Goal: Task Accomplishment & Management: Use online tool/utility

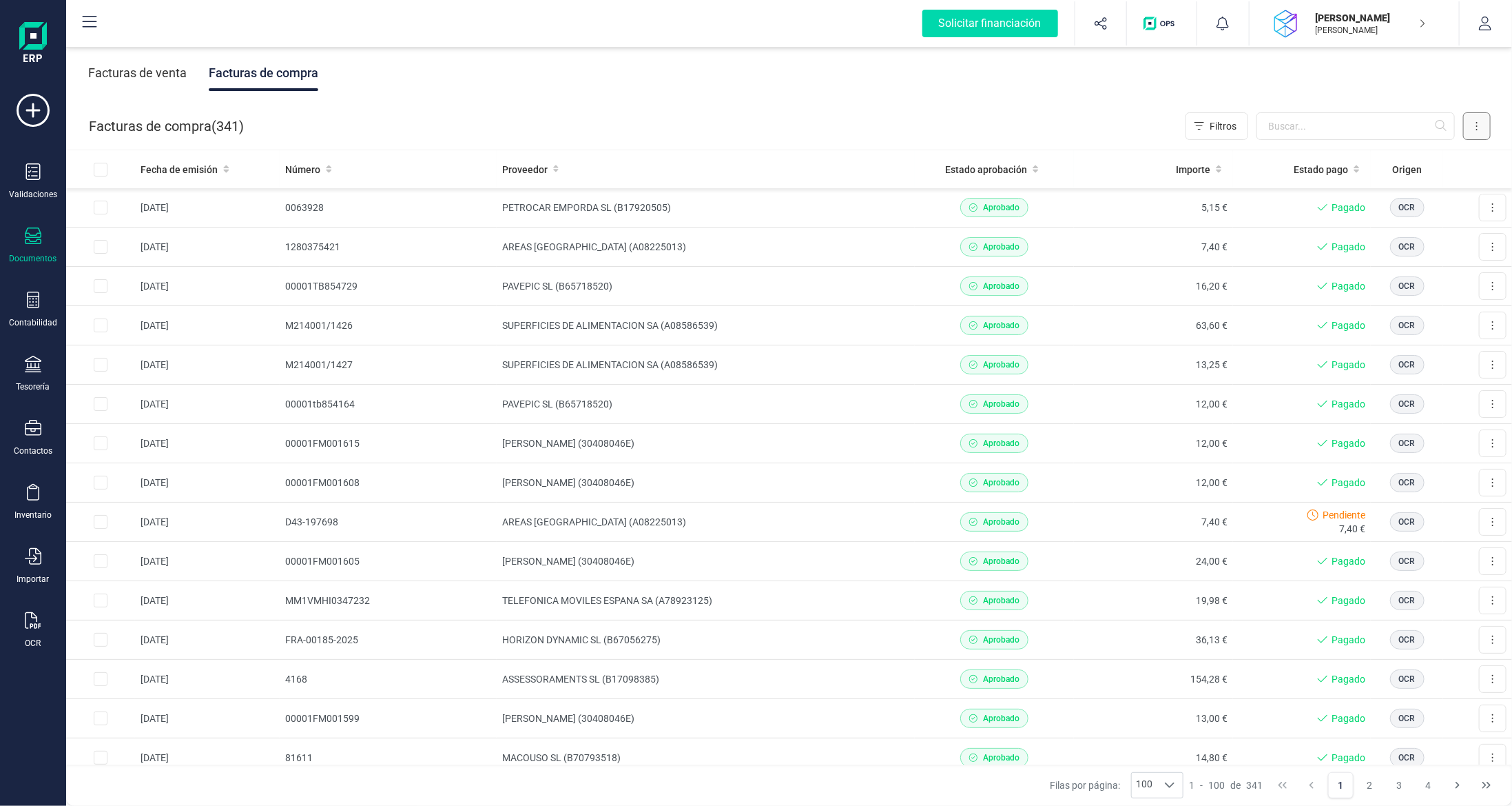
click at [1464, 124] on button at bounding box center [1477, 126] width 28 height 28
click at [1370, 243] on span "Escanear (OCR)" at bounding box center [1382, 243] width 68 height 14
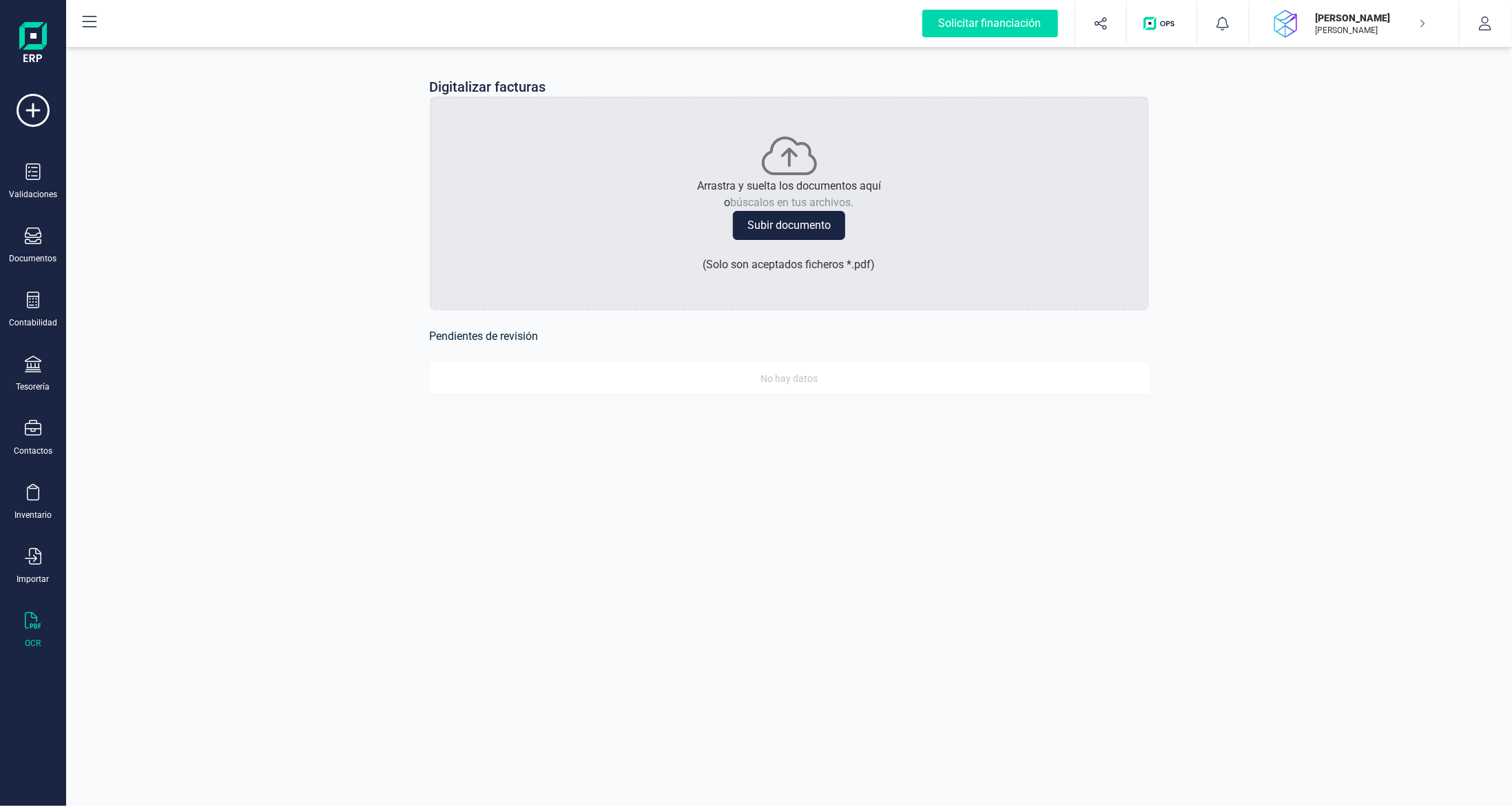
click at [762, 225] on button "Subir documento" at bounding box center [789, 226] width 112 height 29
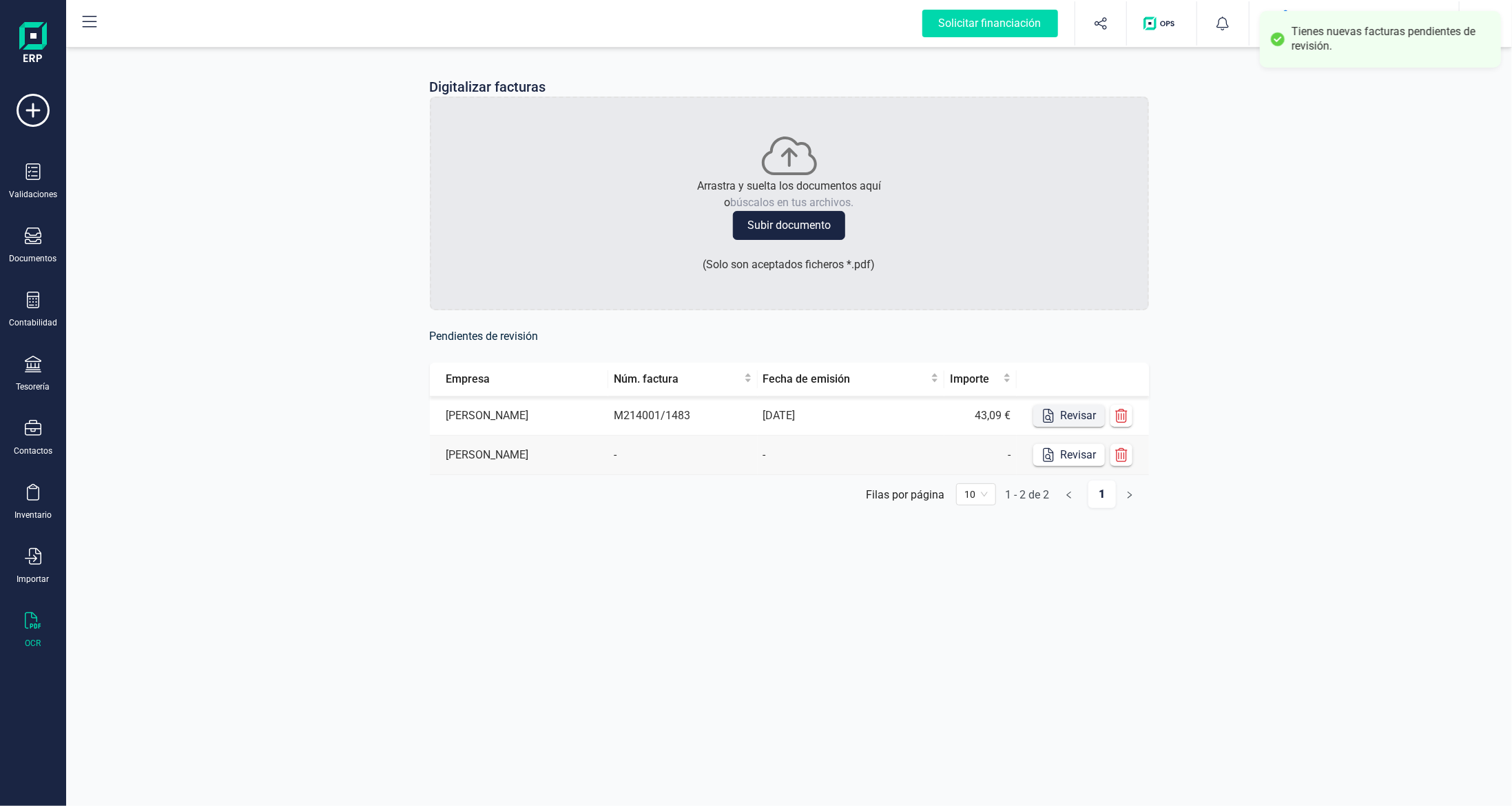
click at [1064, 411] on button "Revisar" at bounding box center [1069, 416] width 71 height 22
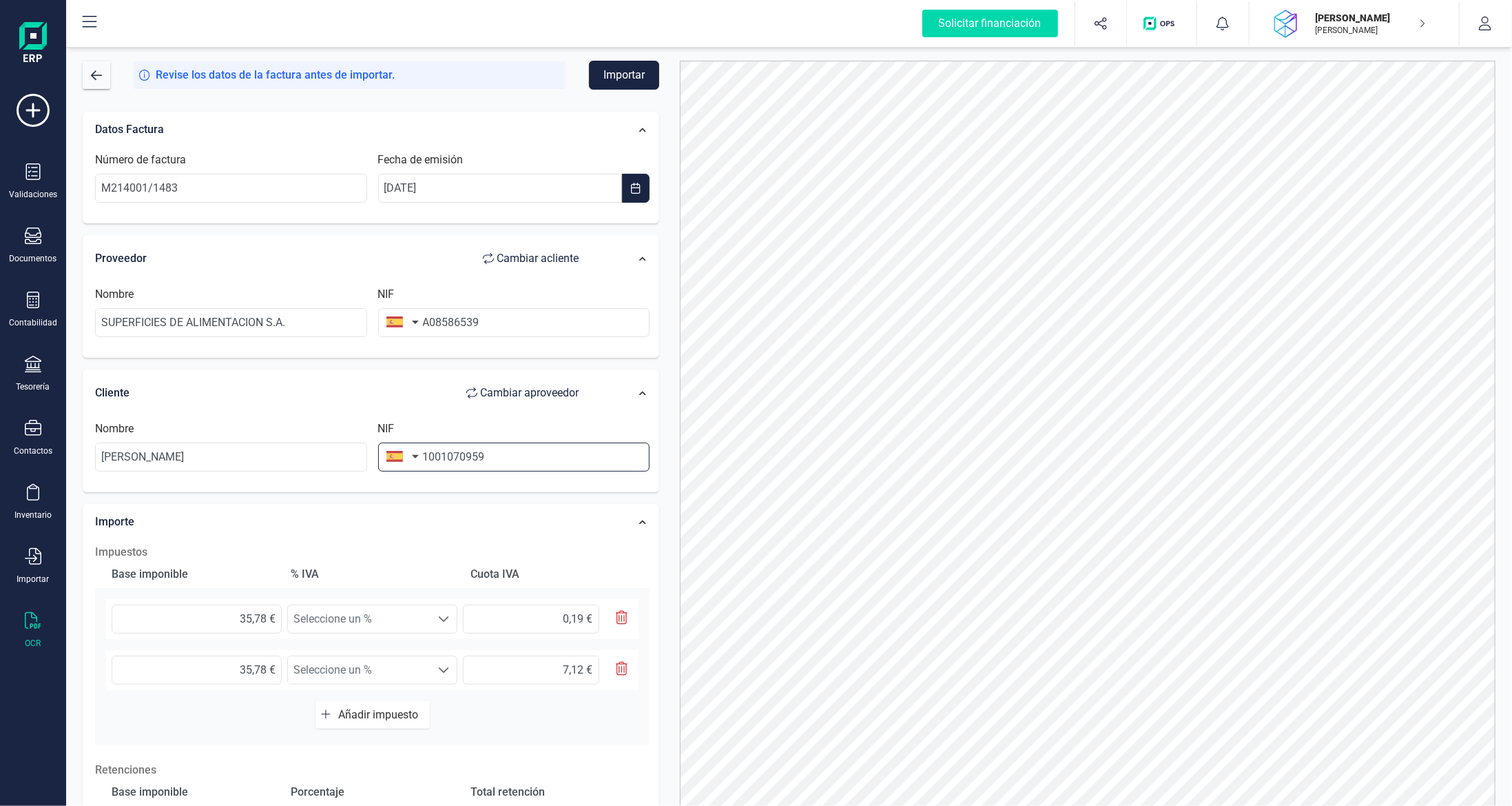
drag, startPoint x: 574, startPoint y: 466, endPoint x: 332, endPoint y: 433, distance: 244.2
click at [381, 441] on div "NIF 1001070959" at bounding box center [514, 446] width 283 height 51
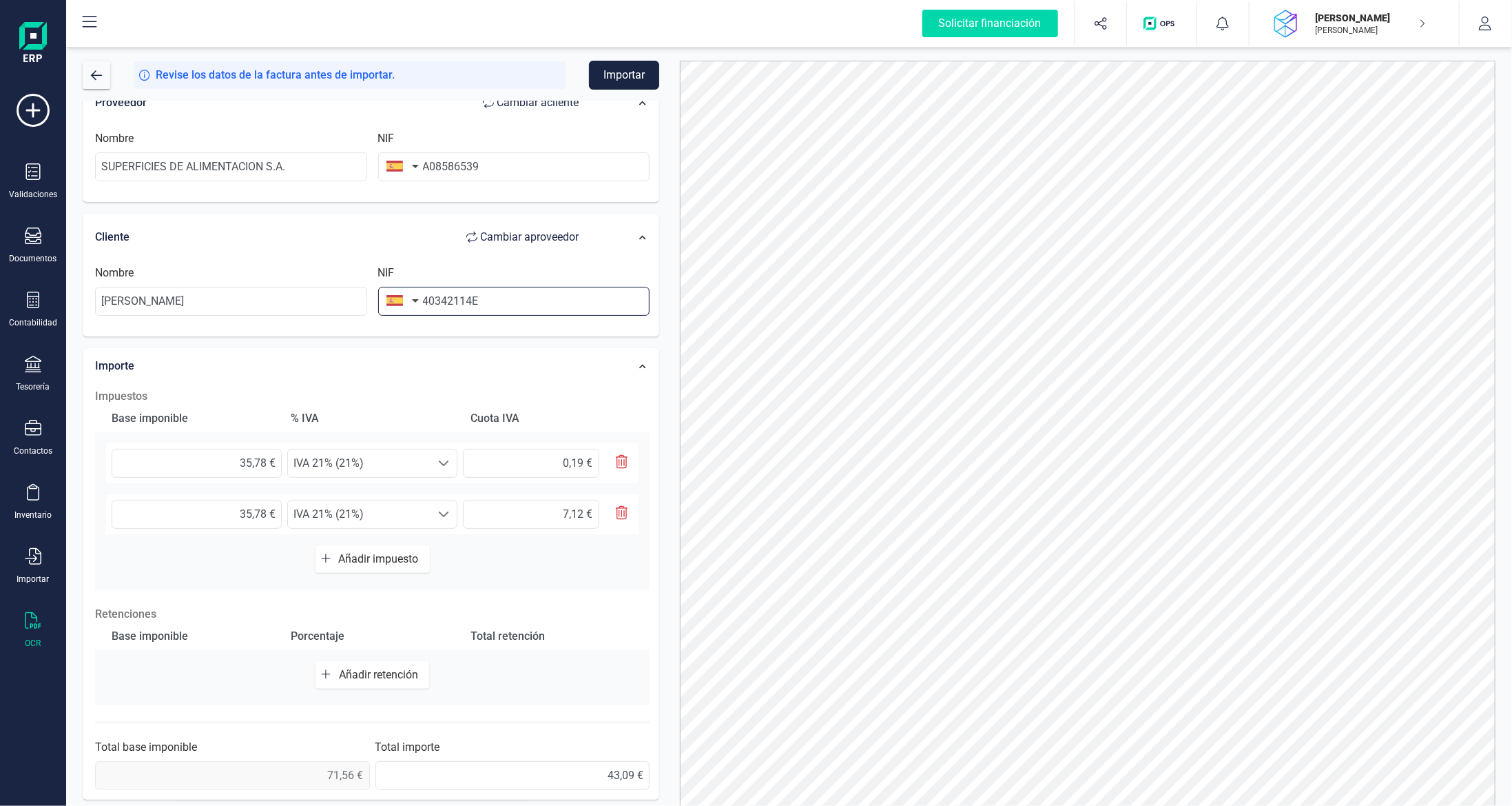
scroll to position [161, 0]
type input "40342114E"
drag, startPoint x: 256, startPoint y: 455, endPoint x: 388, endPoint y: 461, distance: 132.1
click at [399, 463] on div "35,78 € Seleccione un % IVA 21% (21%) IVA 21% (21%) 0,19 €" at bounding box center [372, 459] width 533 height 40
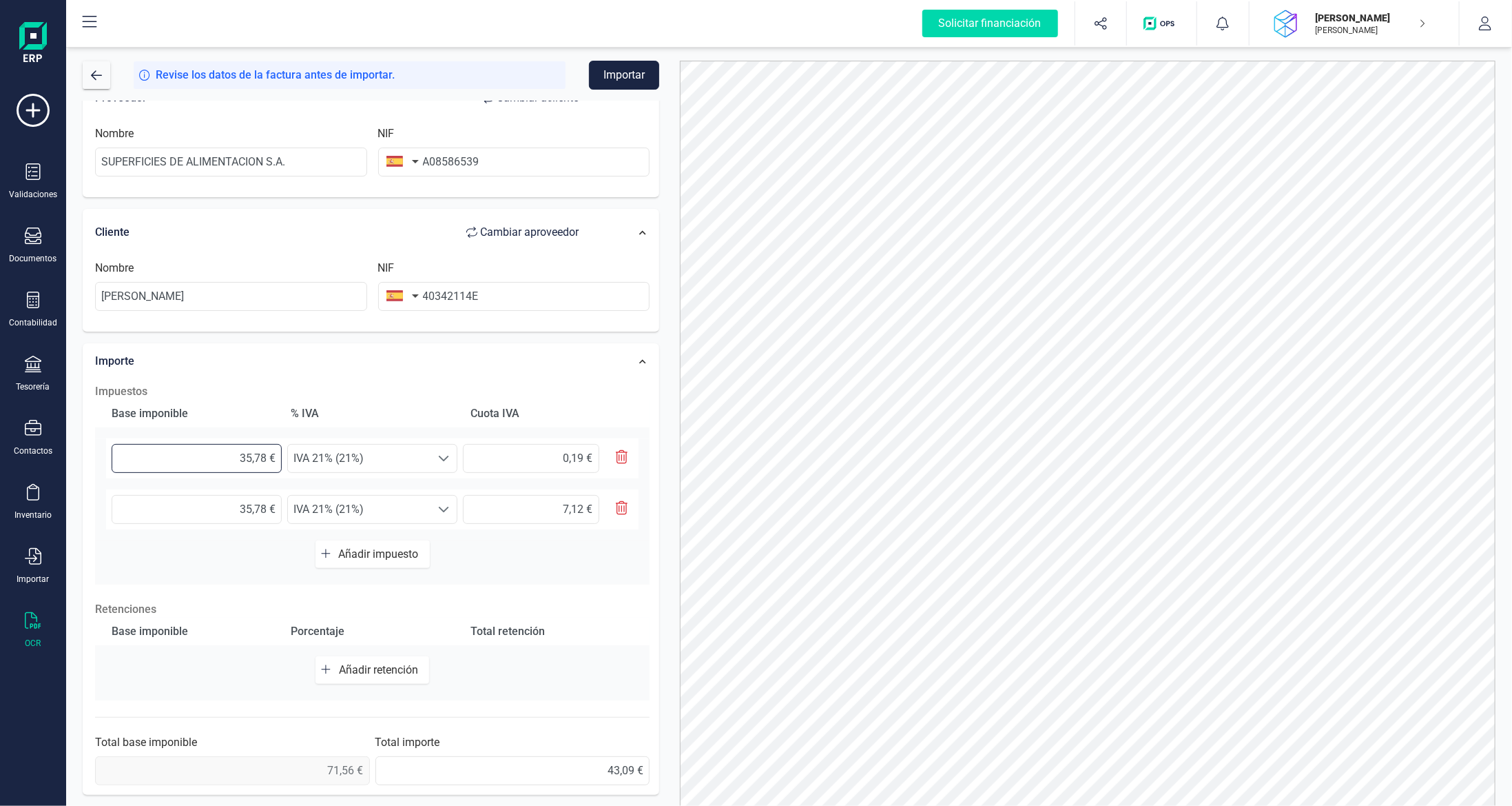
type input "1,00 €"
type input "0,21 €"
type input "1,90 €"
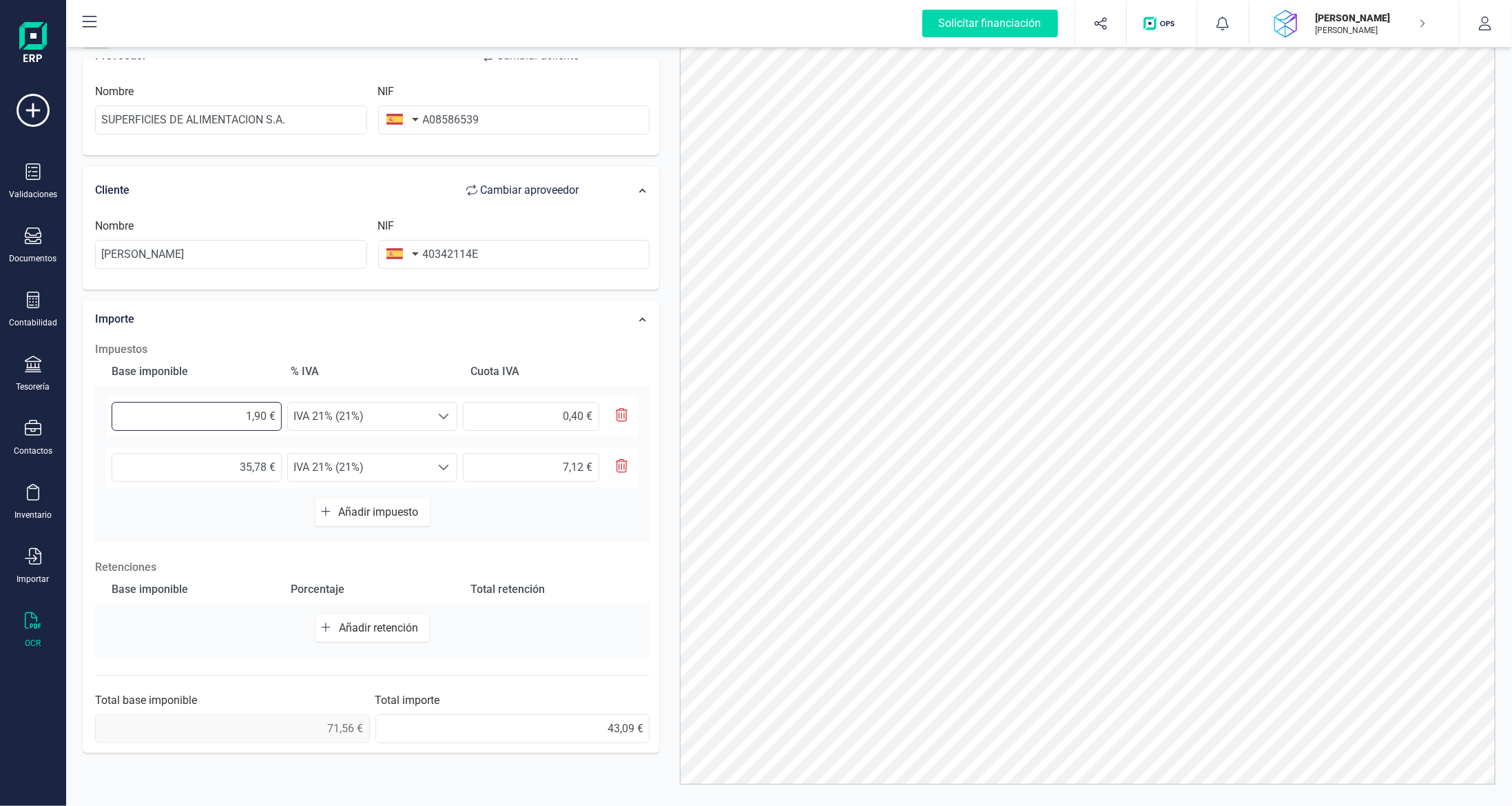
scroll to position [59, 0]
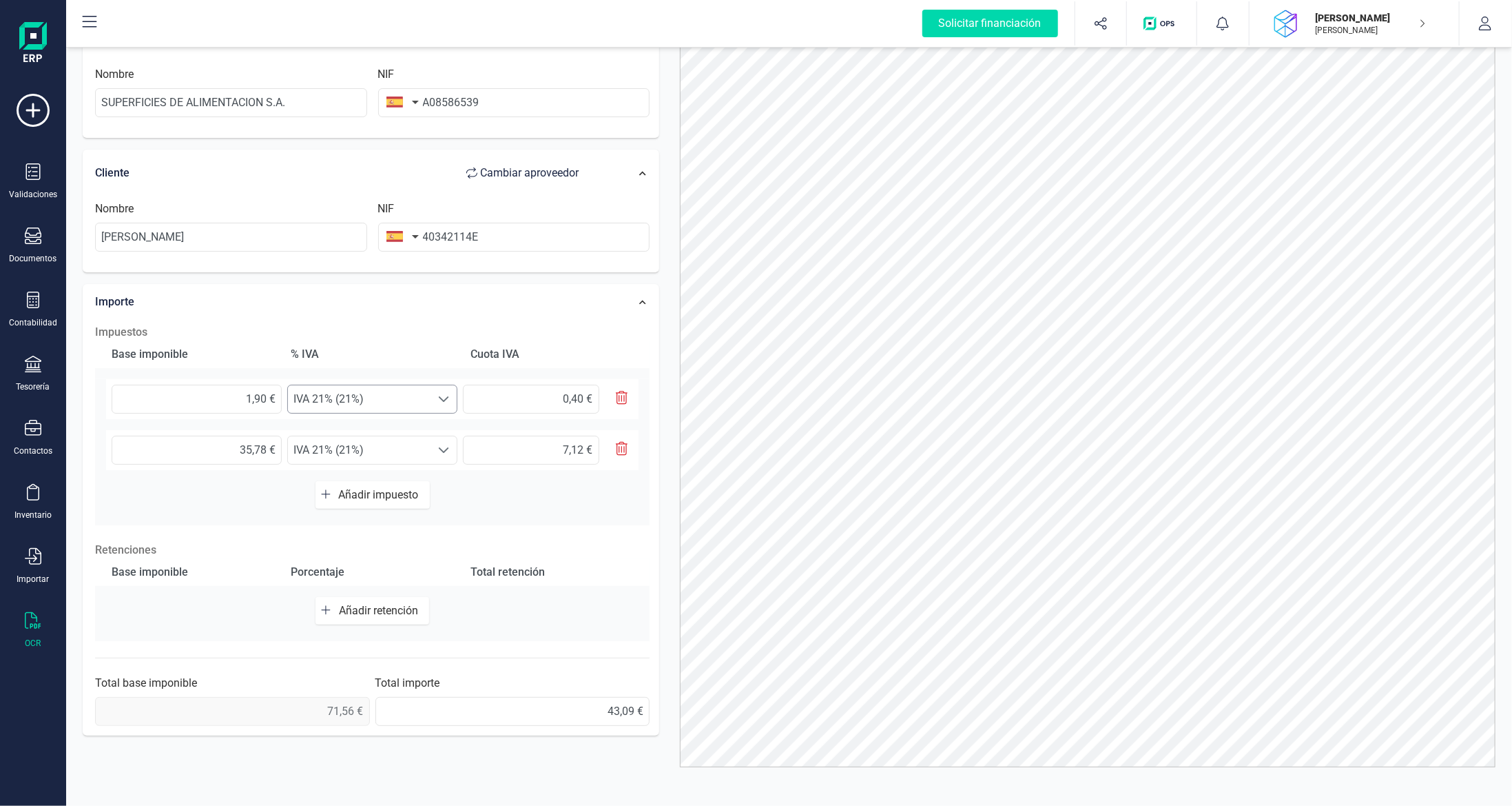
click at [348, 393] on span "IVA 21% (21%)" at bounding box center [359, 400] width 143 height 28
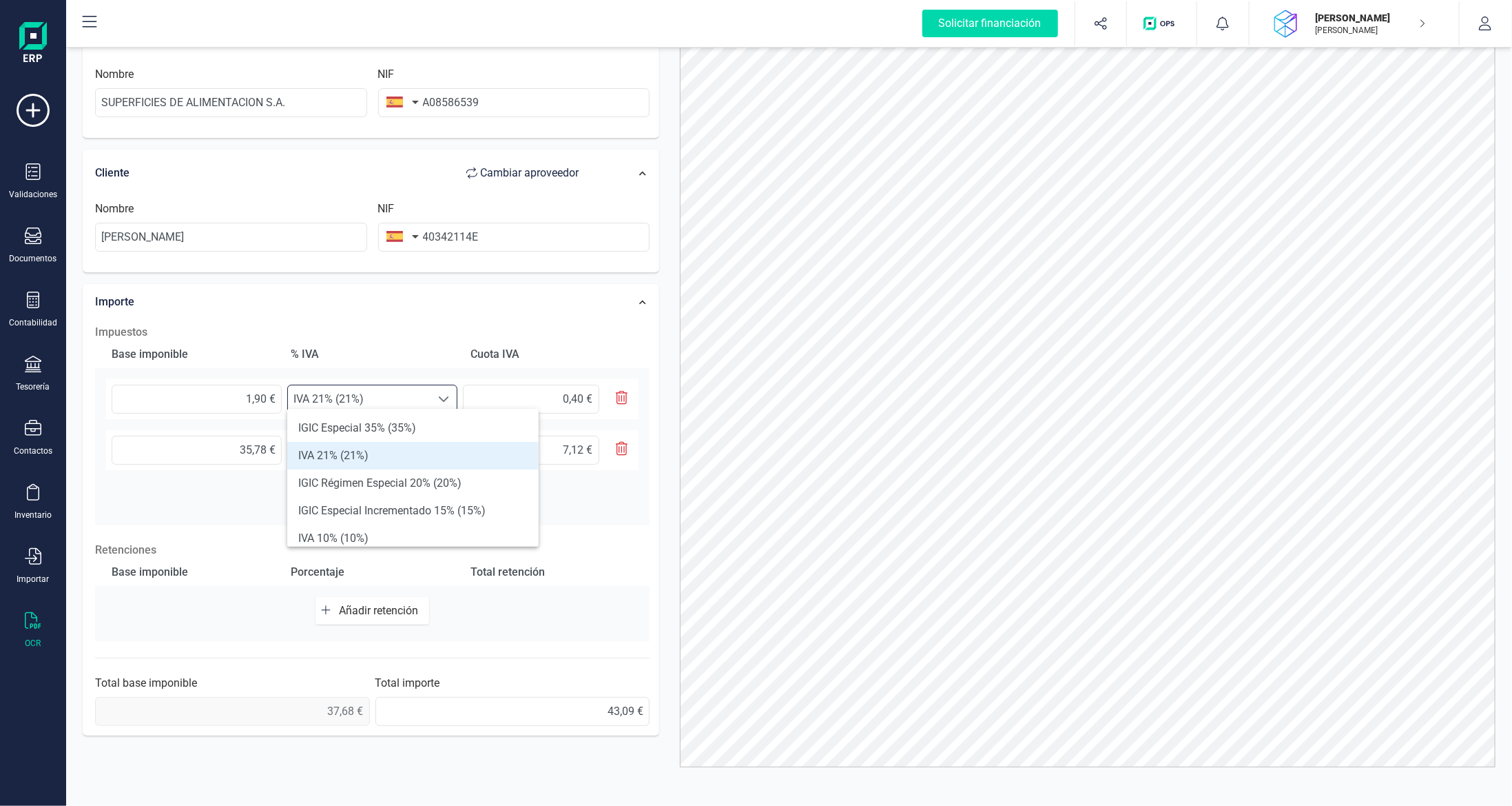
scroll to position [8, 60]
click at [359, 541] on li "IVA 10% (10%)" at bounding box center [412, 539] width 251 height 28
type input "0,19 €"
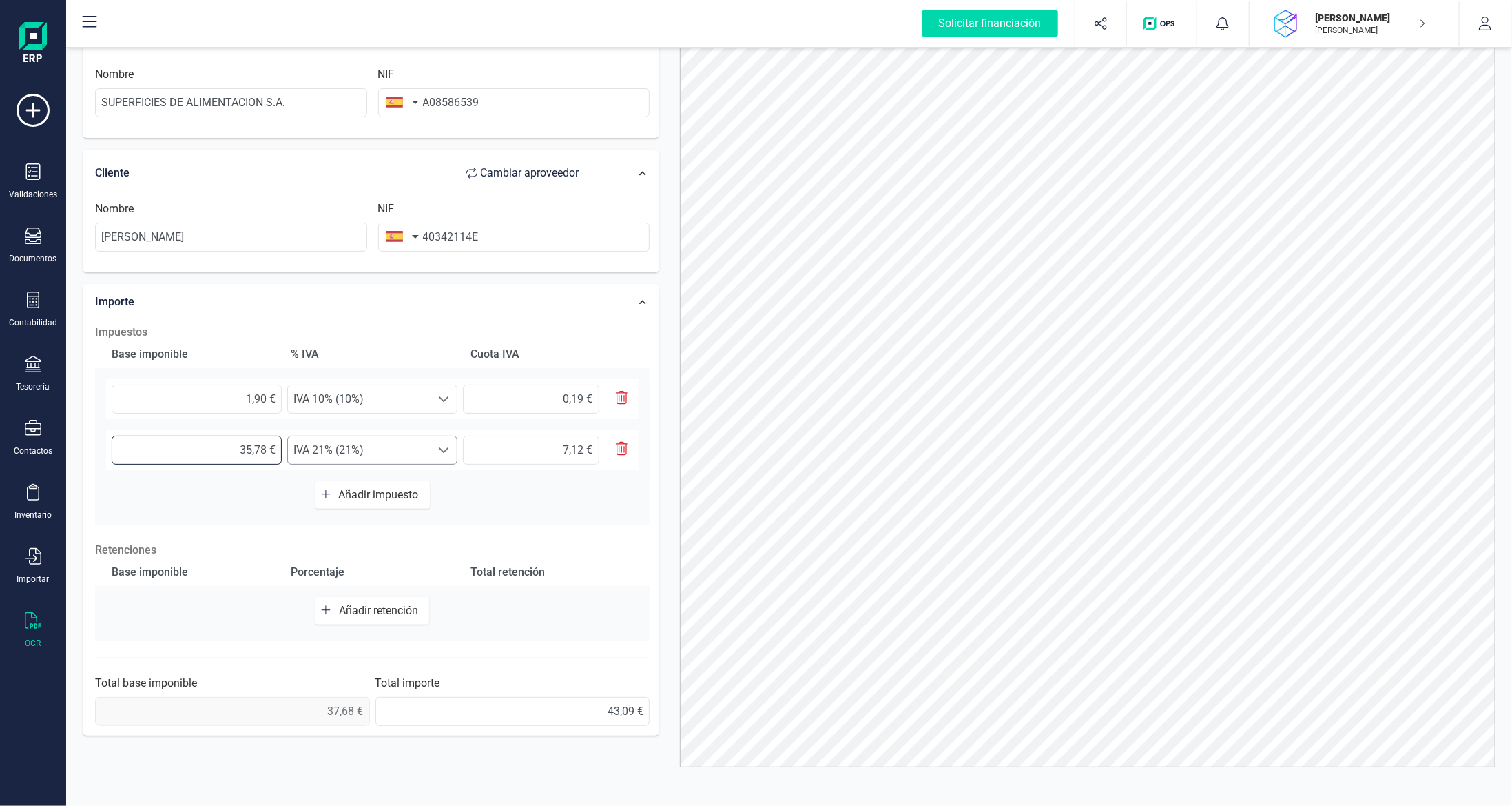
drag, startPoint x: 215, startPoint y: 446, endPoint x: 342, endPoint y: 435, distance: 127.5
click at [342, 435] on div "35,78 € Seleccione un % IVA 21% (21%) IVA 21% (21%) 7,12 €" at bounding box center [372, 450] width 533 height 40
type input "3,00 €"
type input "0,63 €"
type input "33,00 €"
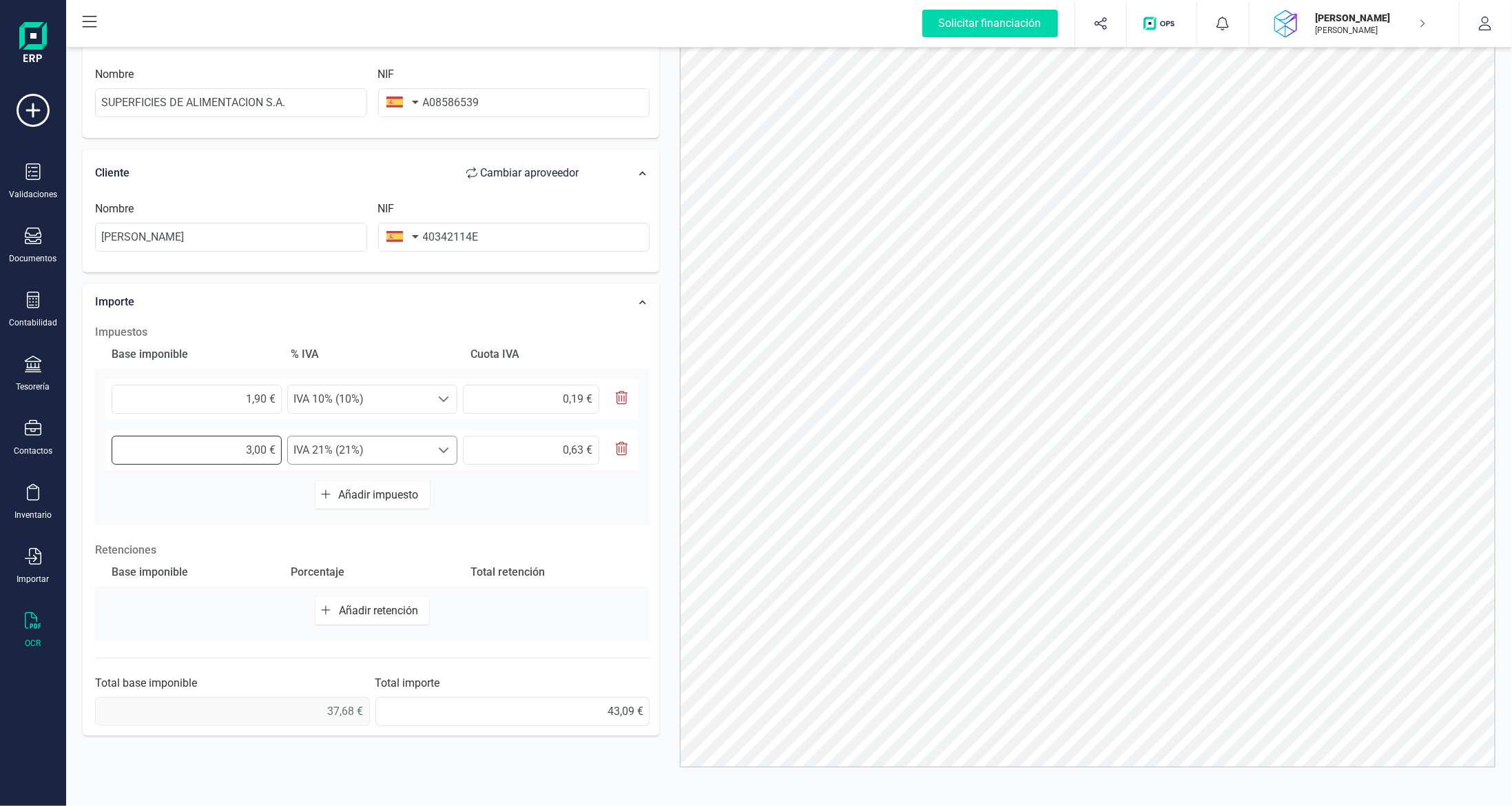
type input "6,93 €"
type input "33,80 €"
type input "7,10 €"
type input "33,88 €"
click at [527, 430] on div "33,88 € Seleccione un % IVA 21% (21%) IVA 21% (21%) 7,11 €" at bounding box center [372, 450] width 533 height 40
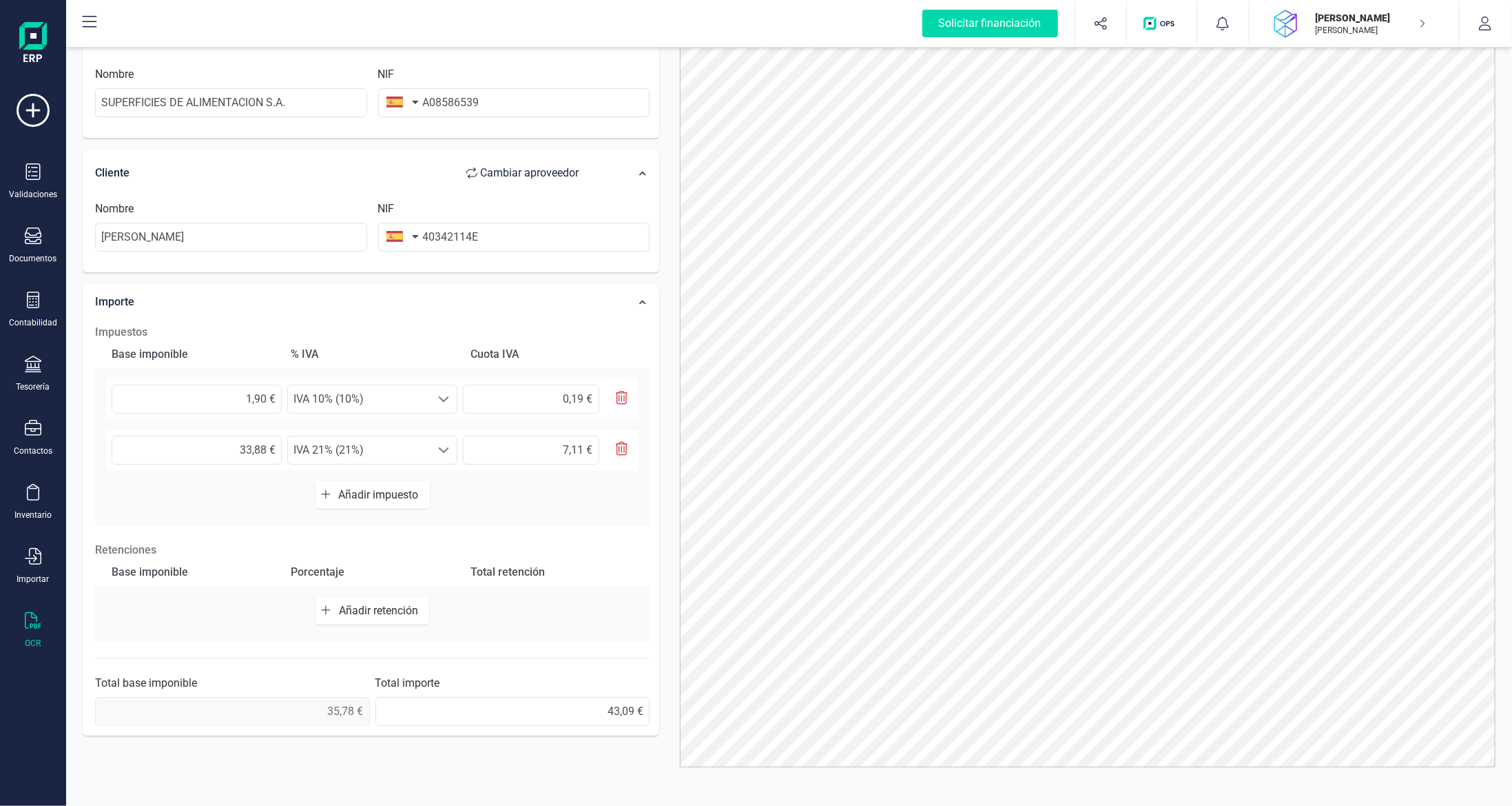
click at [524, 370] on div "Base imponible % IVA Cuota IVA 1,90 € Seleccione un % IVA 10% (10%) IVA 10% (10…" at bounding box center [372, 433] width 554 height 184
drag, startPoint x: 530, startPoint y: 318, endPoint x: 553, endPoint y: 264, distance: 58.7
click at [534, 305] on div "Importe Impuestos Base imponible % IVA Cuota IVA 1,90 € Seleccione un % IVA 10%…" at bounding box center [371, 510] width 577 height 453
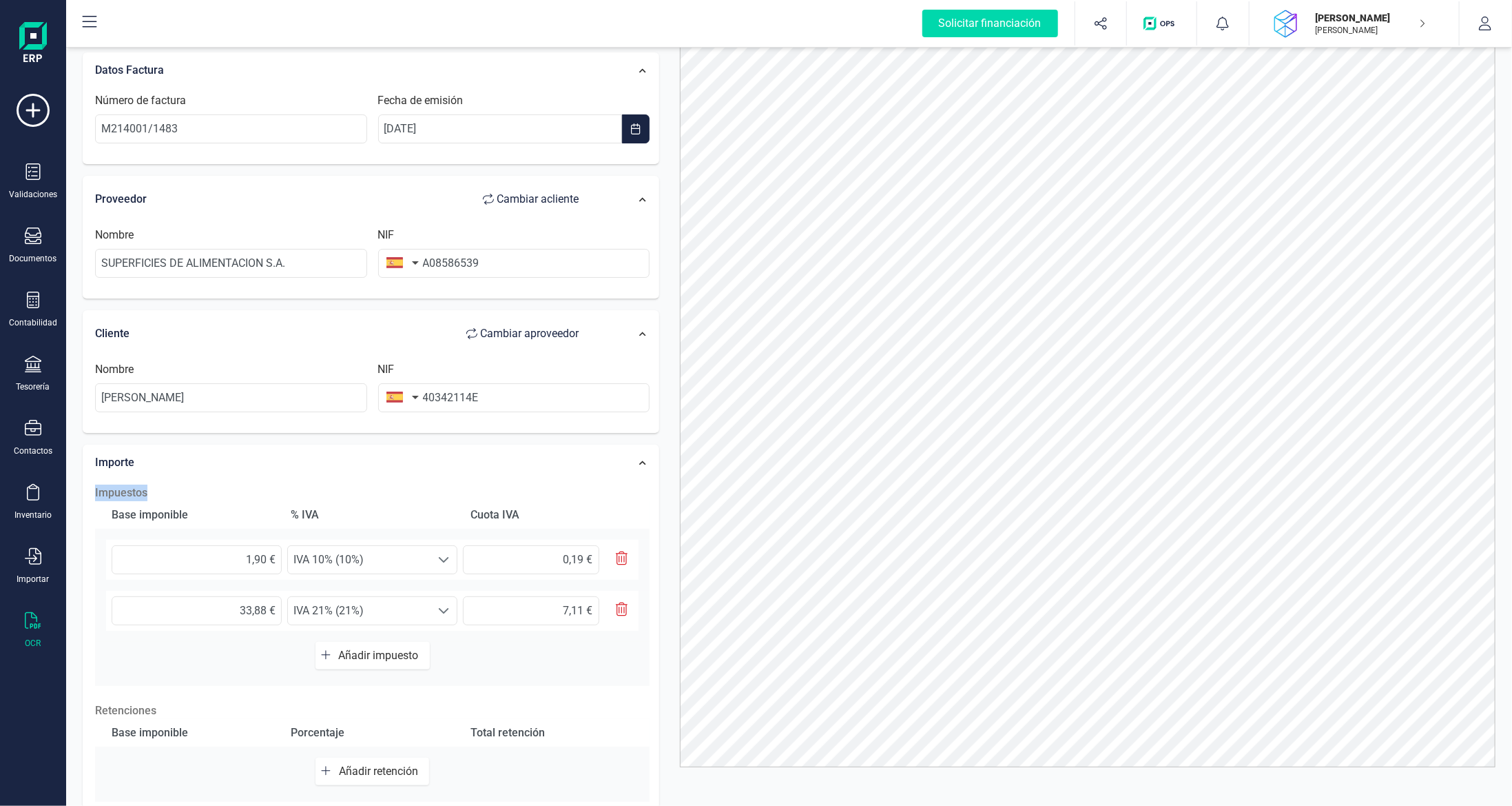
scroll to position [0, 0]
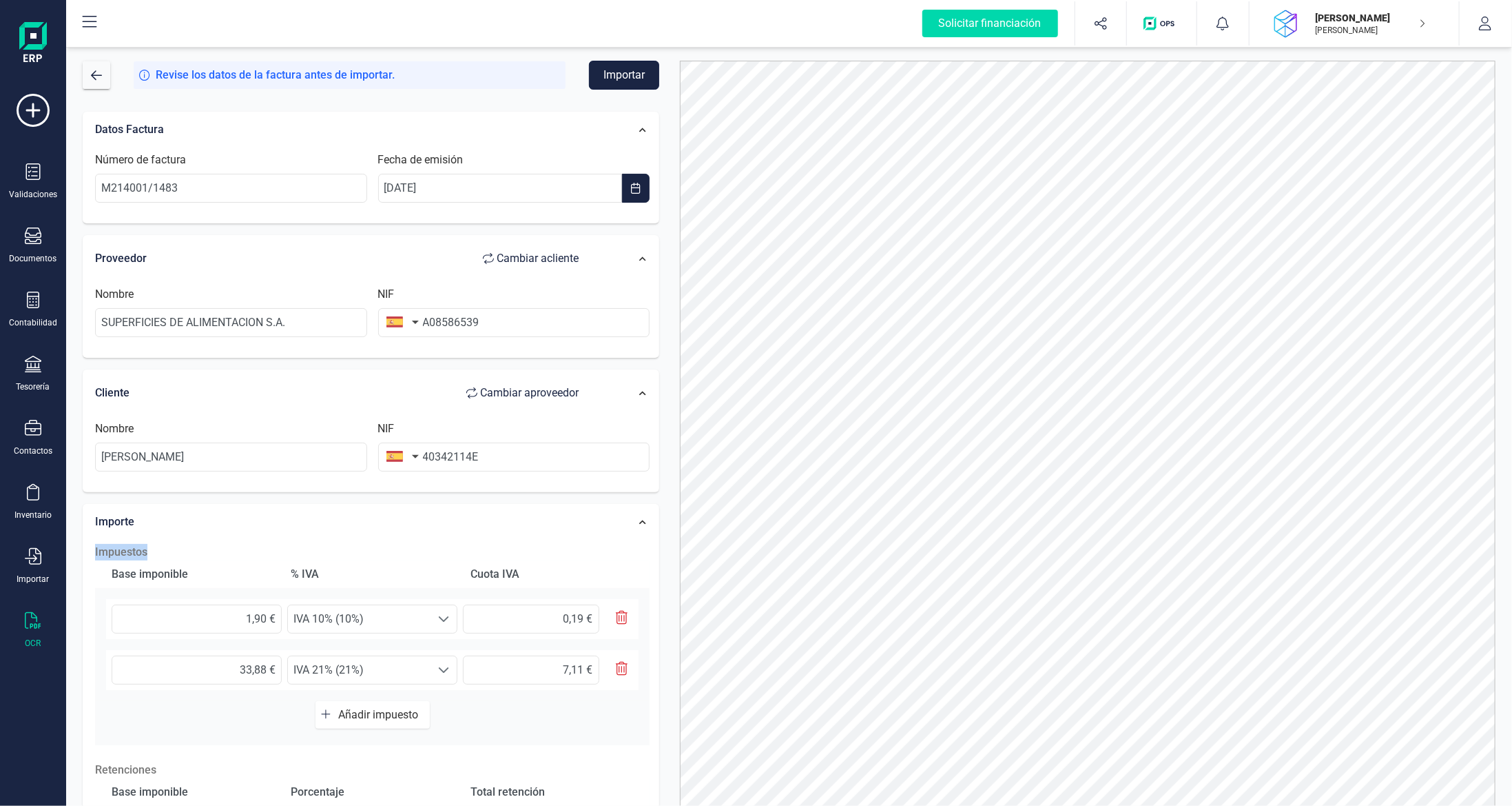
click at [616, 66] on button "Importar" at bounding box center [624, 75] width 71 height 29
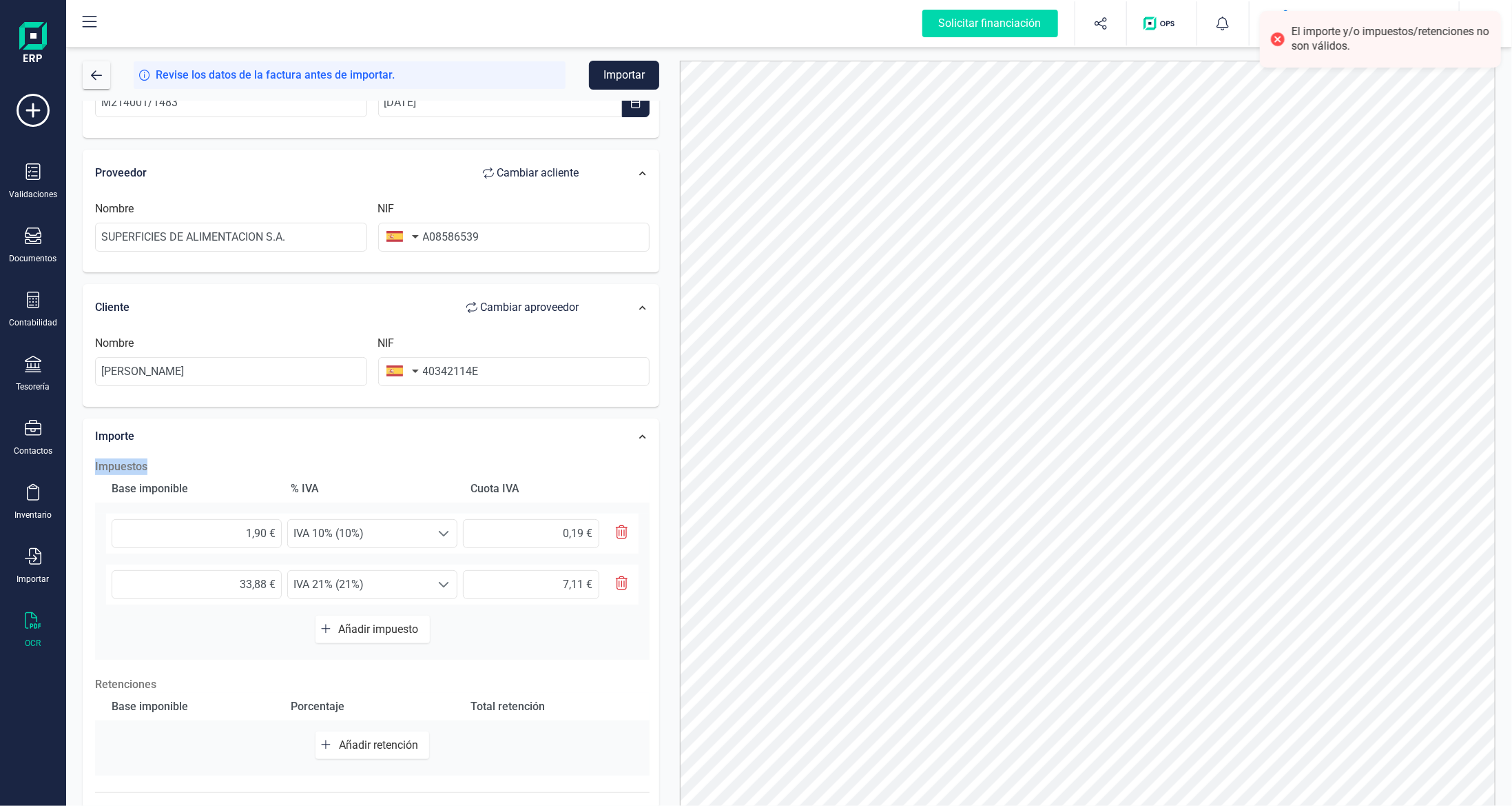
scroll to position [161, 0]
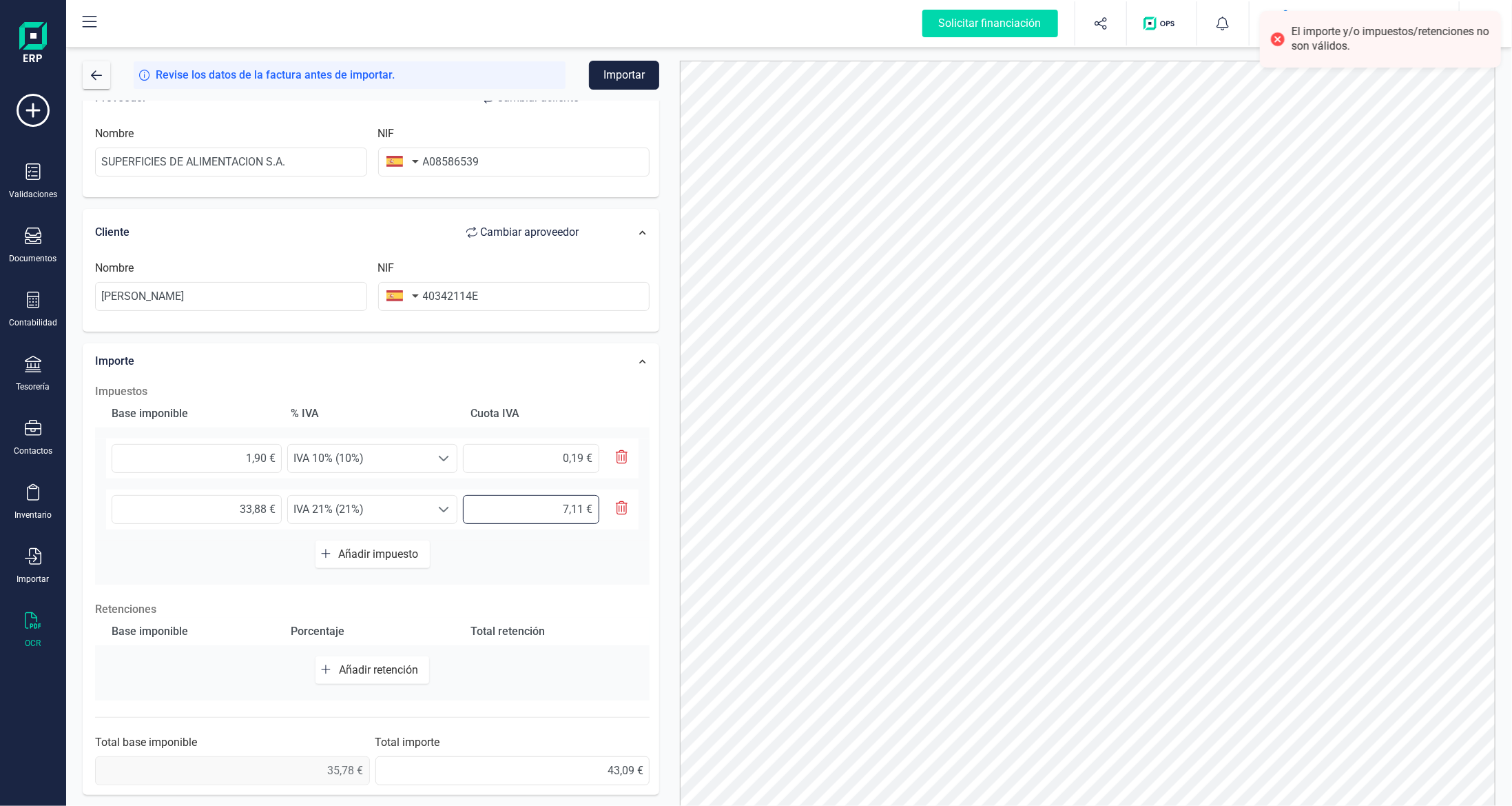
click at [581, 506] on input "7,11 €" at bounding box center [531, 509] width 137 height 29
type input "7,12 €"
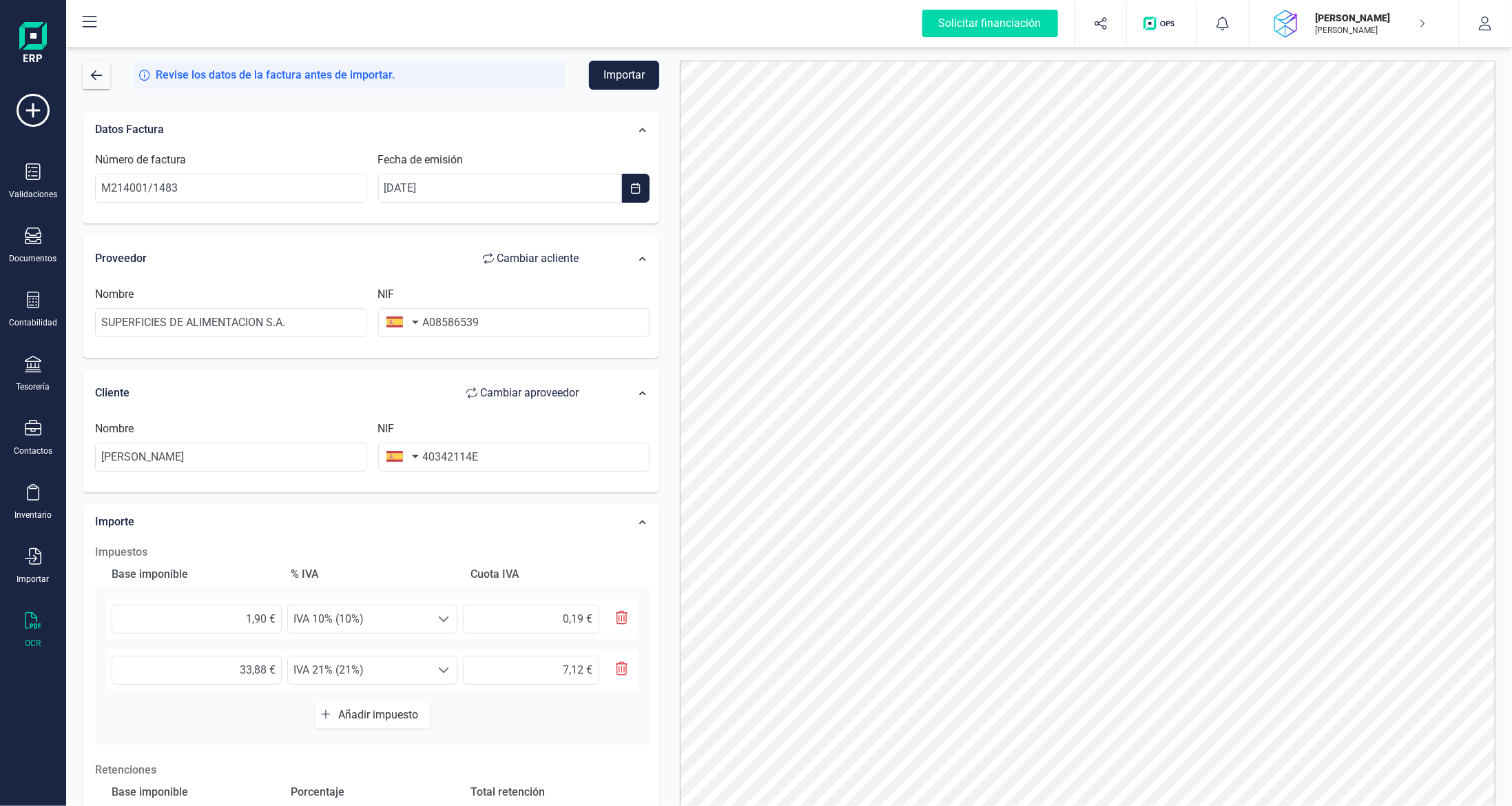
click at [613, 77] on button "Importar" at bounding box center [624, 75] width 71 height 29
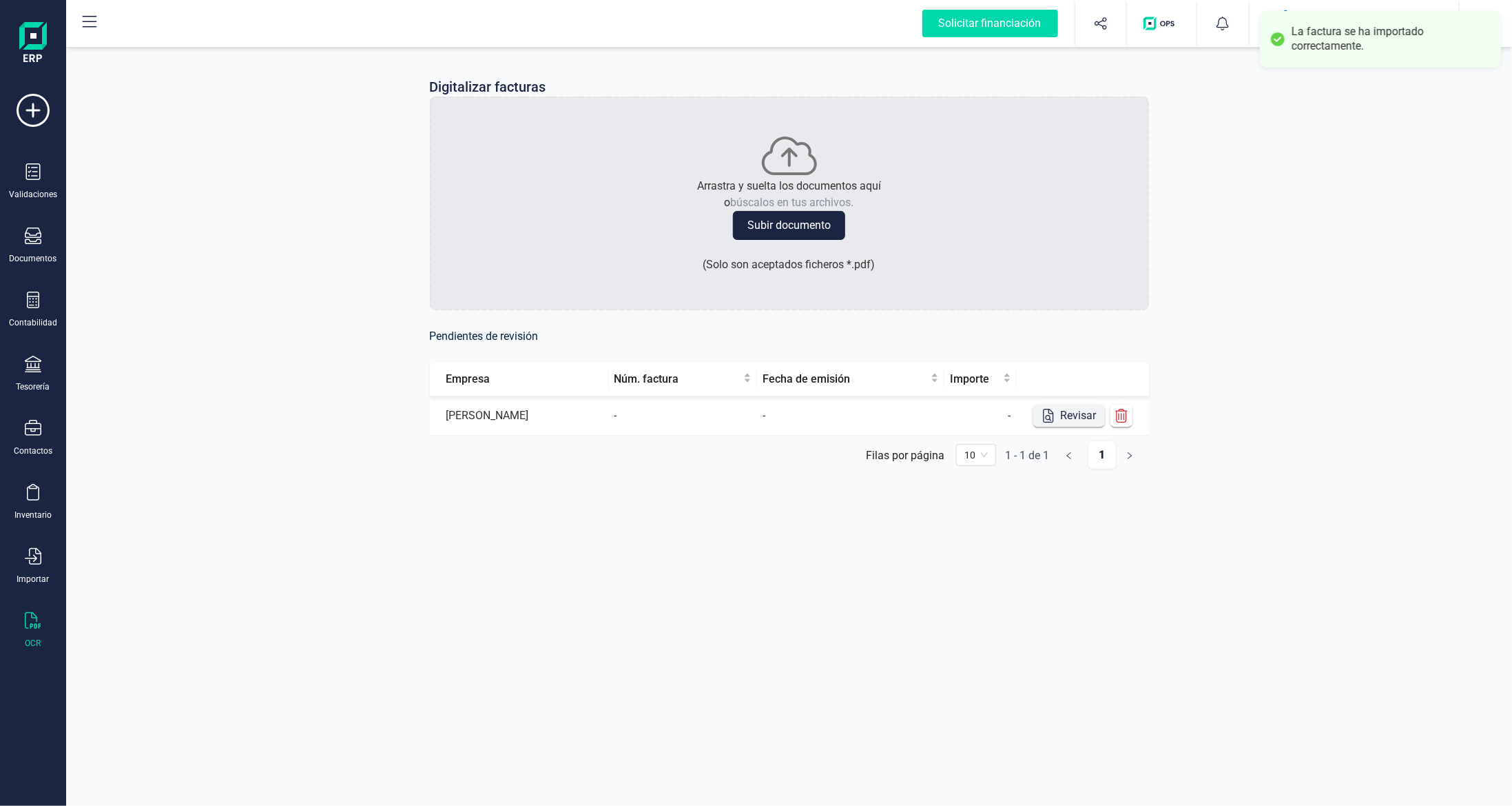
click at [1088, 411] on button "Revisar" at bounding box center [1069, 416] width 71 height 22
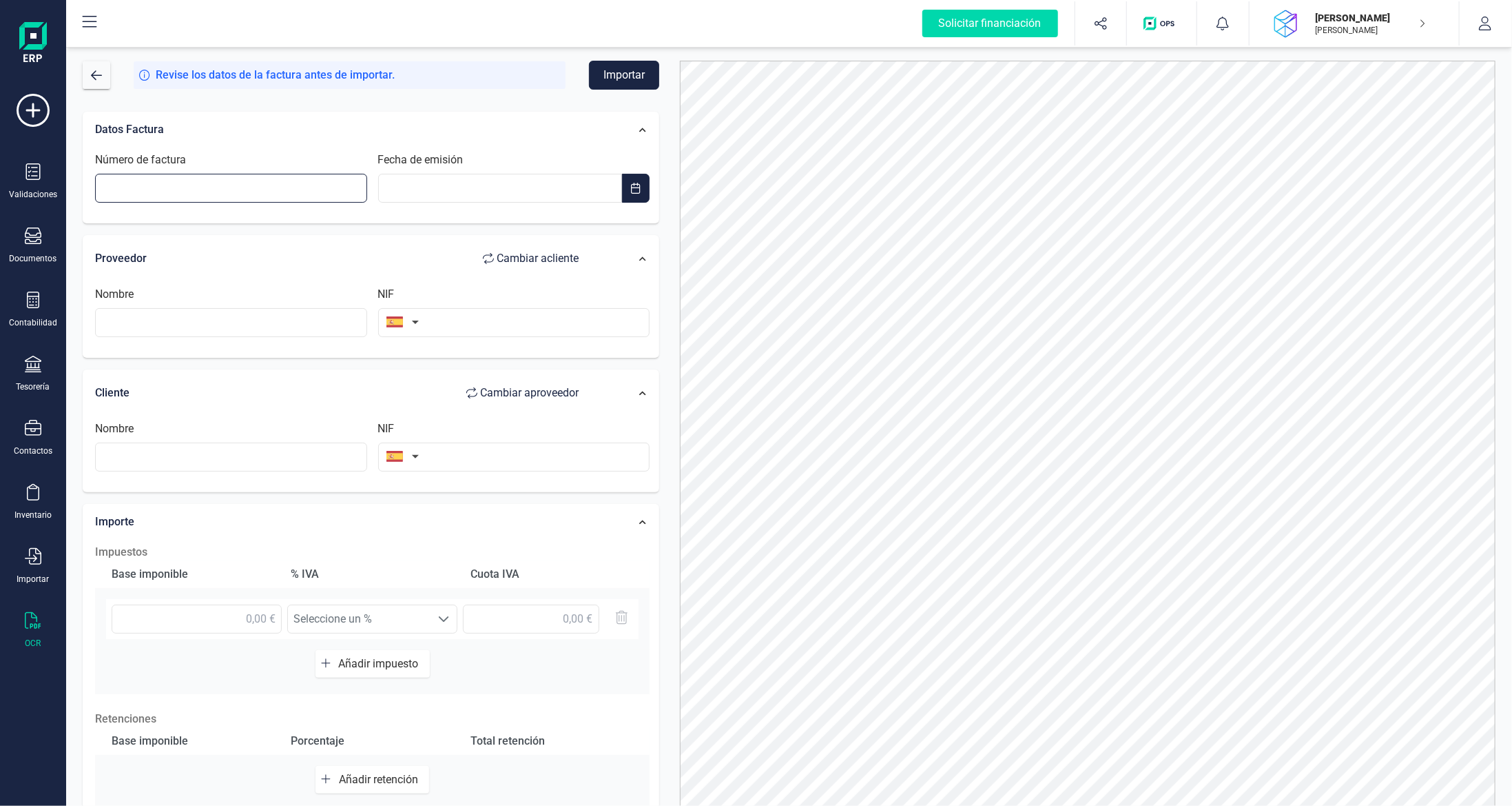
click at [265, 191] on input "Número de factura" at bounding box center [231, 188] width 272 height 29
type input "84315"
type input "__/__/____"
click at [442, 184] on input "__/__/____" at bounding box center [501, 188] width 244 height 29
click at [479, 452] on span "27" at bounding box center [480, 447] width 28 height 28
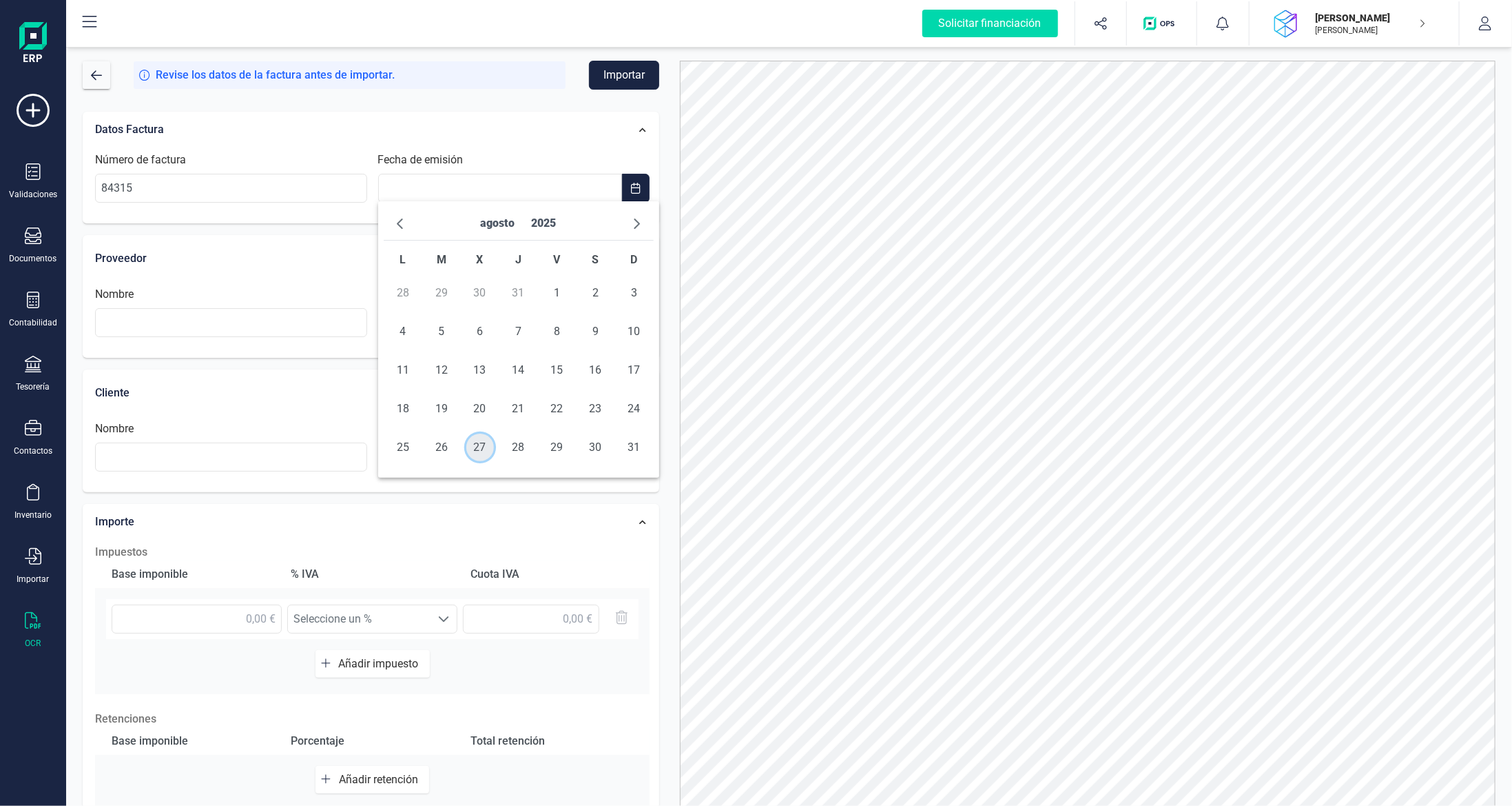
type input "[DATE]"
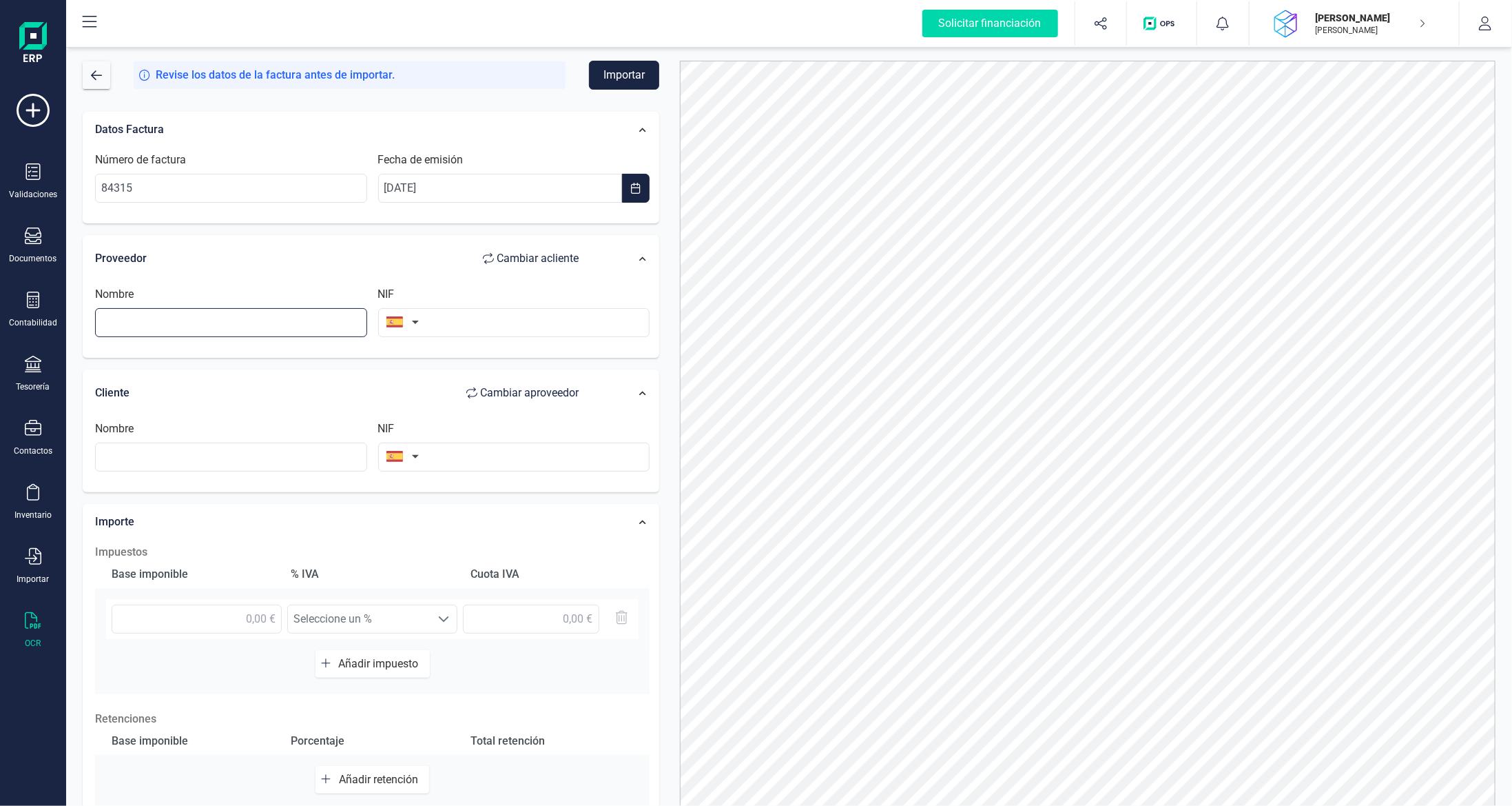
click at [313, 318] on input "text" at bounding box center [231, 323] width 272 height 29
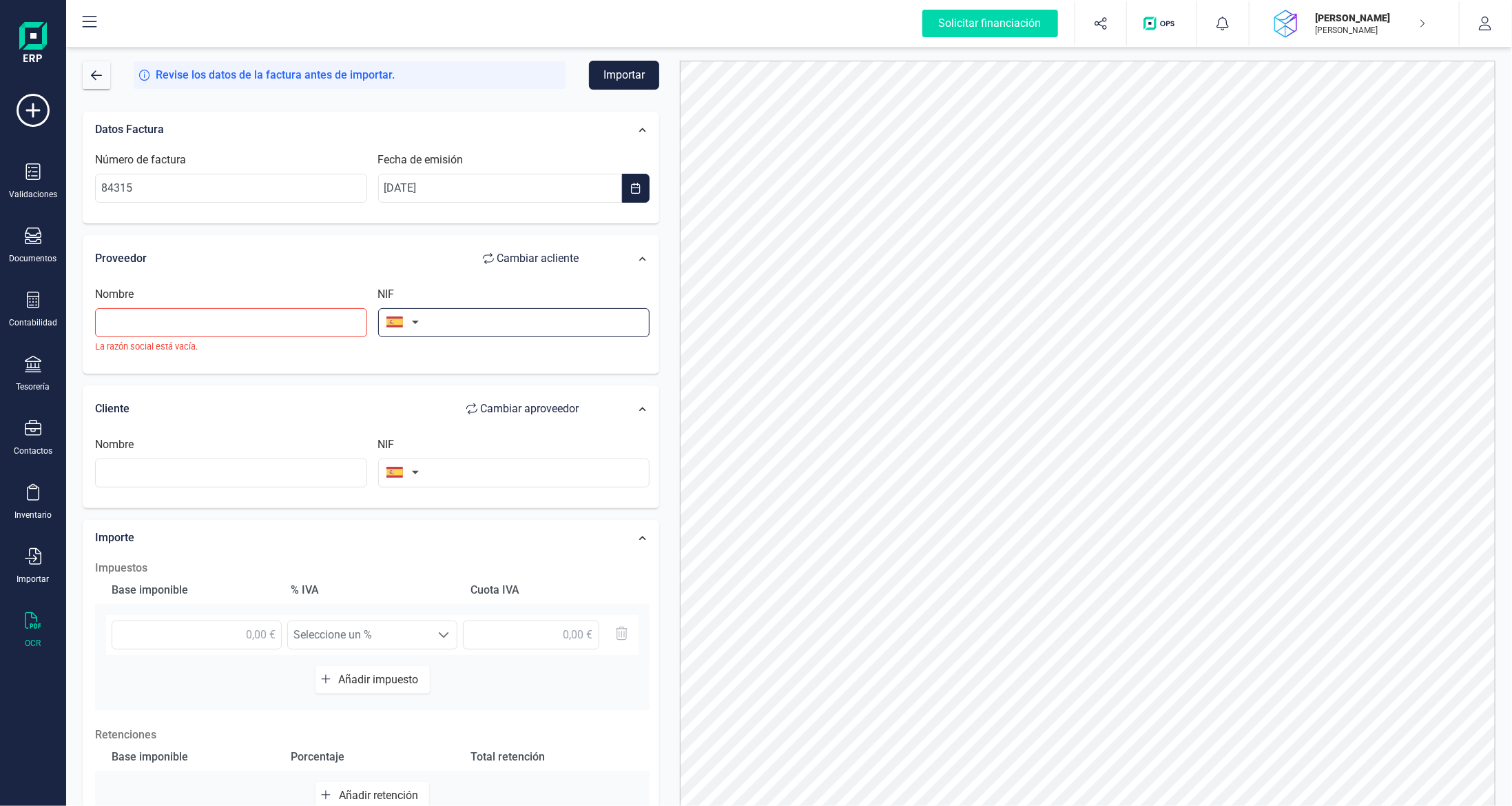
click at [480, 325] on input "text" at bounding box center [514, 323] width 272 height 29
type input "B70793518"
click at [469, 360] on li "B70793518" at bounding box center [514, 354] width 272 height 28
type input "MACOUSO SL"
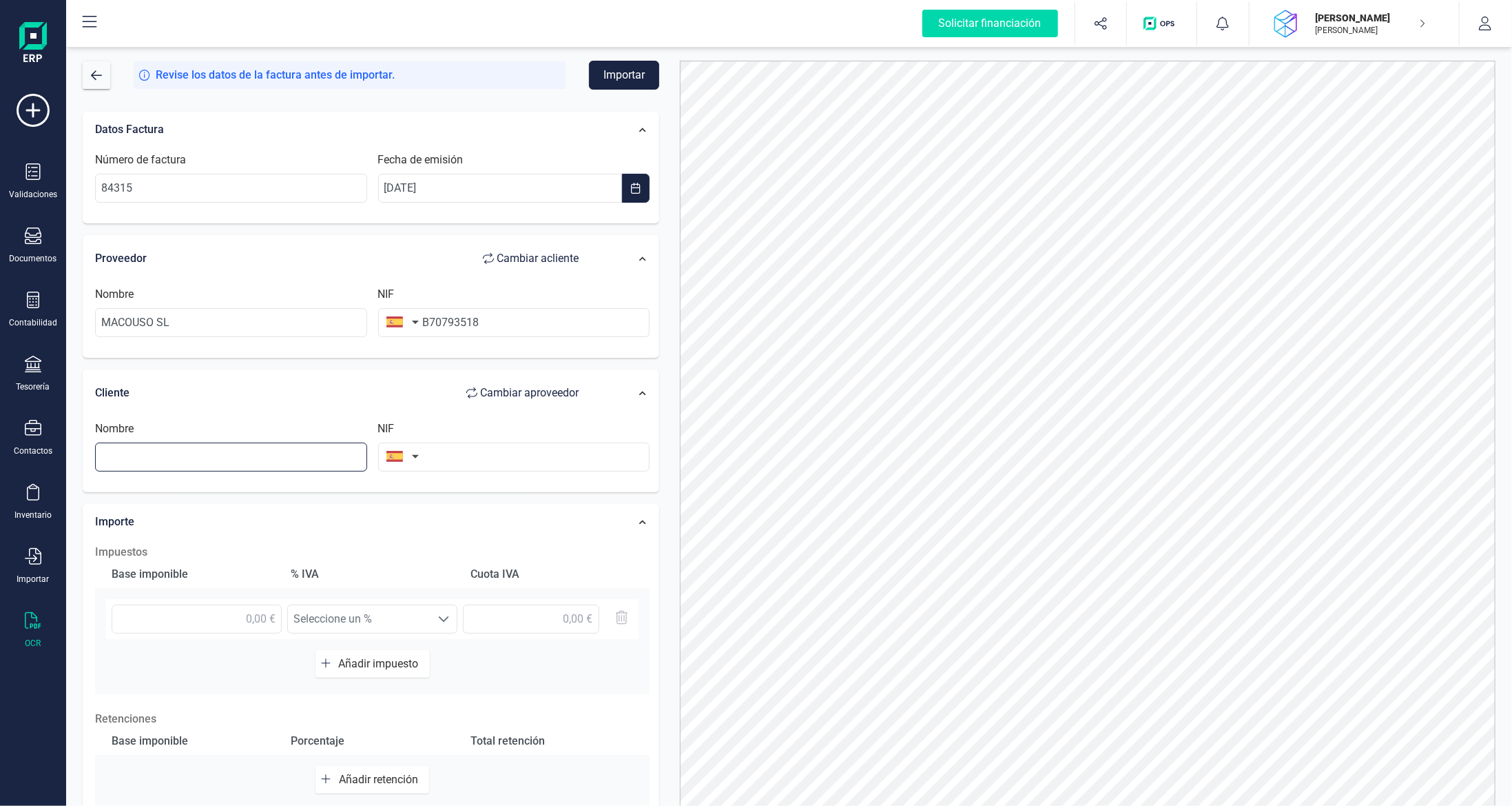
click at [238, 453] on input "text" at bounding box center [231, 457] width 272 height 29
type input "[PERSON_NAME]"
click at [554, 462] on input "text" at bounding box center [514, 457] width 272 height 29
type input "40342114E"
click at [223, 615] on input "text" at bounding box center [197, 619] width 170 height 29
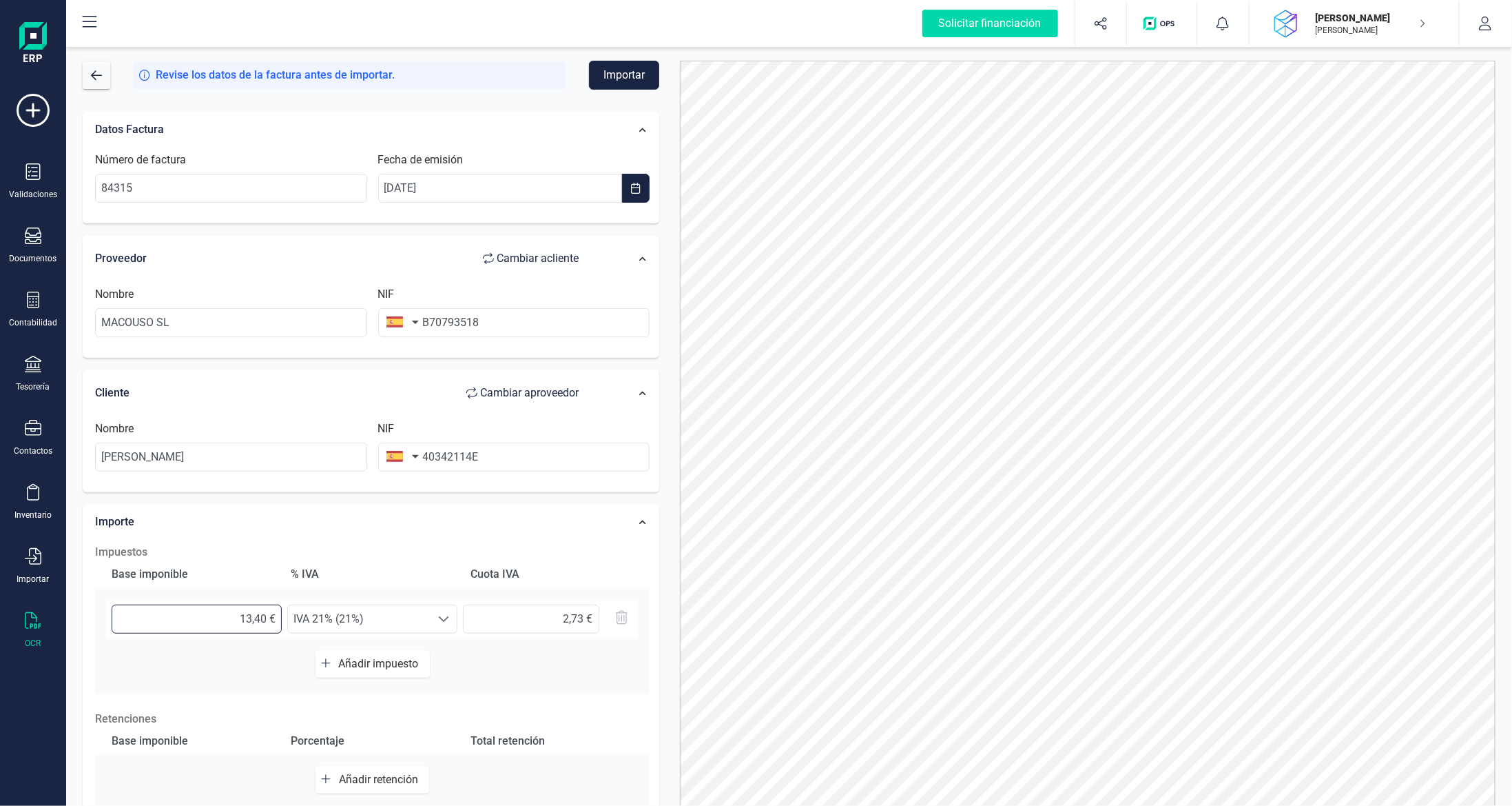
type input "13,45 €"
click at [409, 616] on span "IVA 21% (21%)" at bounding box center [359, 619] width 143 height 28
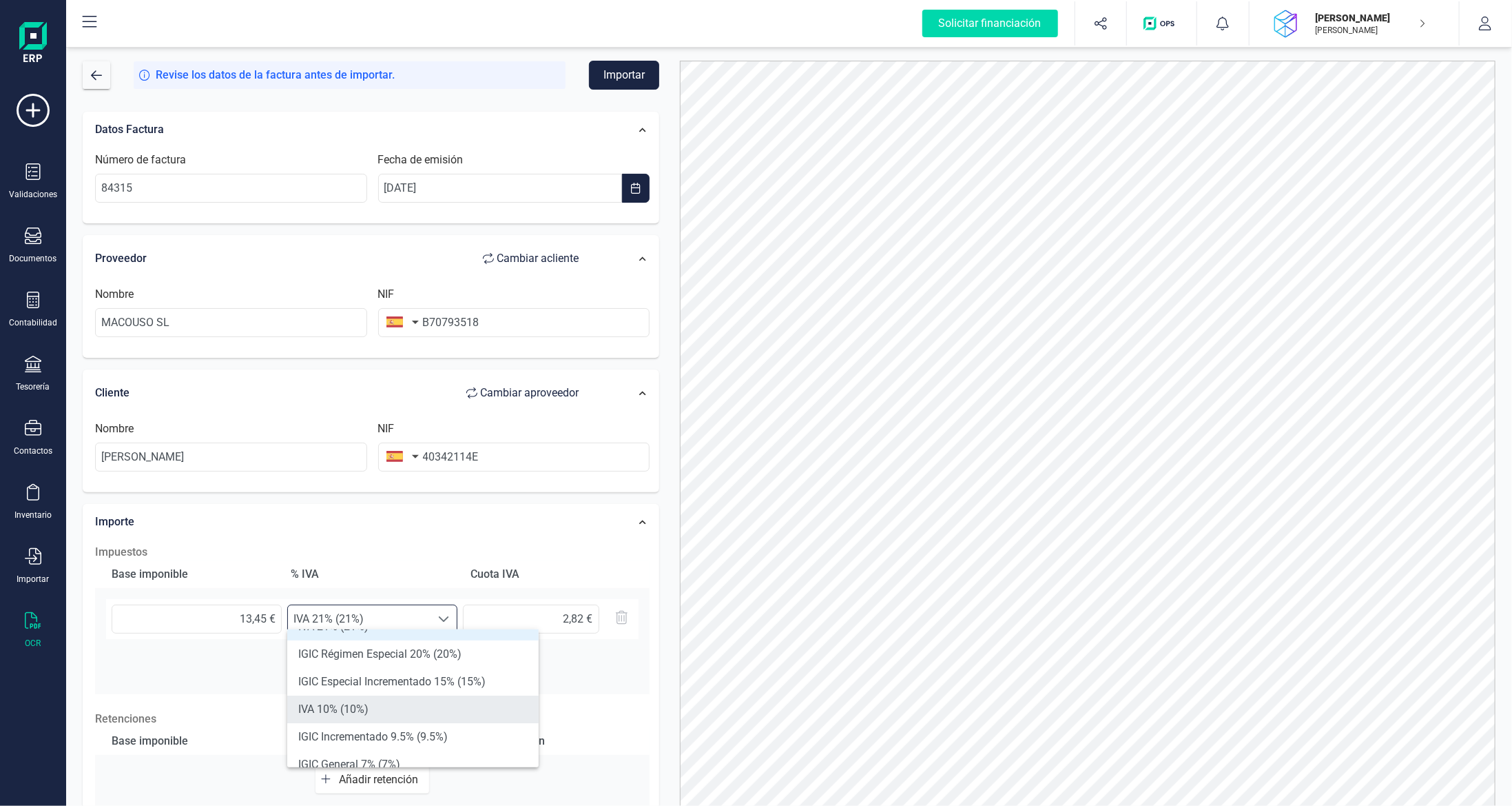
scroll to position [69, 0]
click at [385, 694] on li "IVA 10% (10%)" at bounding box center [412, 690] width 251 height 28
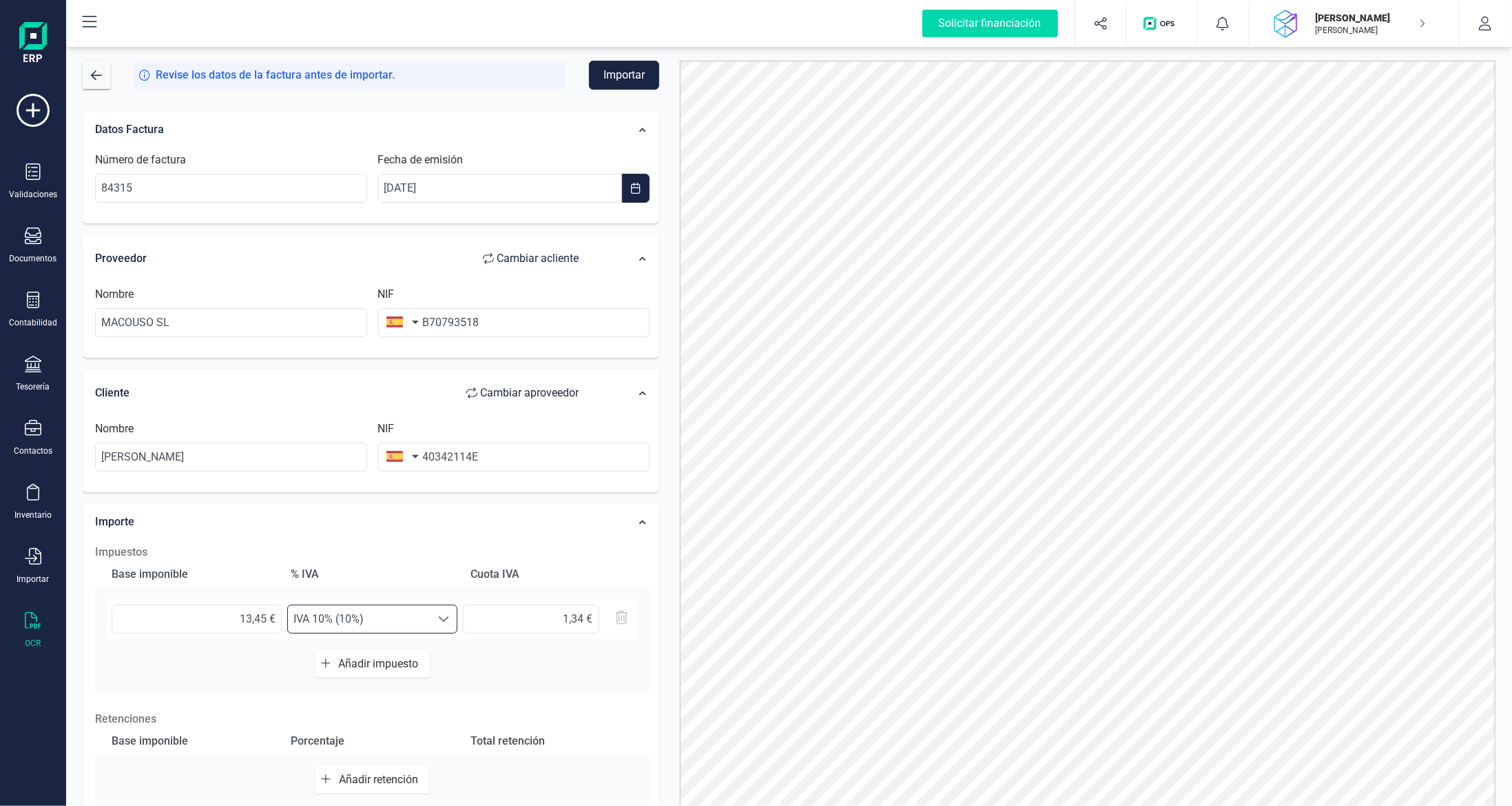
scroll to position [111, 0]
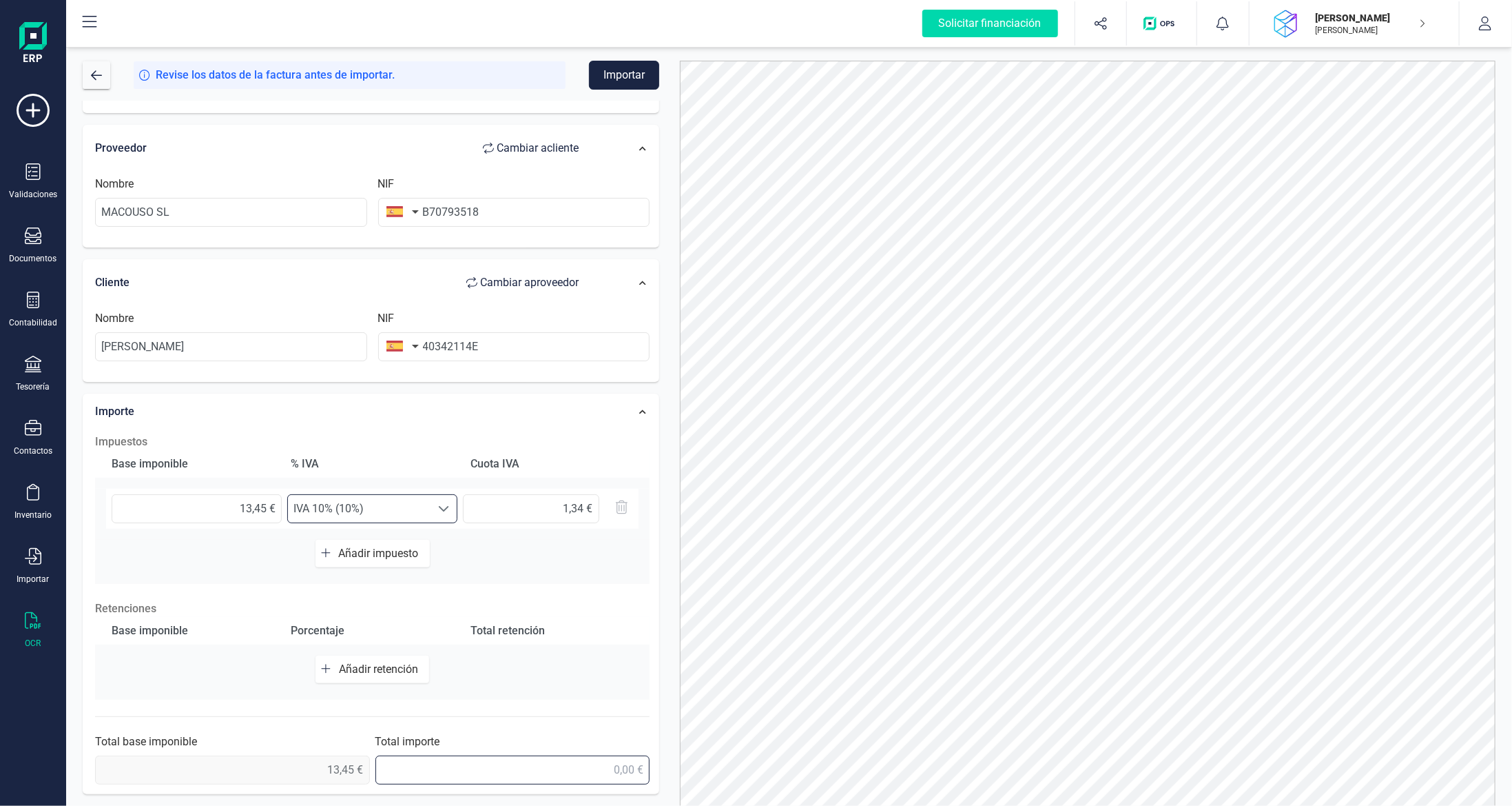
click at [455, 777] on input "text" at bounding box center [513, 770] width 275 height 29
type input "14,80 €"
click at [653, 78] on button "Importar" at bounding box center [624, 75] width 71 height 29
click at [586, 505] on input "text" at bounding box center [531, 509] width 137 height 29
type input "1,35 €"
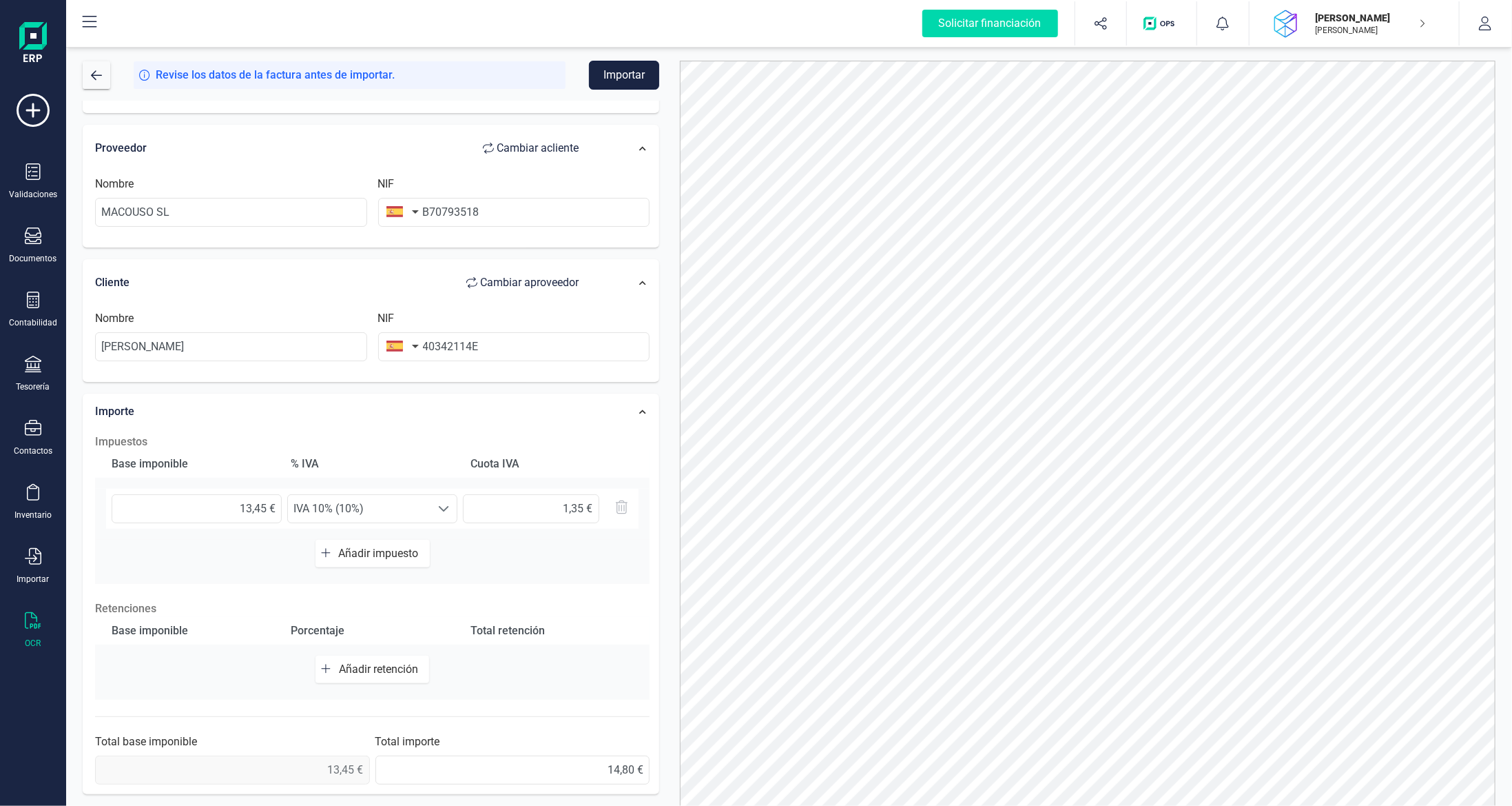
click at [597, 69] on button "Importar" at bounding box center [624, 75] width 71 height 29
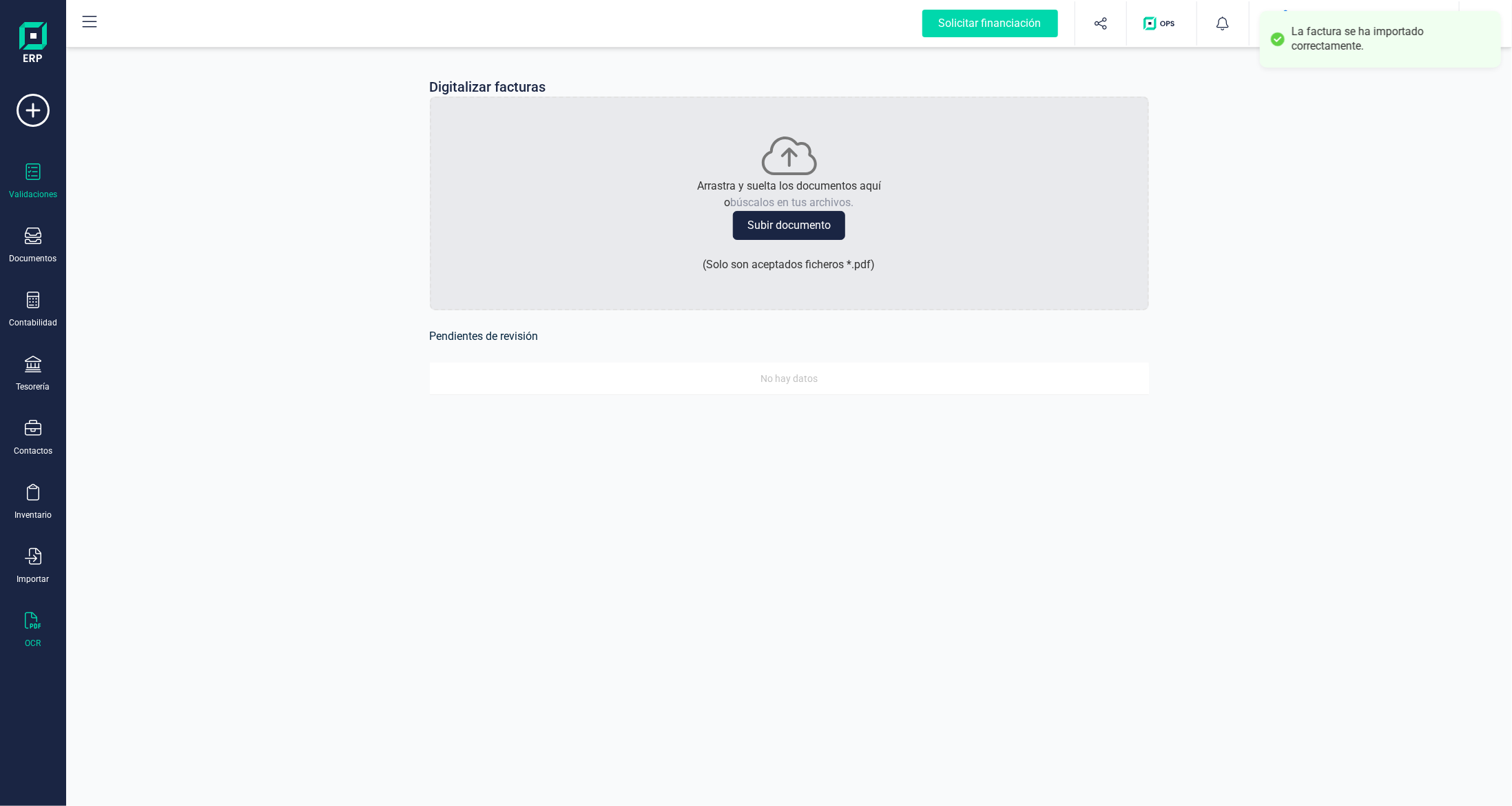
click at [30, 173] on icon at bounding box center [33, 172] width 17 height 17
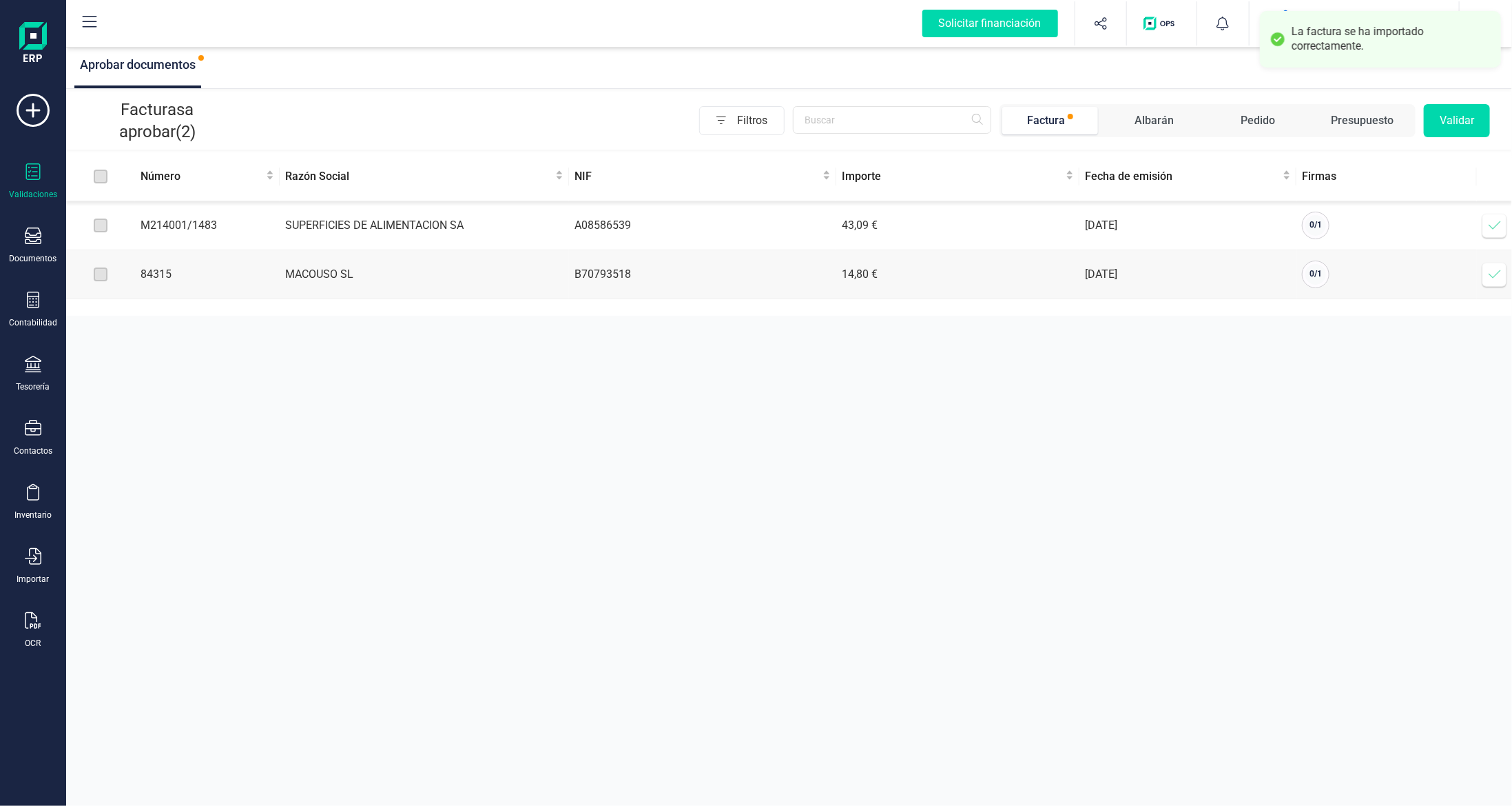
click at [1498, 221] on icon at bounding box center [1495, 225] width 14 height 14
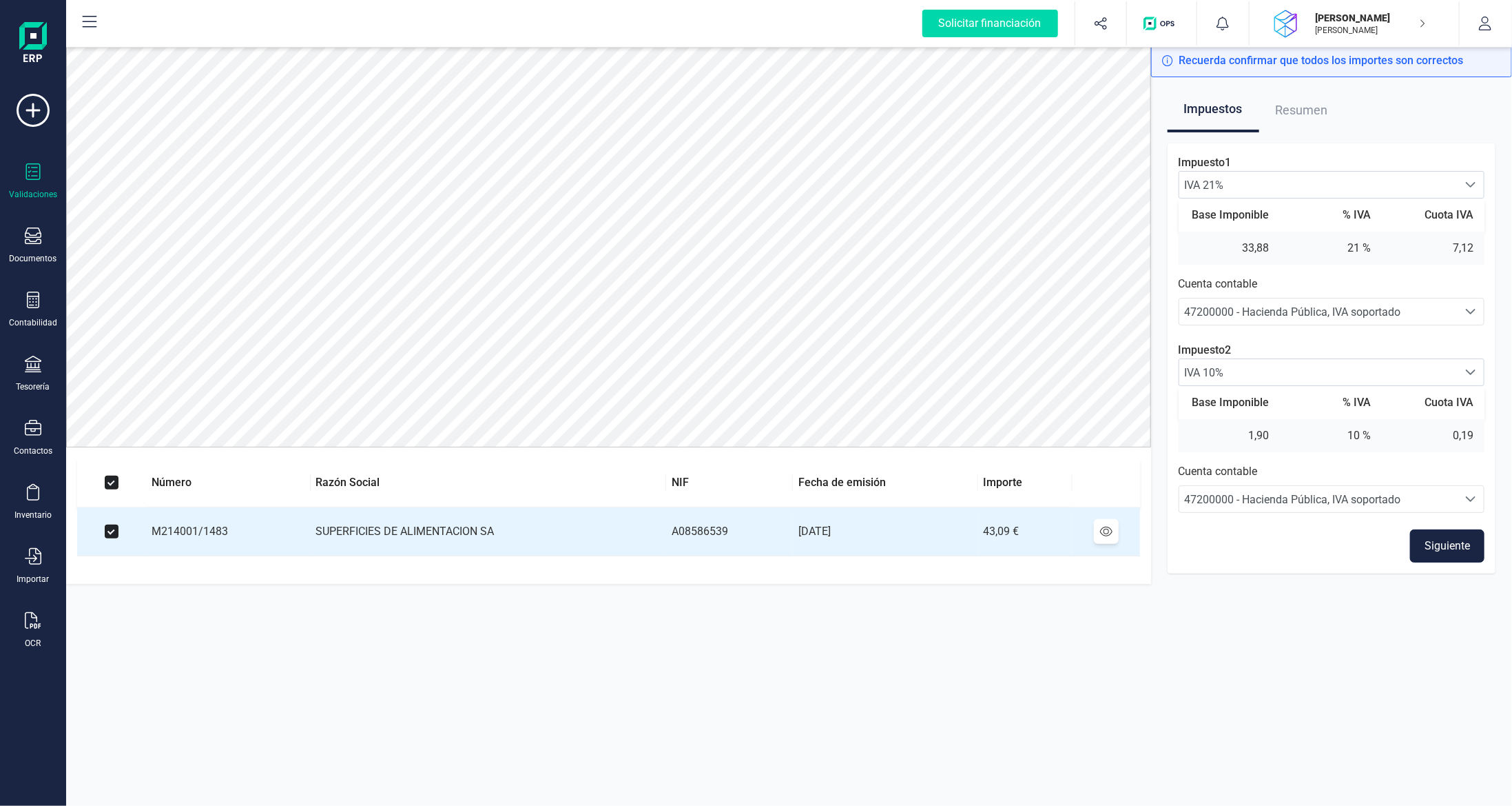
click at [1438, 545] on button "Siguiente" at bounding box center [1447, 546] width 74 height 33
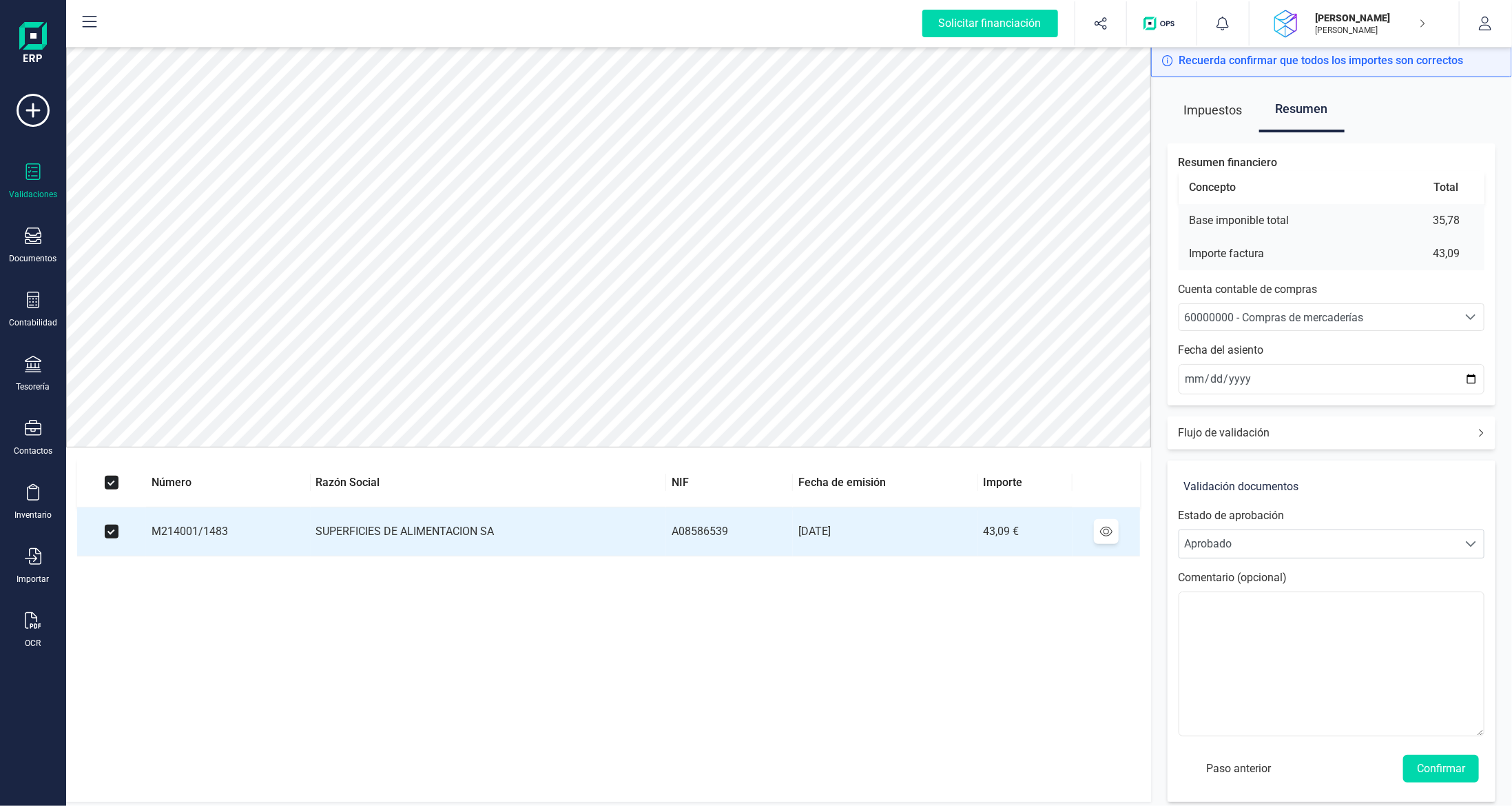
click at [1370, 324] on div "60000000 - Compras de mercaderías" at bounding box center [1318, 318] width 268 height 17
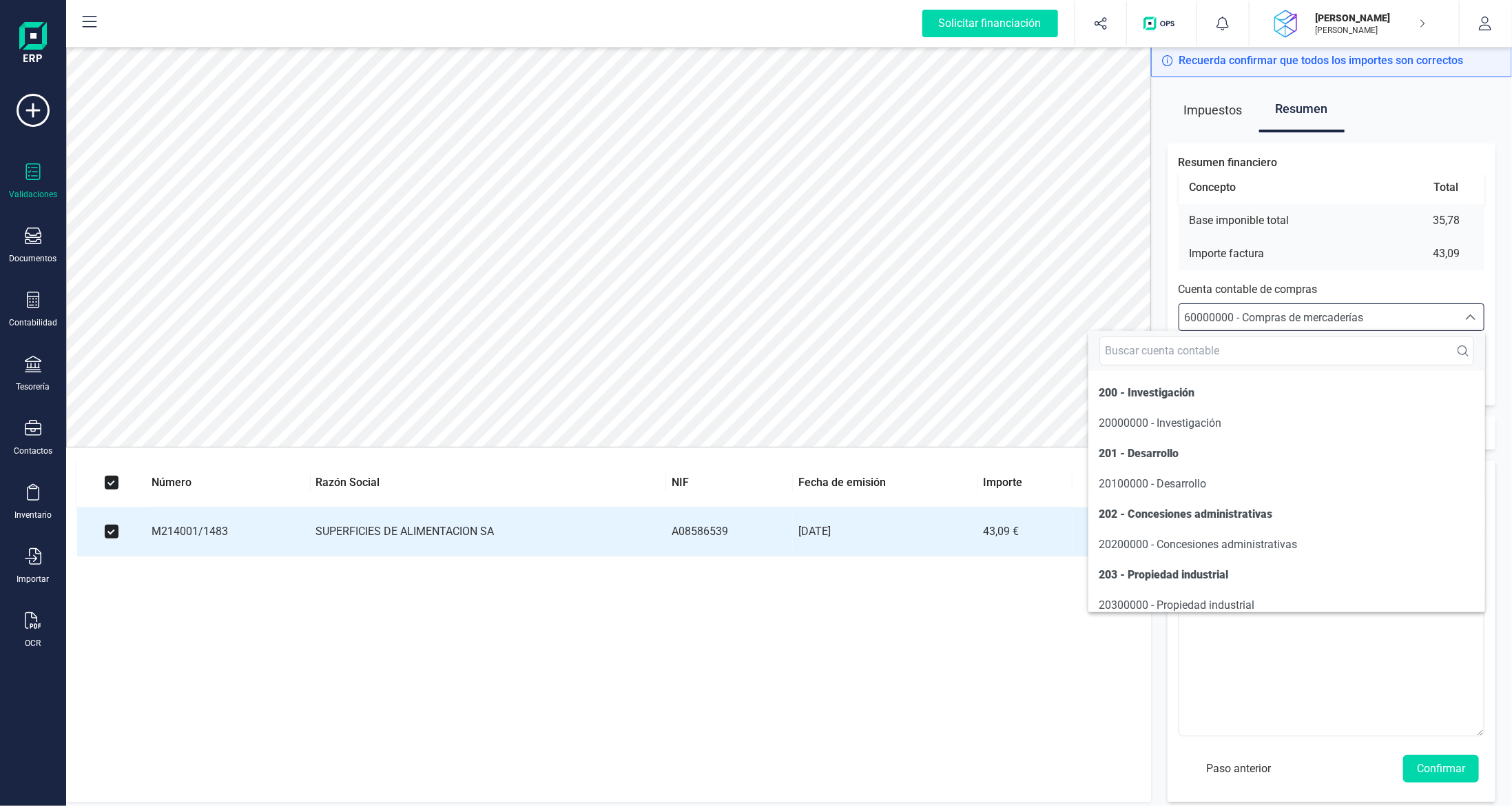
scroll to position [6592, 0]
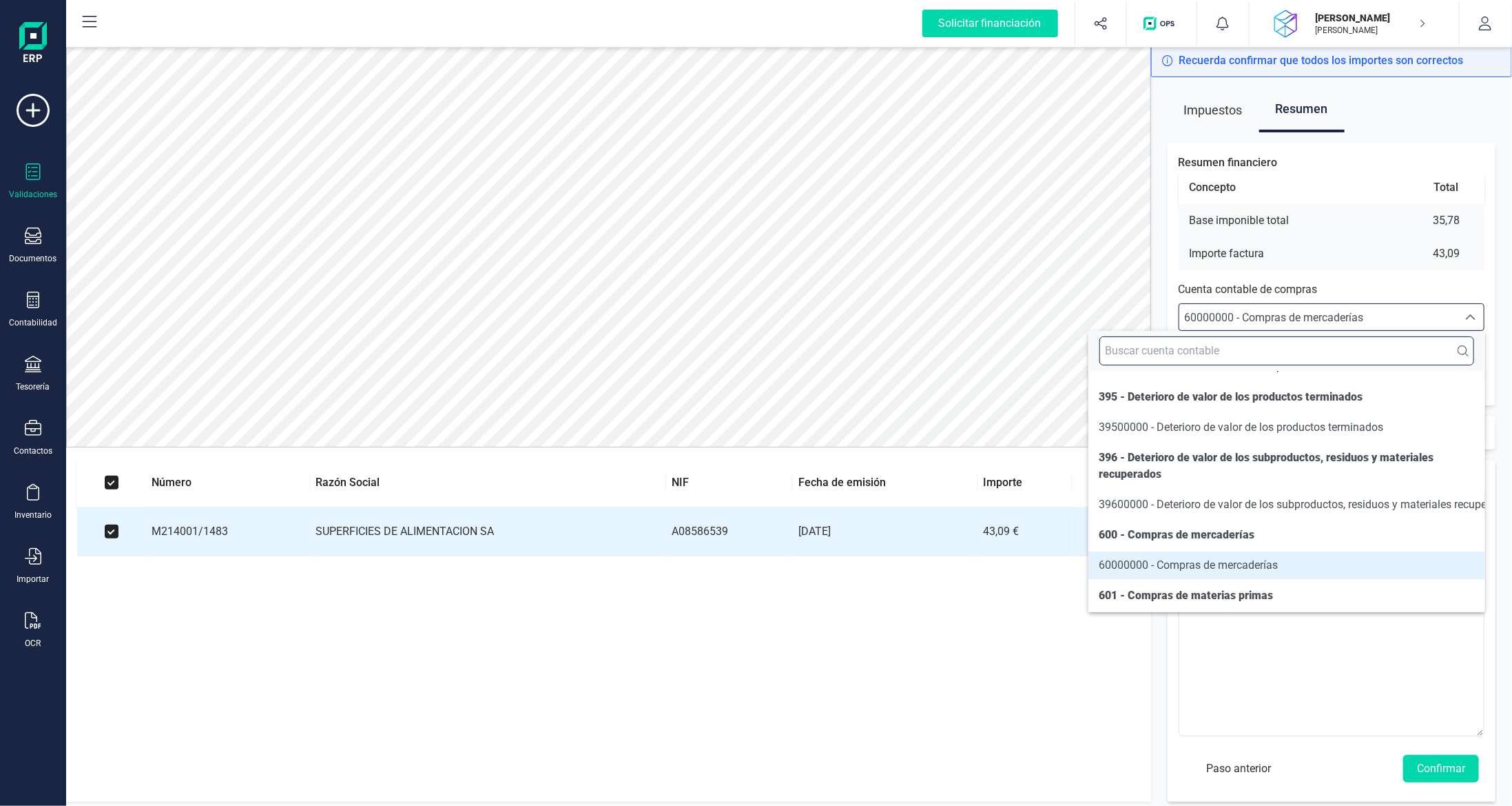
click at [1290, 350] on input "text" at bounding box center [1287, 351] width 375 height 29
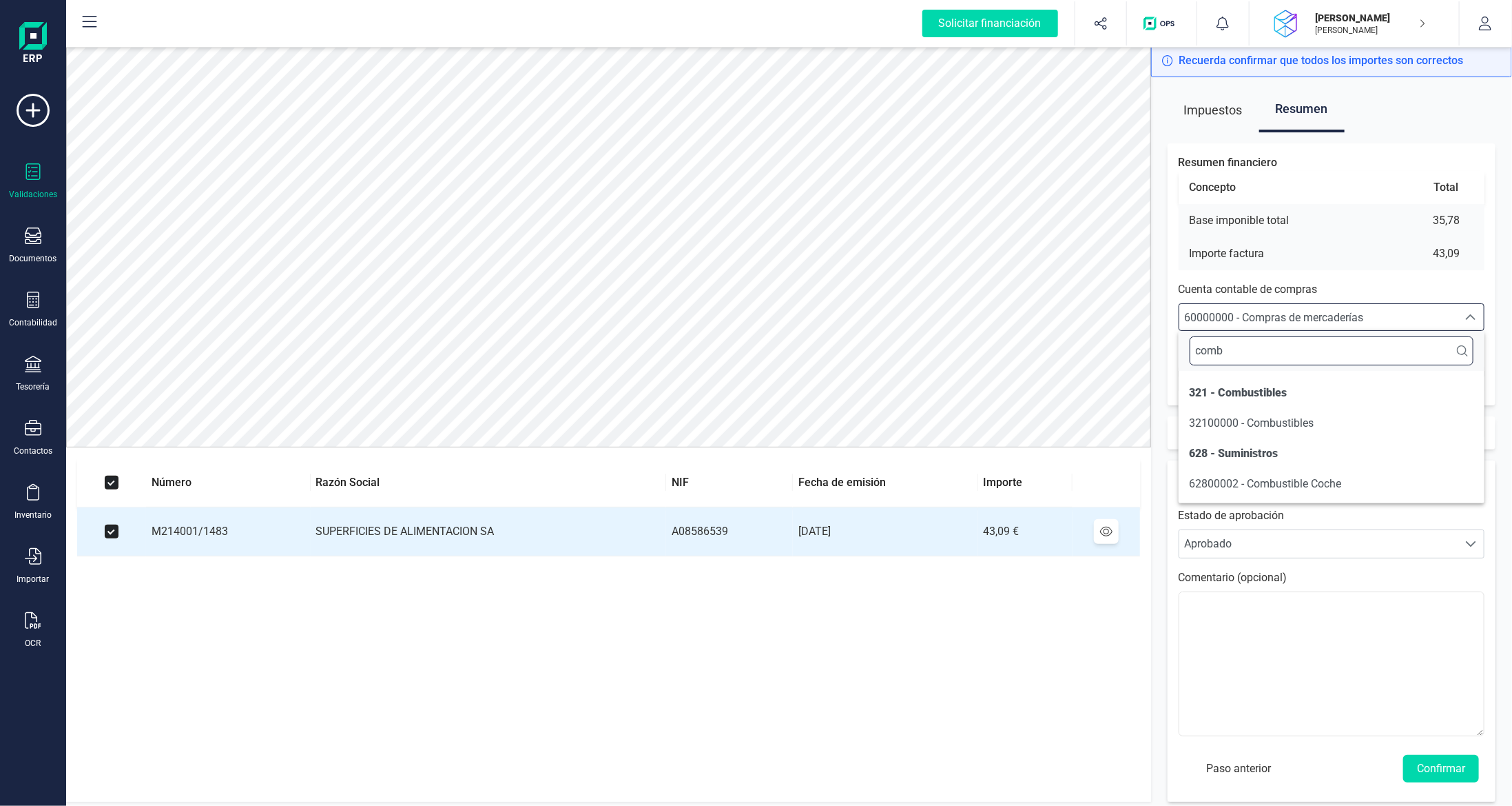
scroll to position [0, 0]
type input "combu"
click at [1274, 485] on span "62800002 - Combustible Coche" at bounding box center [1266, 483] width 152 height 13
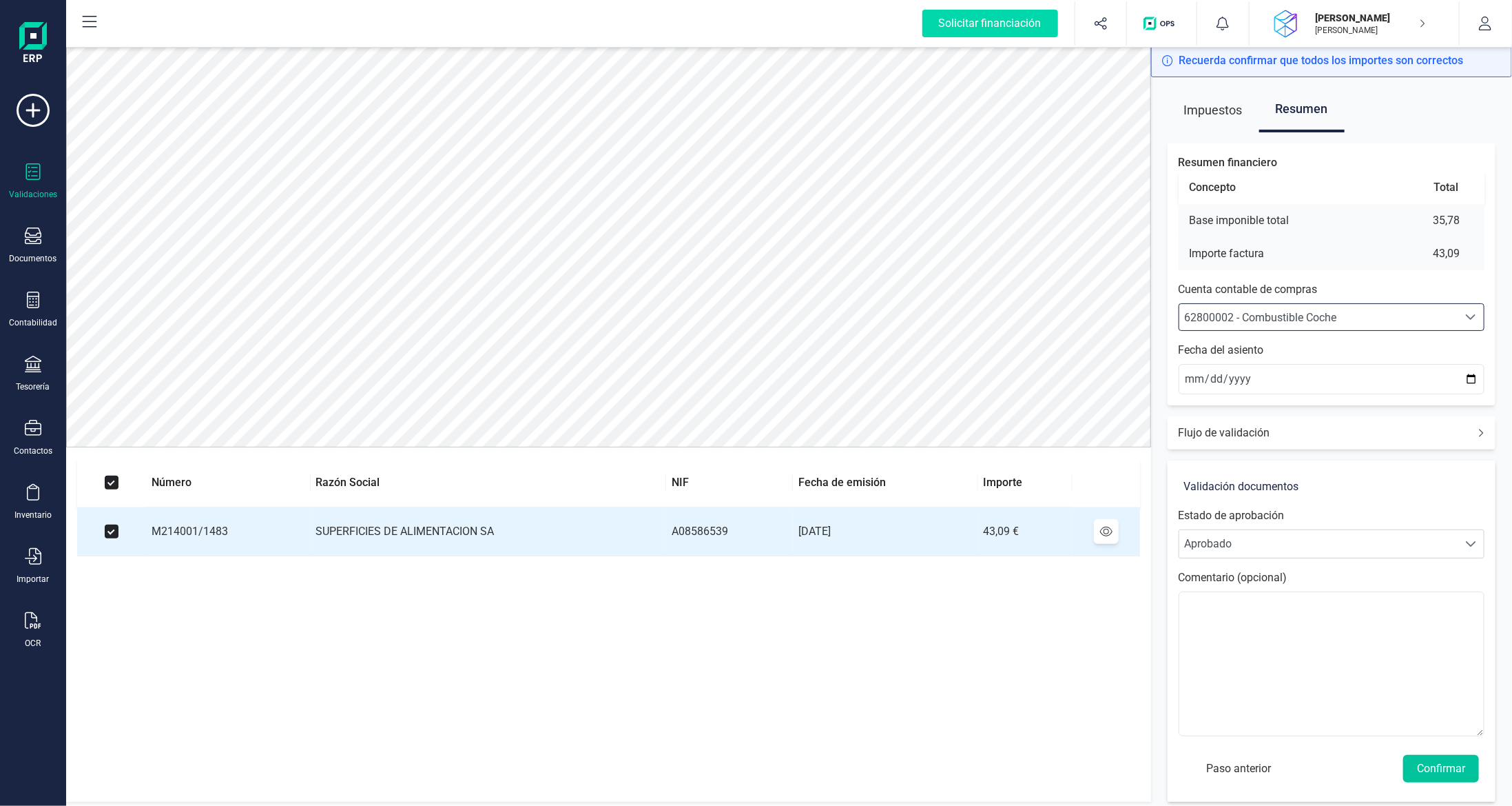
click at [1437, 768] on button "Confirmar" at bounding box center [1441, 768] width 76 height 28
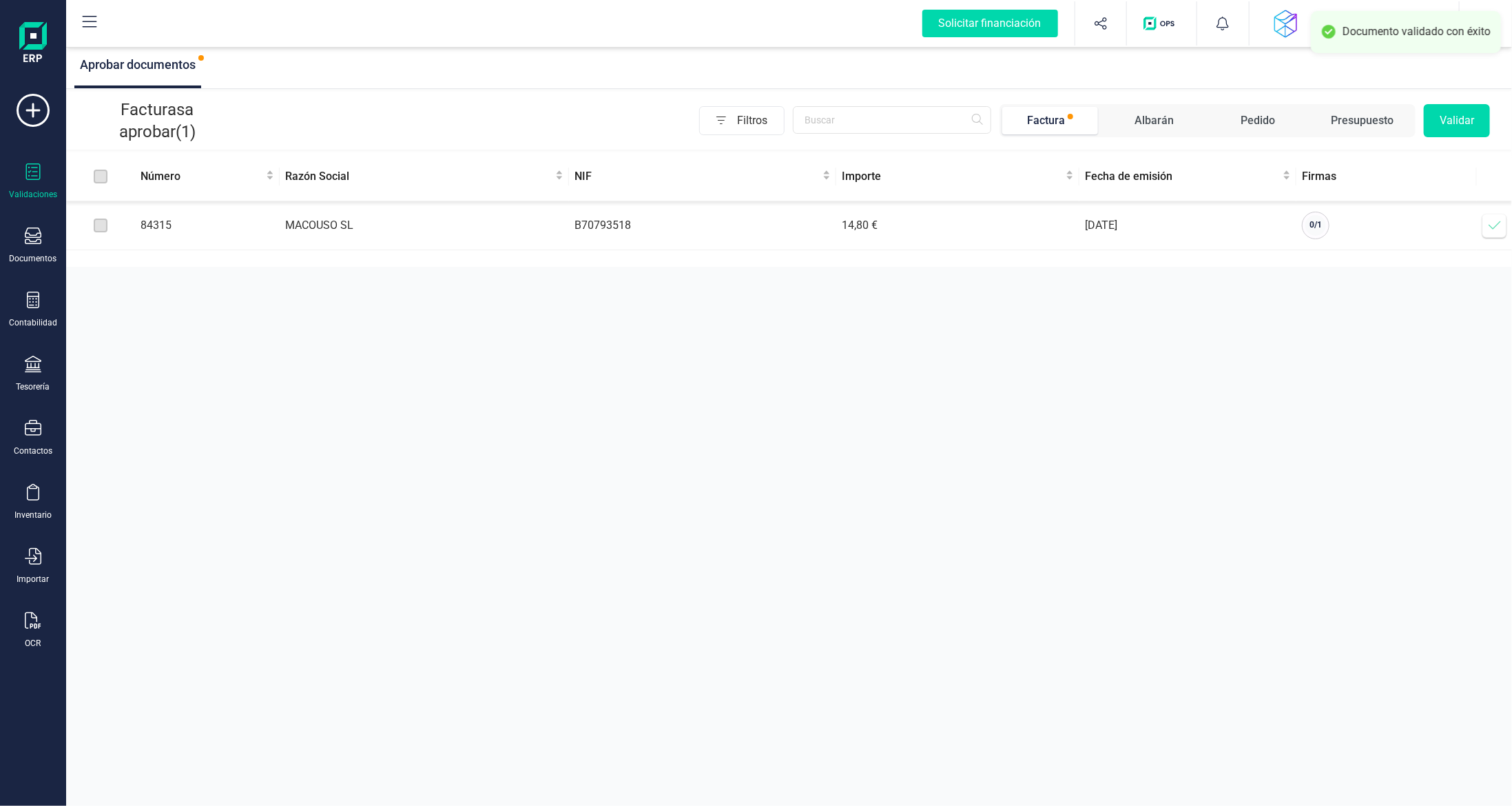
click at [1497, 224] on icon at bounding box center [1495, 225] width 14 height 14
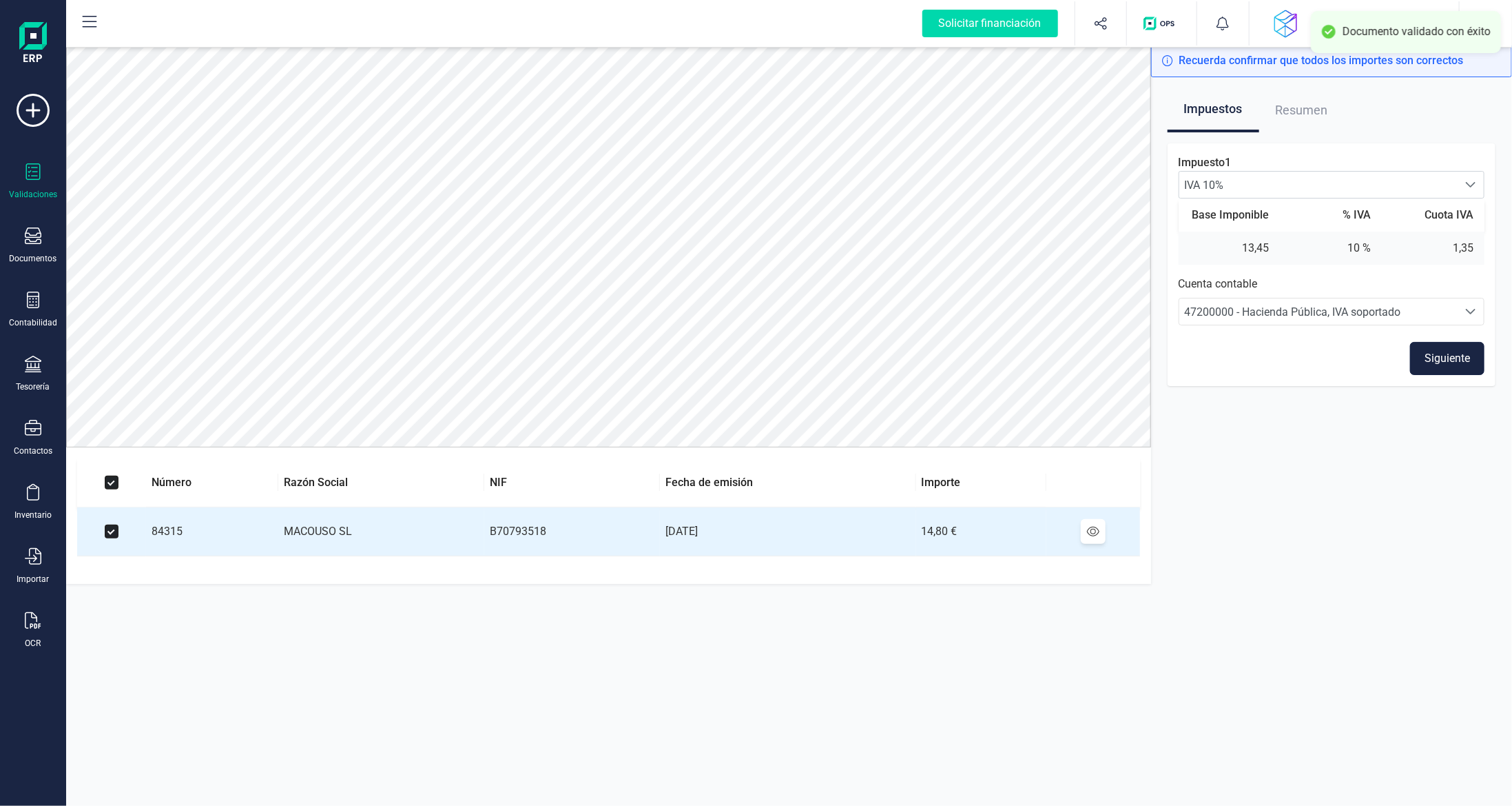
click at [1446, 359] on button "Siguiente" at bounding box center [1447, 358] width 74 height 33
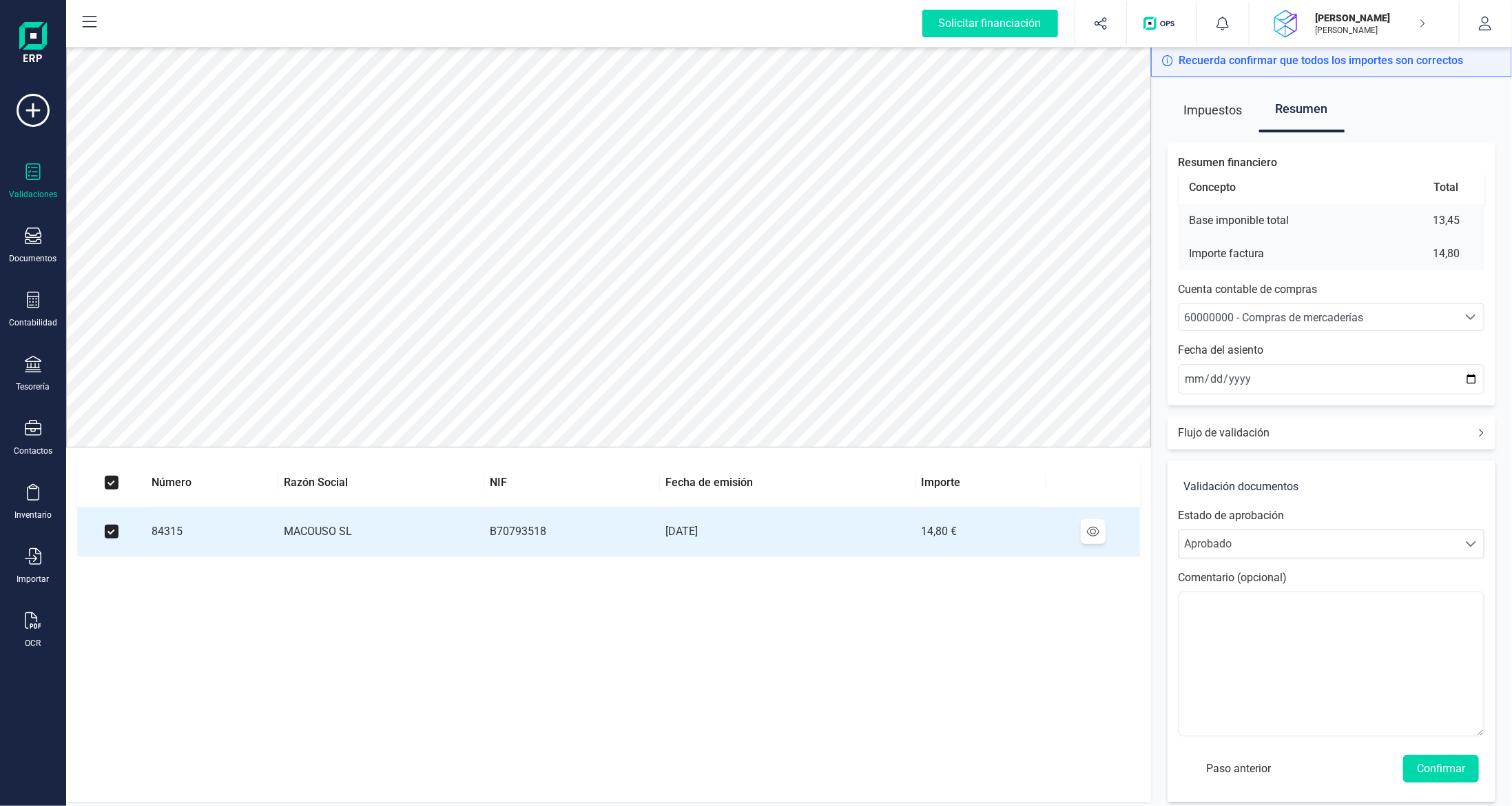
click at [1434, 310] on div "60000000 - Compras de mercaderías" at bounding box center [1318, 318] width 268 height 17
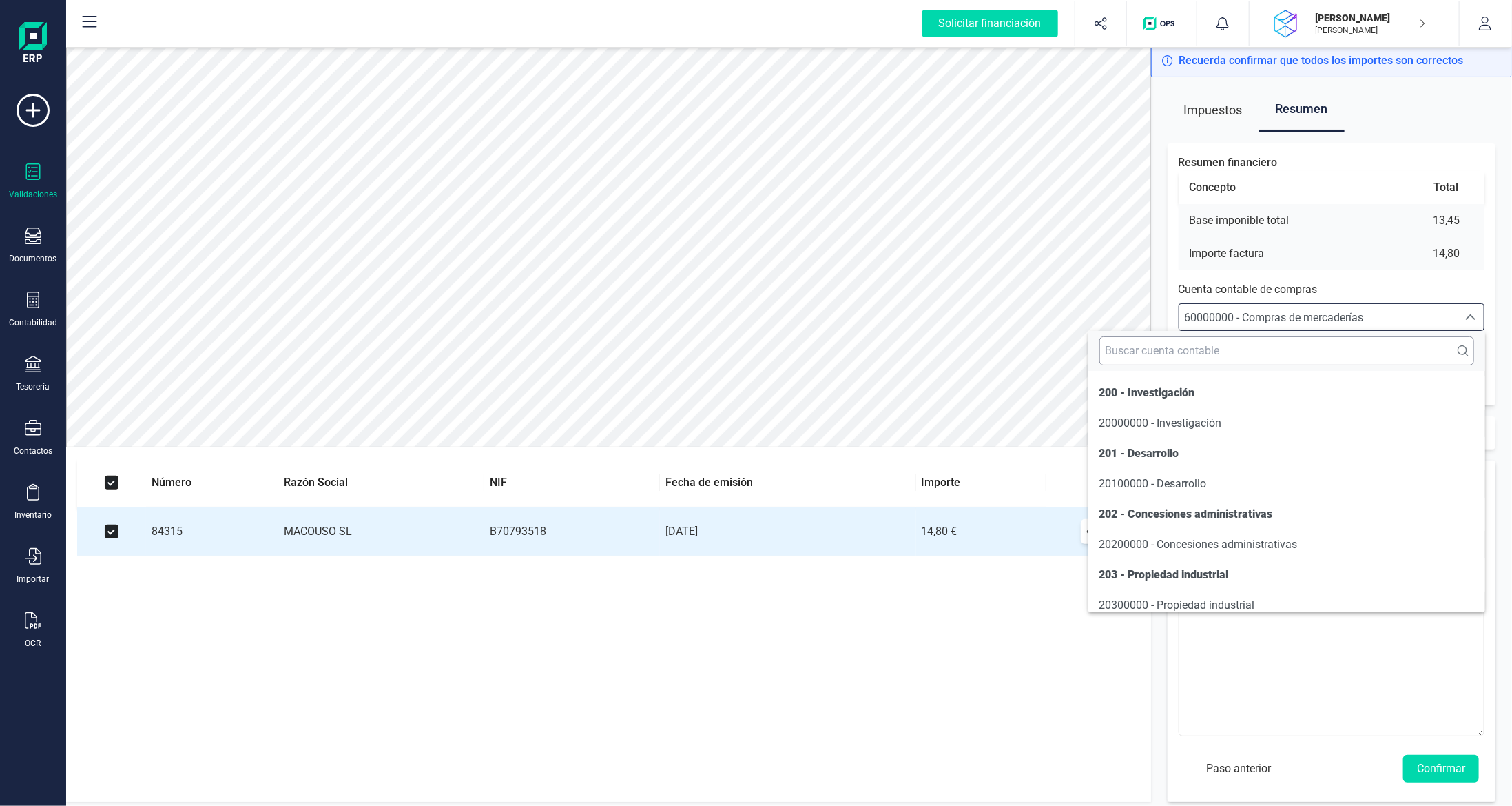
scroll to position [6592, 0]
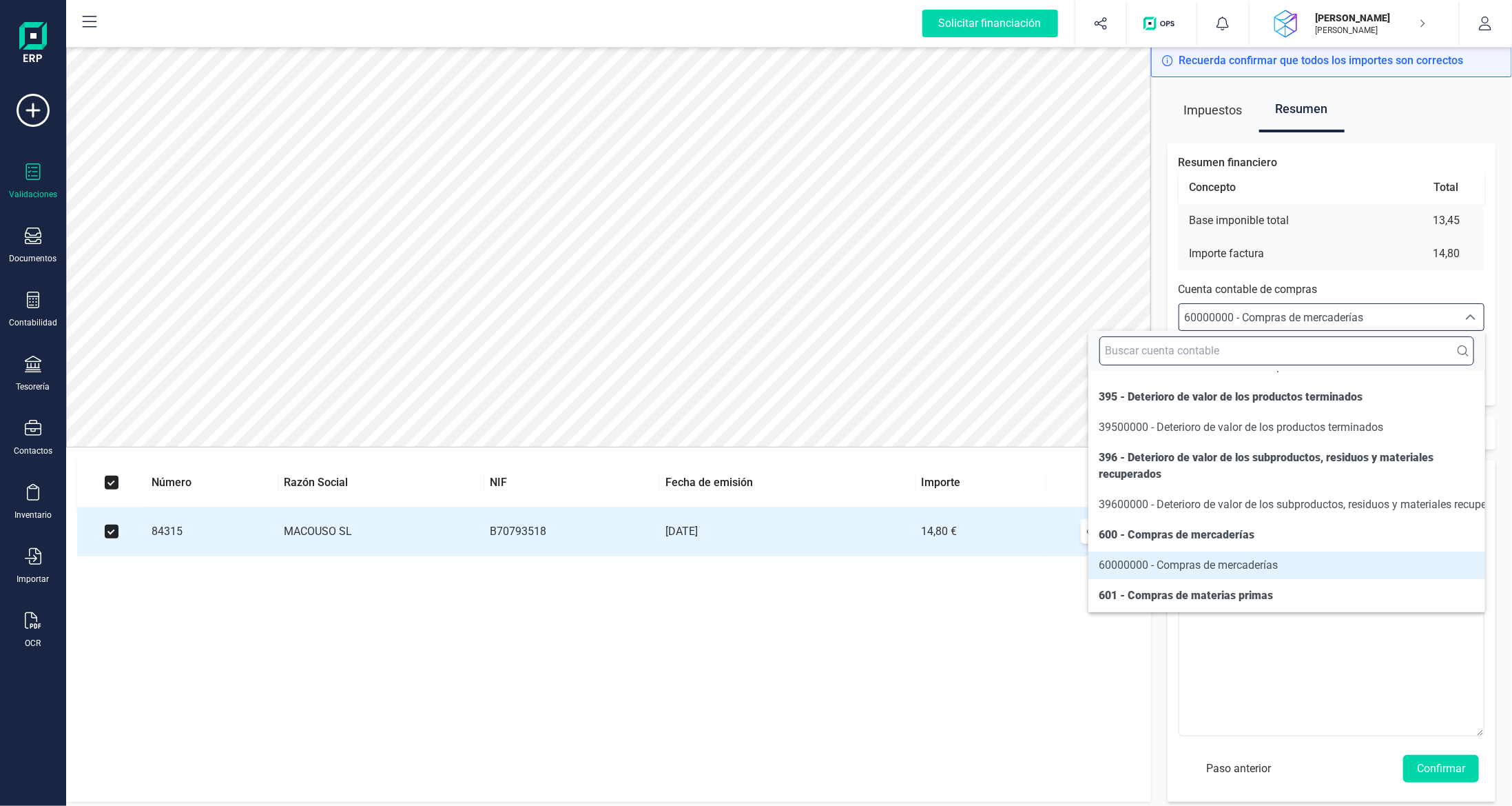
click at [1315, 356] on input "text" at bounding box center [1287, 351] width 375 height 29
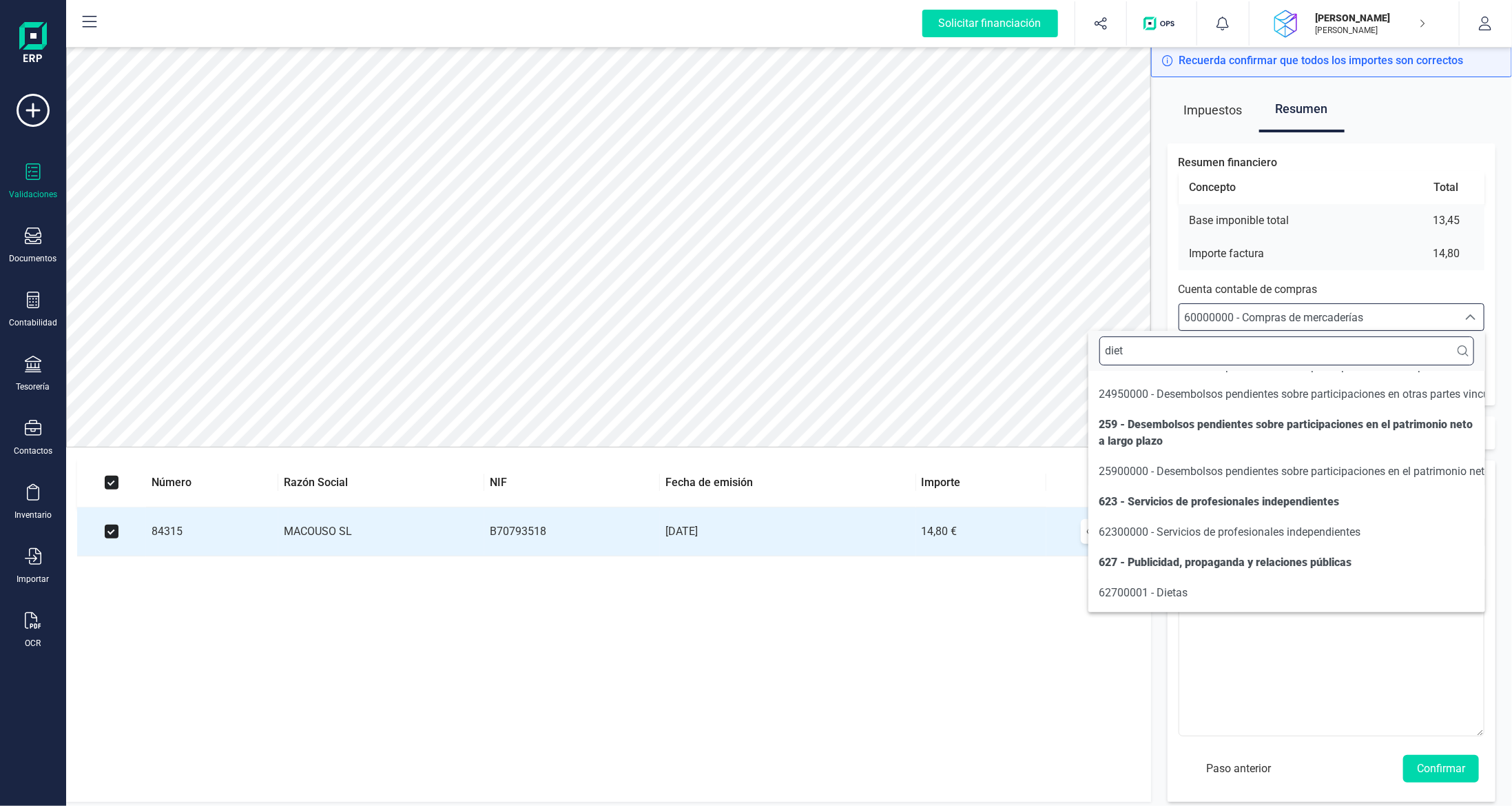
scroll to position [0, 0]
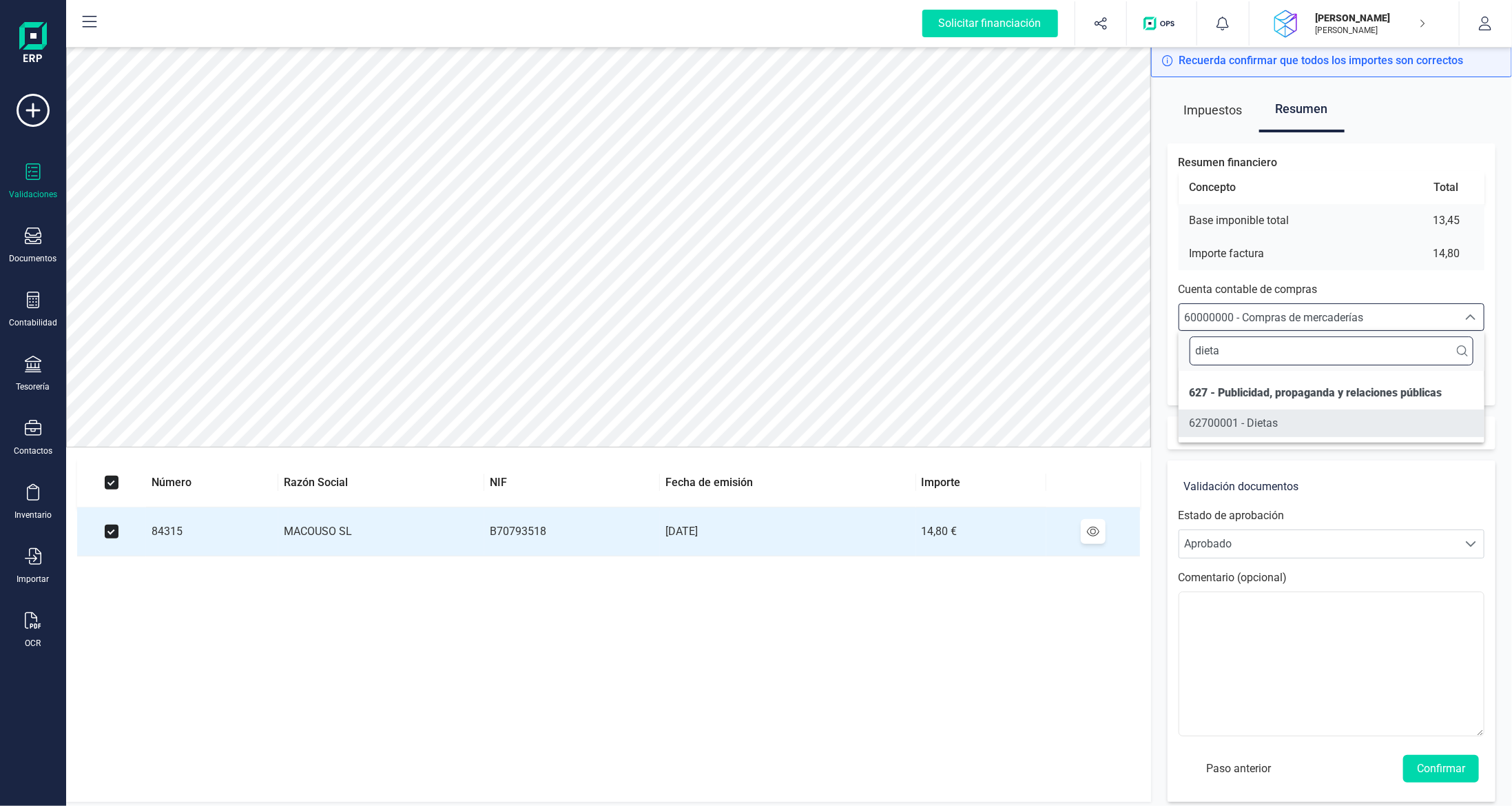
type input "dieta"
click at [1271, 426] on span "62700001 - Dietas" at bounding box center [1234, 423] width 89 height 13
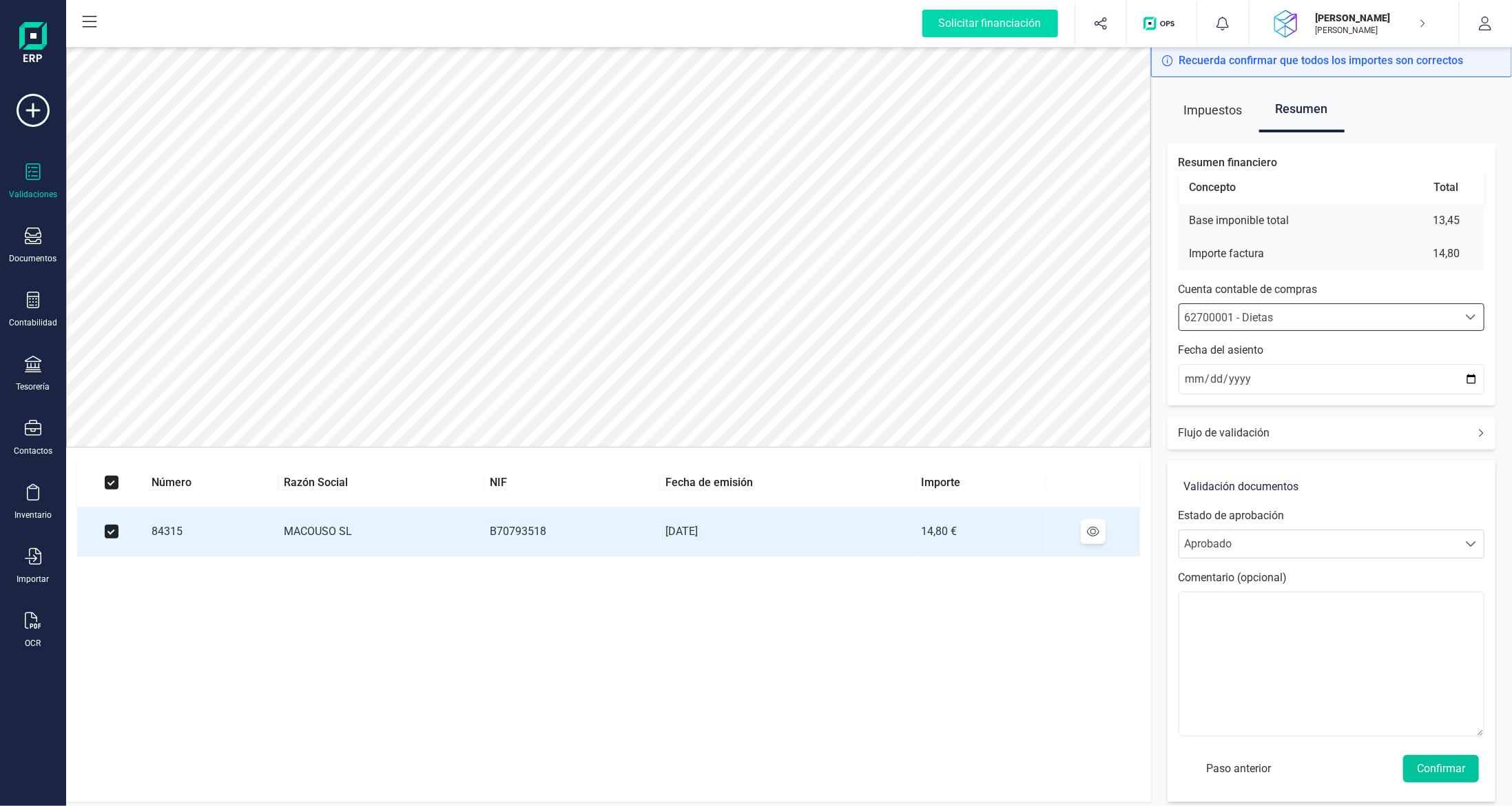
click at [1437, 767] on button "Confirmar" at bounding box center [1441, 768] width 76 height 28
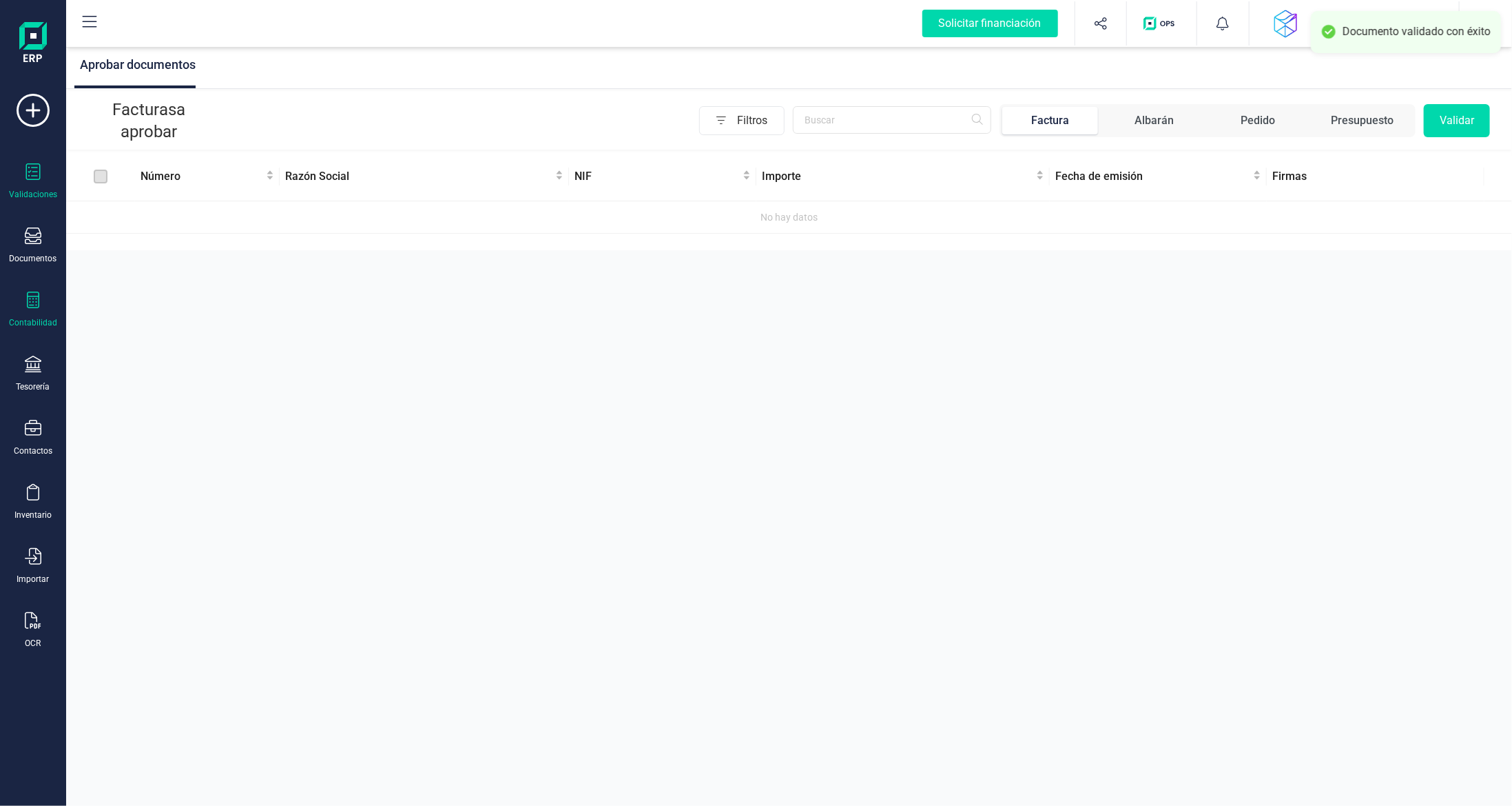
click at [33, 296] on icon at bounding box center [33, 300] width 17 height 17
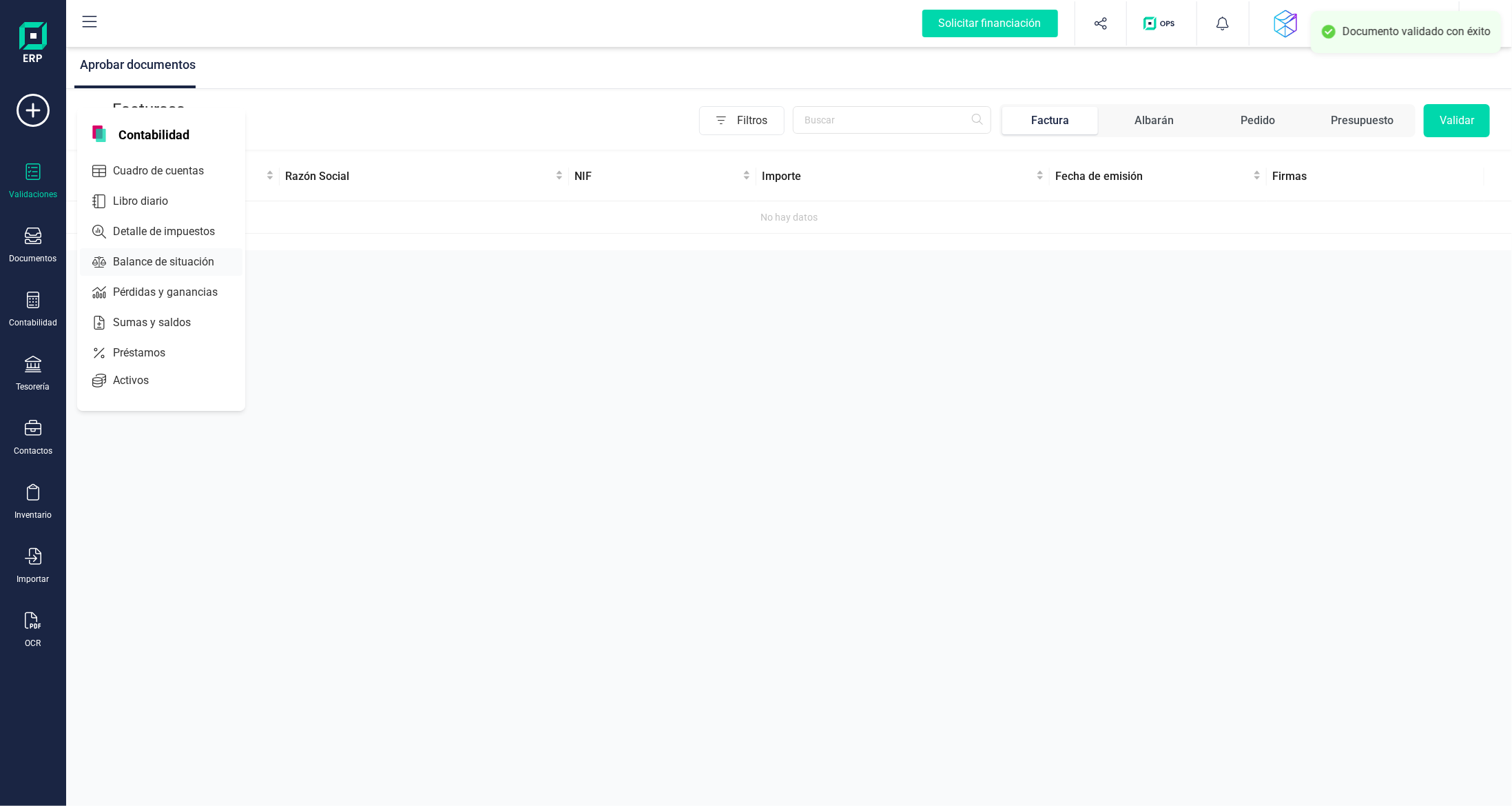
click at [136, 260] on span "Balance de situación" at bounding box center [173, 262] width 131 height 17
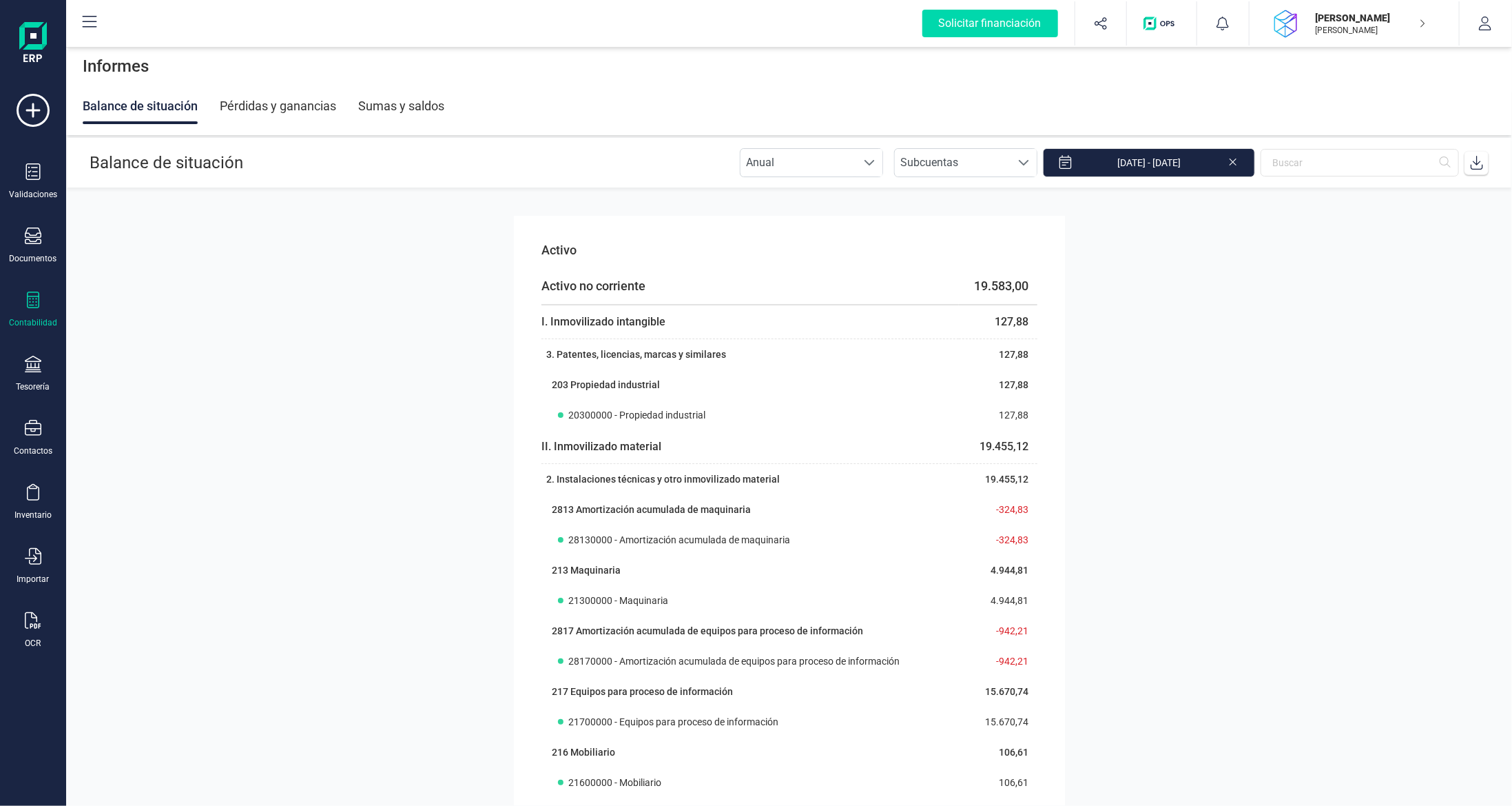
click at [30, 305] on icon at bounding box center [33, 300] width 17 height 17
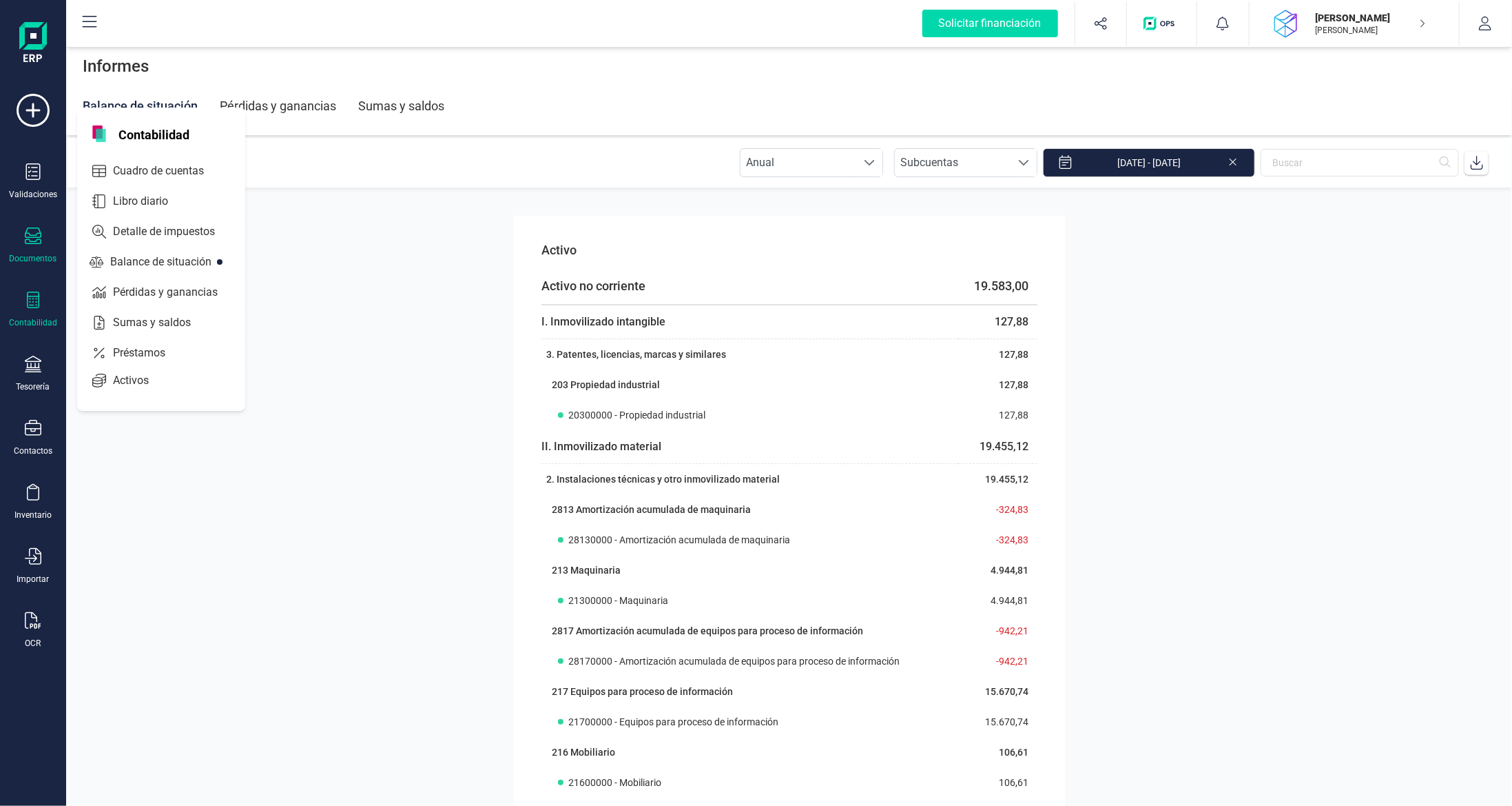
click at [34, 231] on icon at bounding box center [33, 236] width 17 height 17
click at [125, 197] on span "Facturas" at bounding box center [144, 198] width 73 height 17
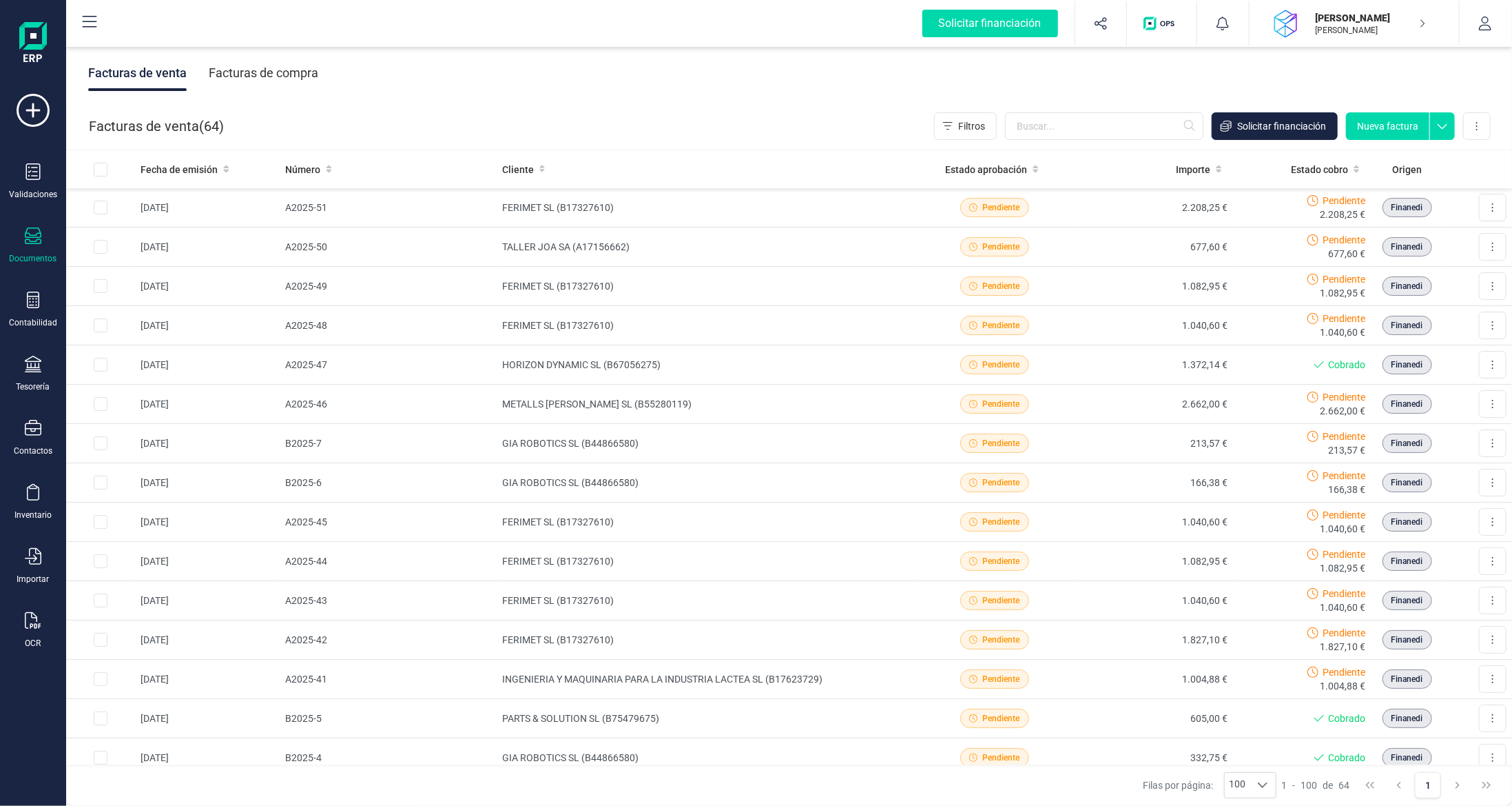
click at [291, 69] on div "Facturas de compra" at bounding box center [263, 73] width 110 height 36
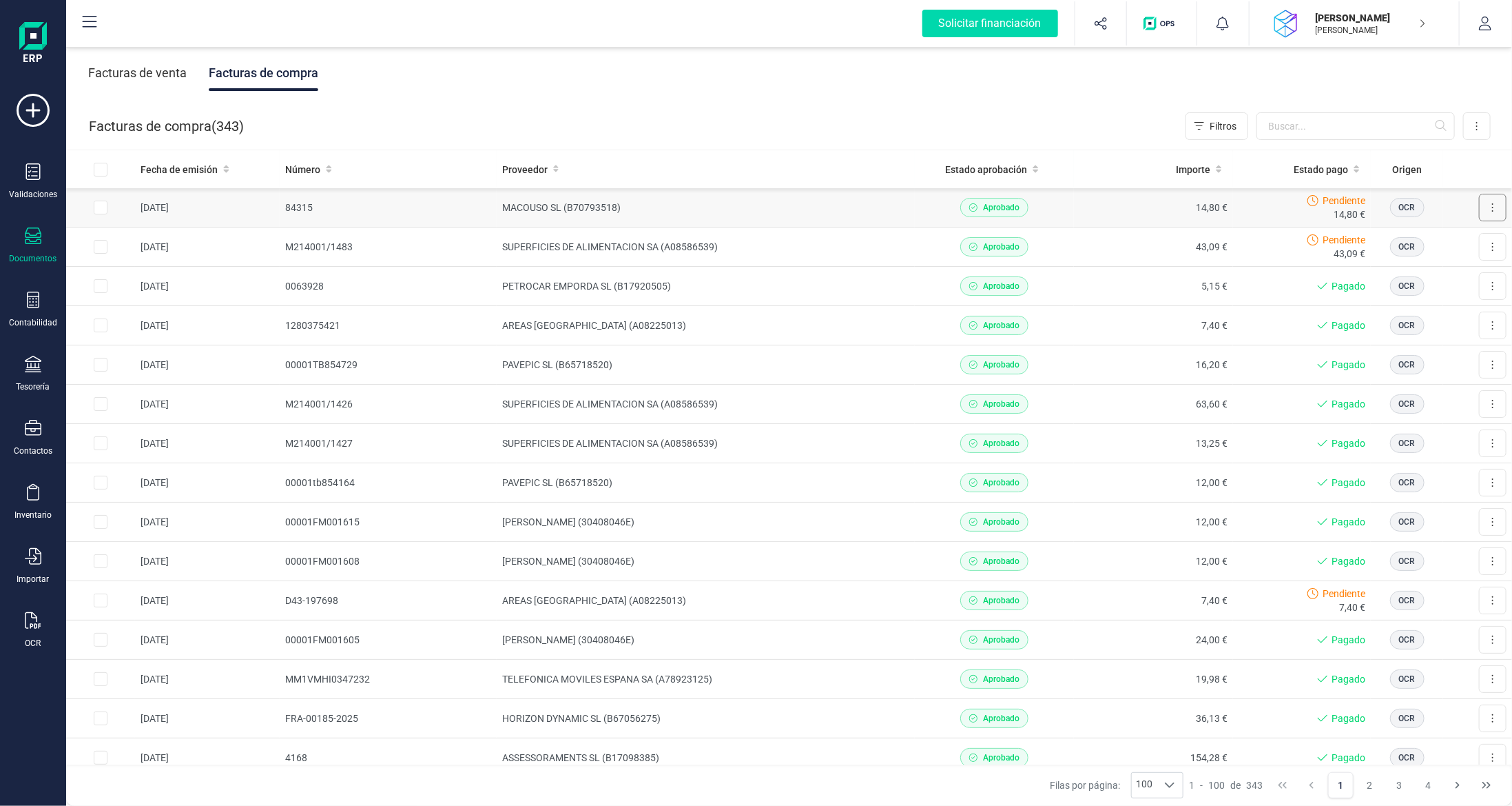
click at [1491, 205] on button at bounding box center [1493, 207] width 28 height 28
click at [527, 205] on td "MACOUSO SL (B70793518)" at bounding box center [706, 207] width 419 height 39
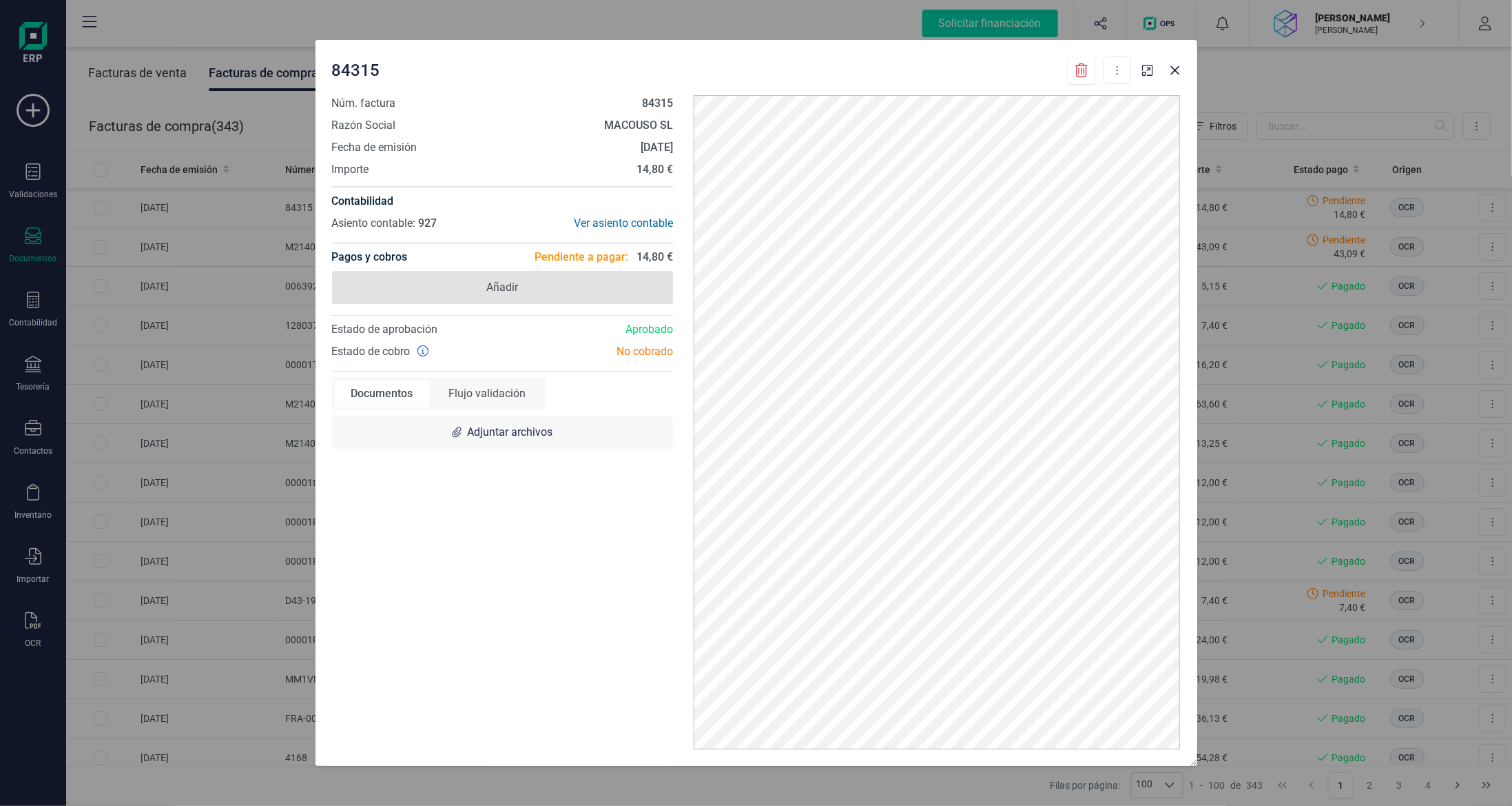
click at [540, 291] on span "Añadir" at bounding box center [502, 287] width 342 height 33
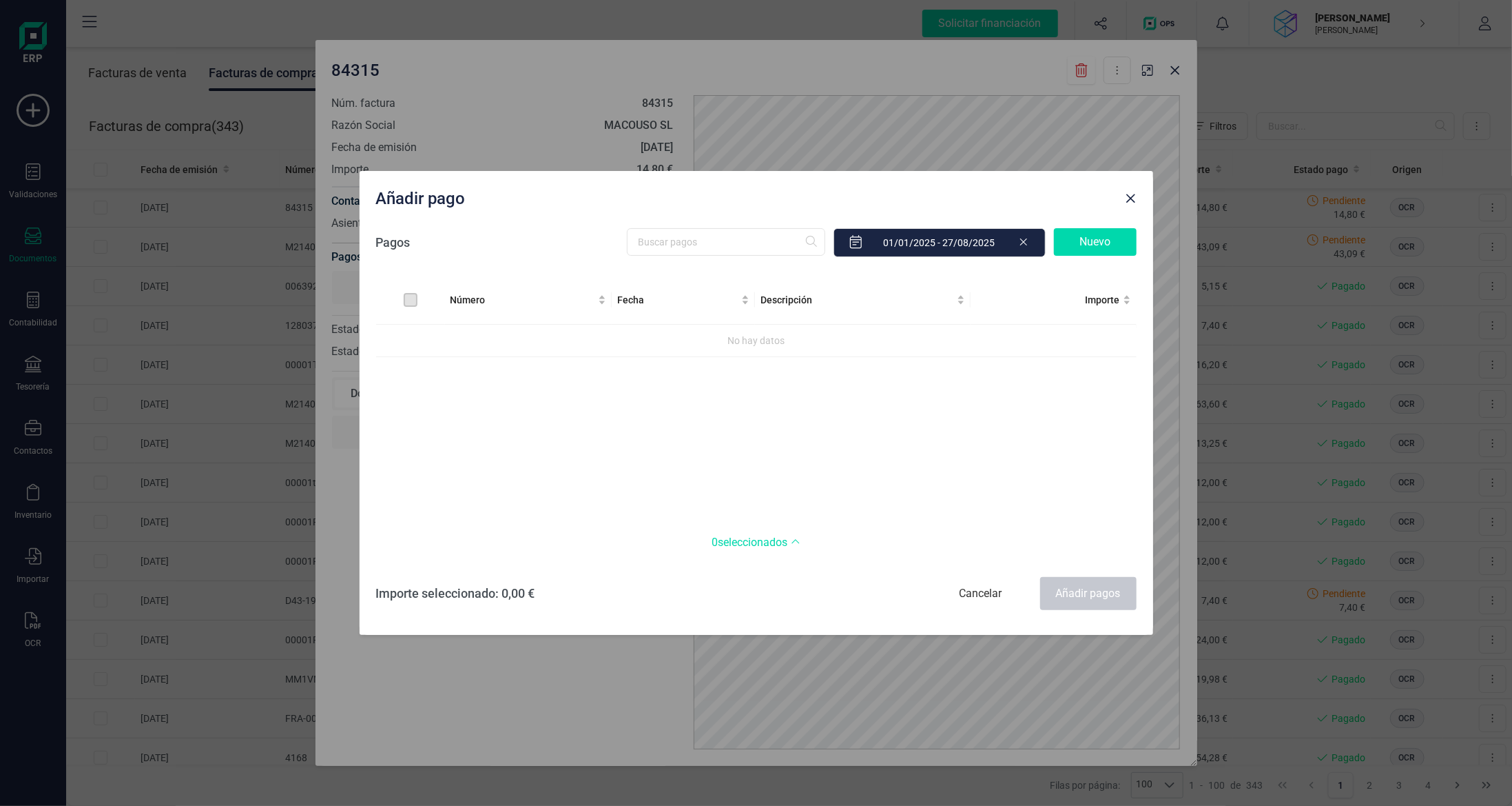
click at [1123, 232] on div "Nuevo" at bounding box center [1096, 242] width 83 height 28
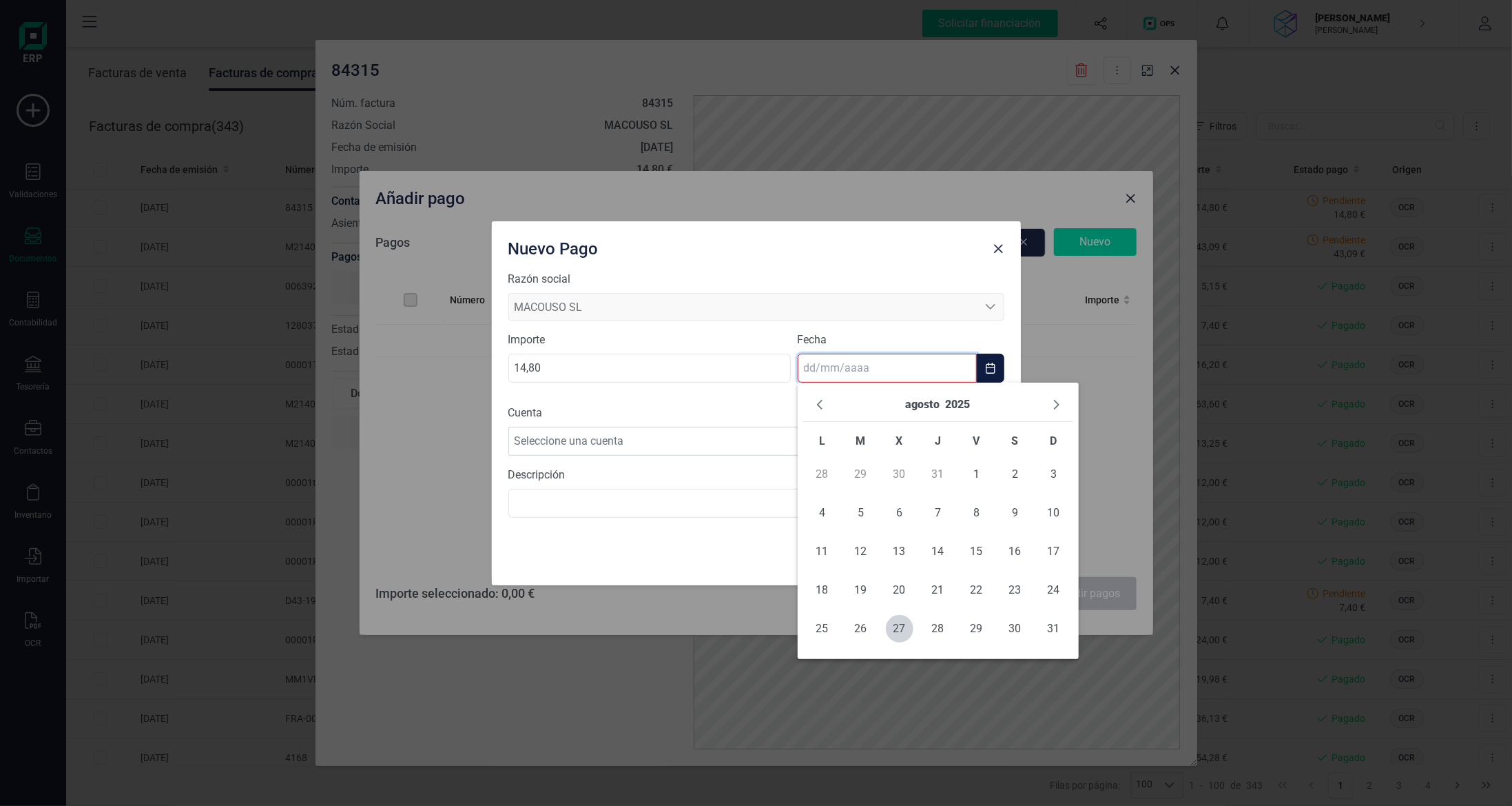
click at [869, 373] on input "text" at bounding box center [887, 368] width 179 height 29
click at [898, 625] on span "27" at bounding box center [900, 629] width 28 height 28
type input "[DATE]"
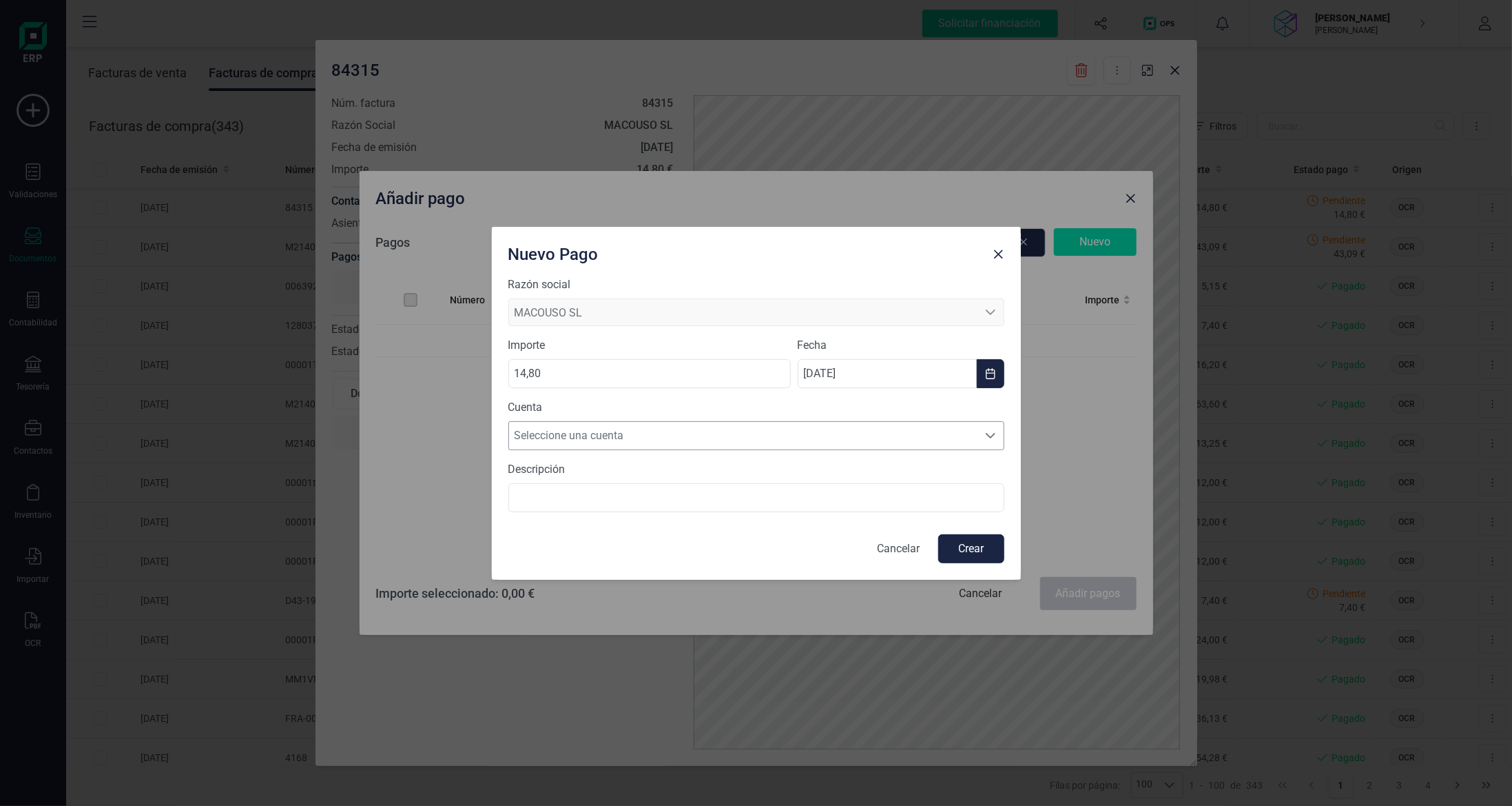
click at [869, 433] on span "Seleccione una cuenta" at bounding box center [743, 436] width 468 height 28
click at [857, 479] on li "[FINANCIAL_ID]" at bounding box center [756, 469] width 496 height 28
click at [960, 554] on button "Crear" at bounding box center [971, 549] width 66 height 29
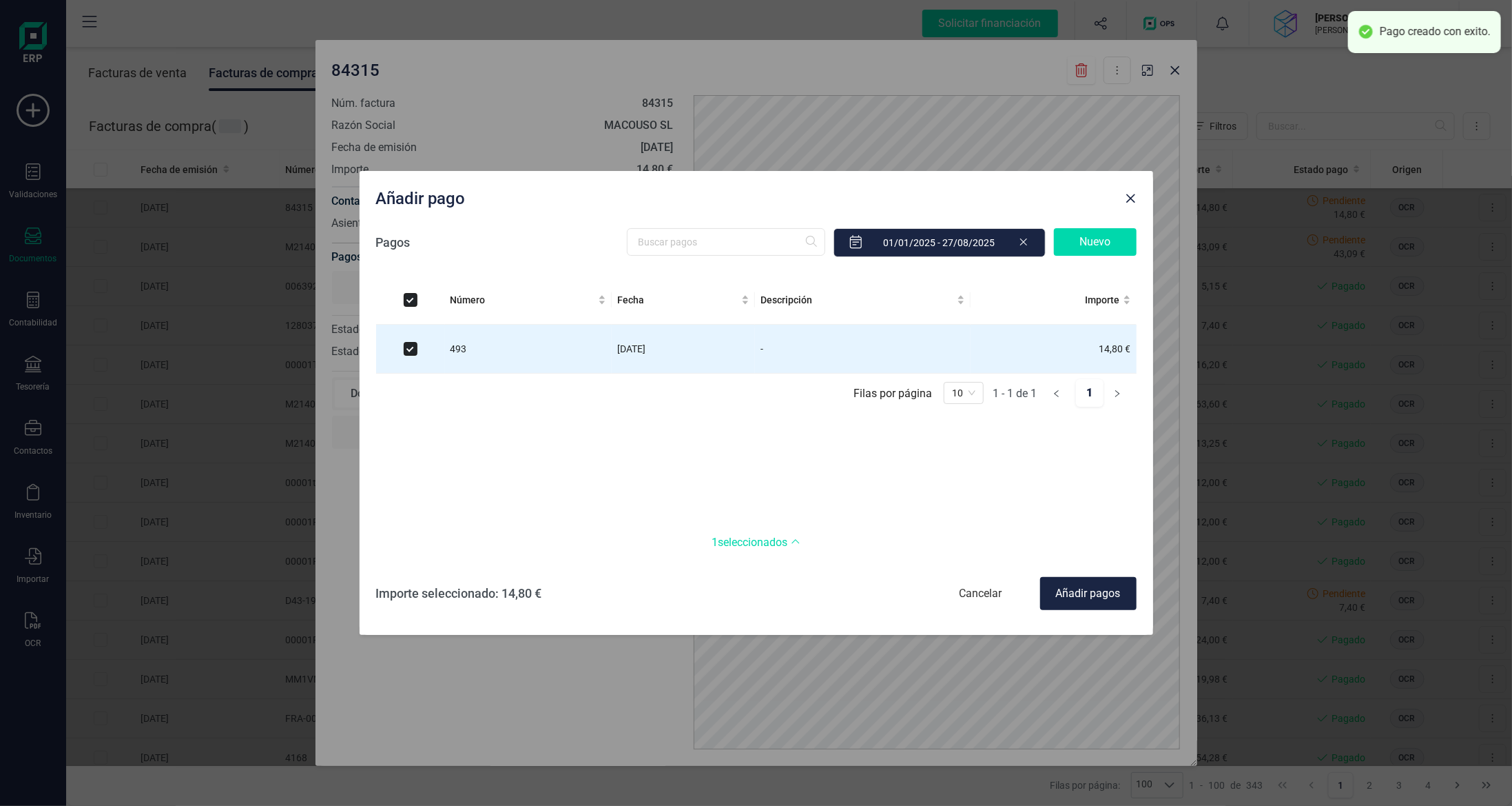
click at [1081, 590] on div "Añadir pagos" at bounding box center [1089, 593] width 97 height 33
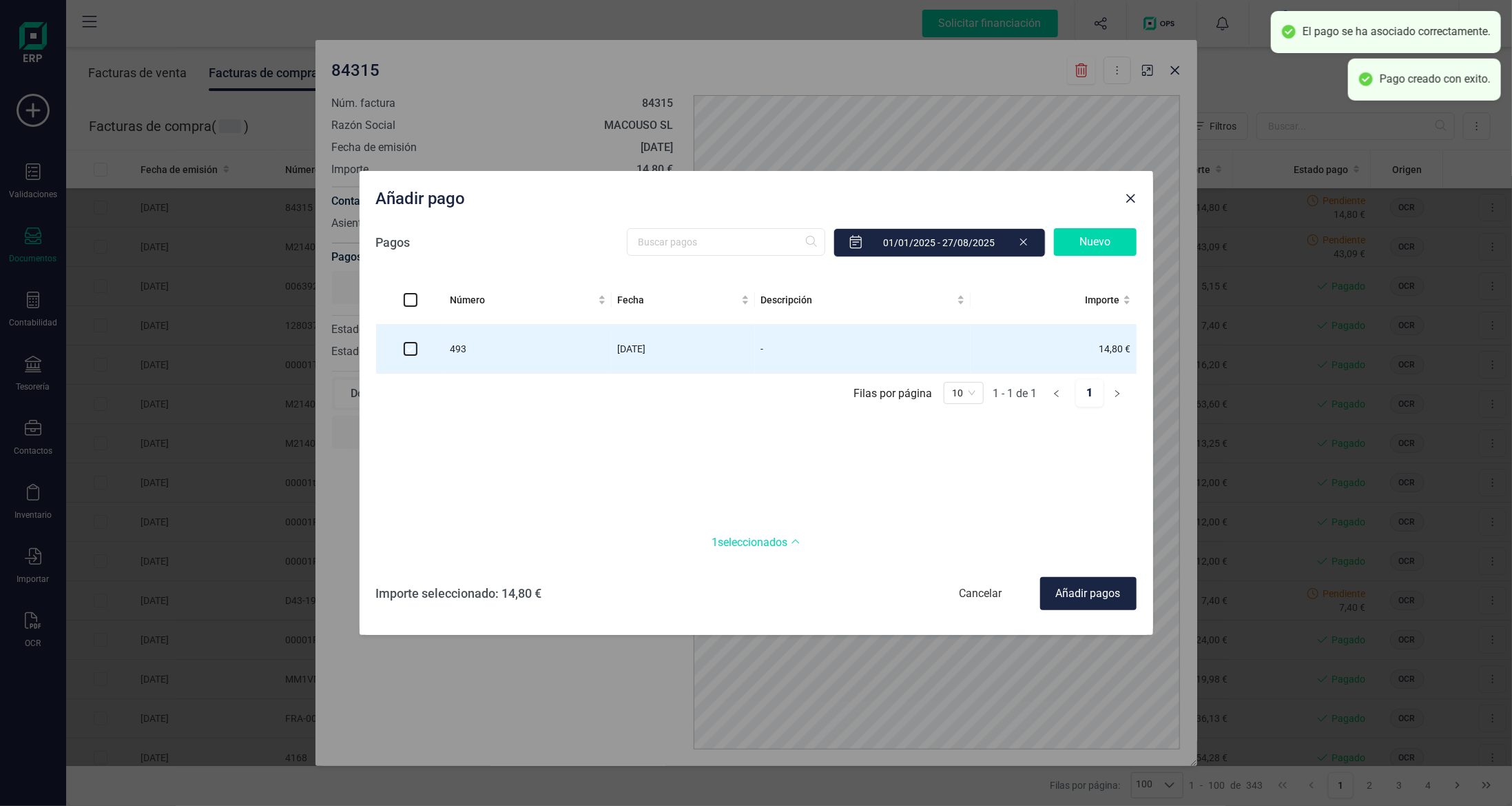
checkbox input "false"
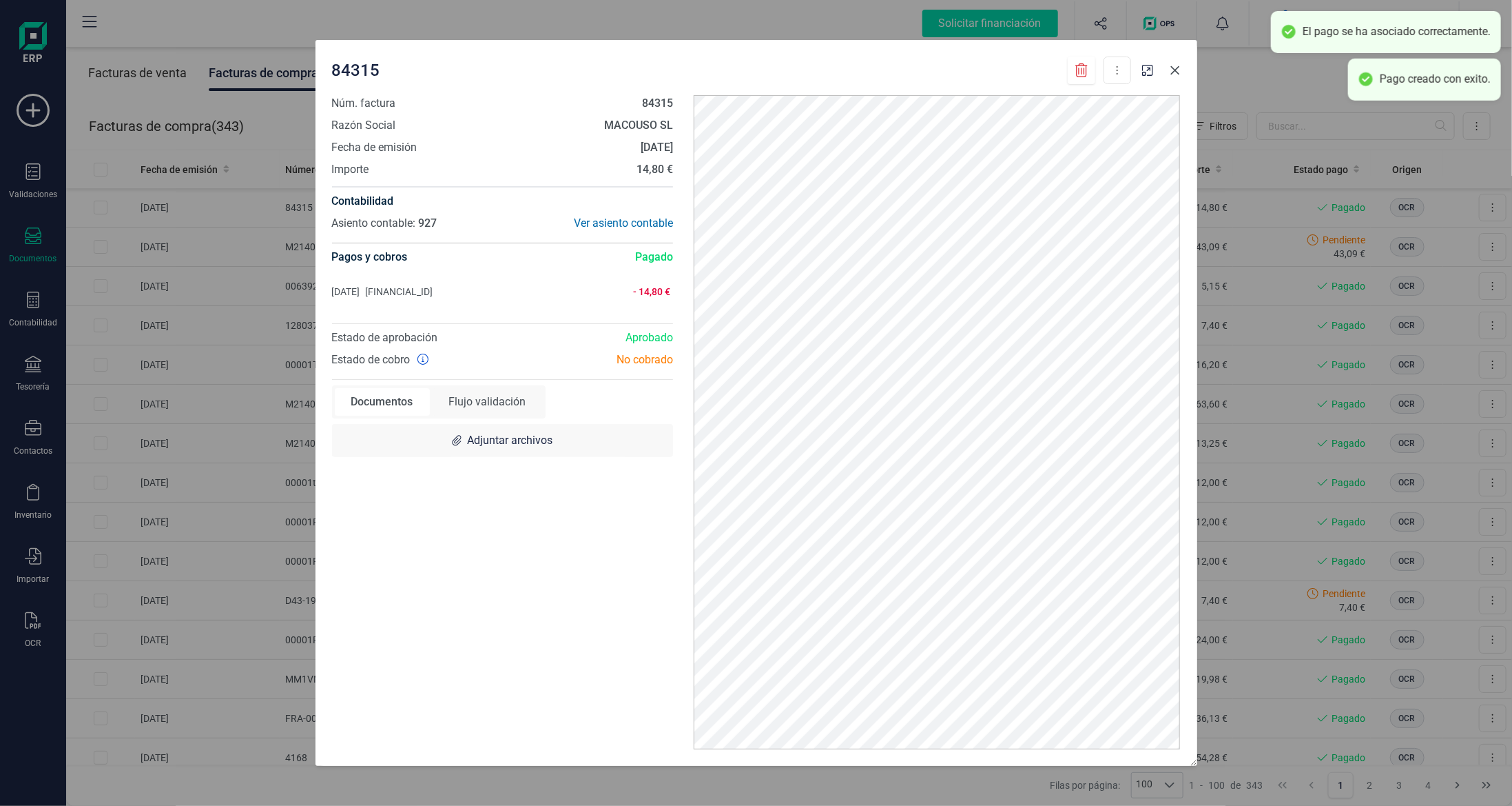
click at [1178, 68] on icon "button" at bounding box center [1175, 70] width 11 height 11
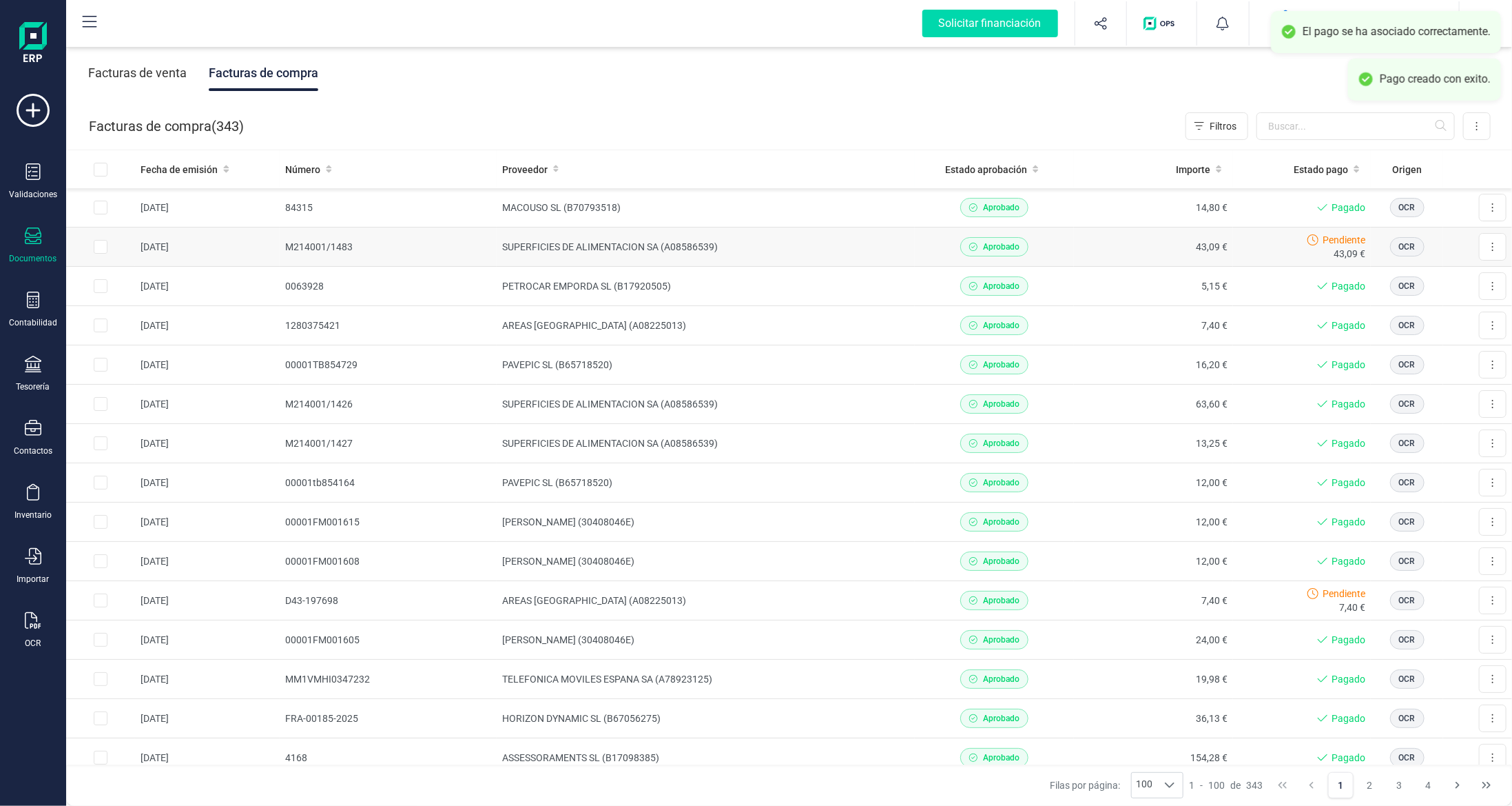
click at [612, 251] on td "SUPERFICIES DE ALIMENTACION SA (A08586539)" at bounding box center [706, 247] width 419 height 39
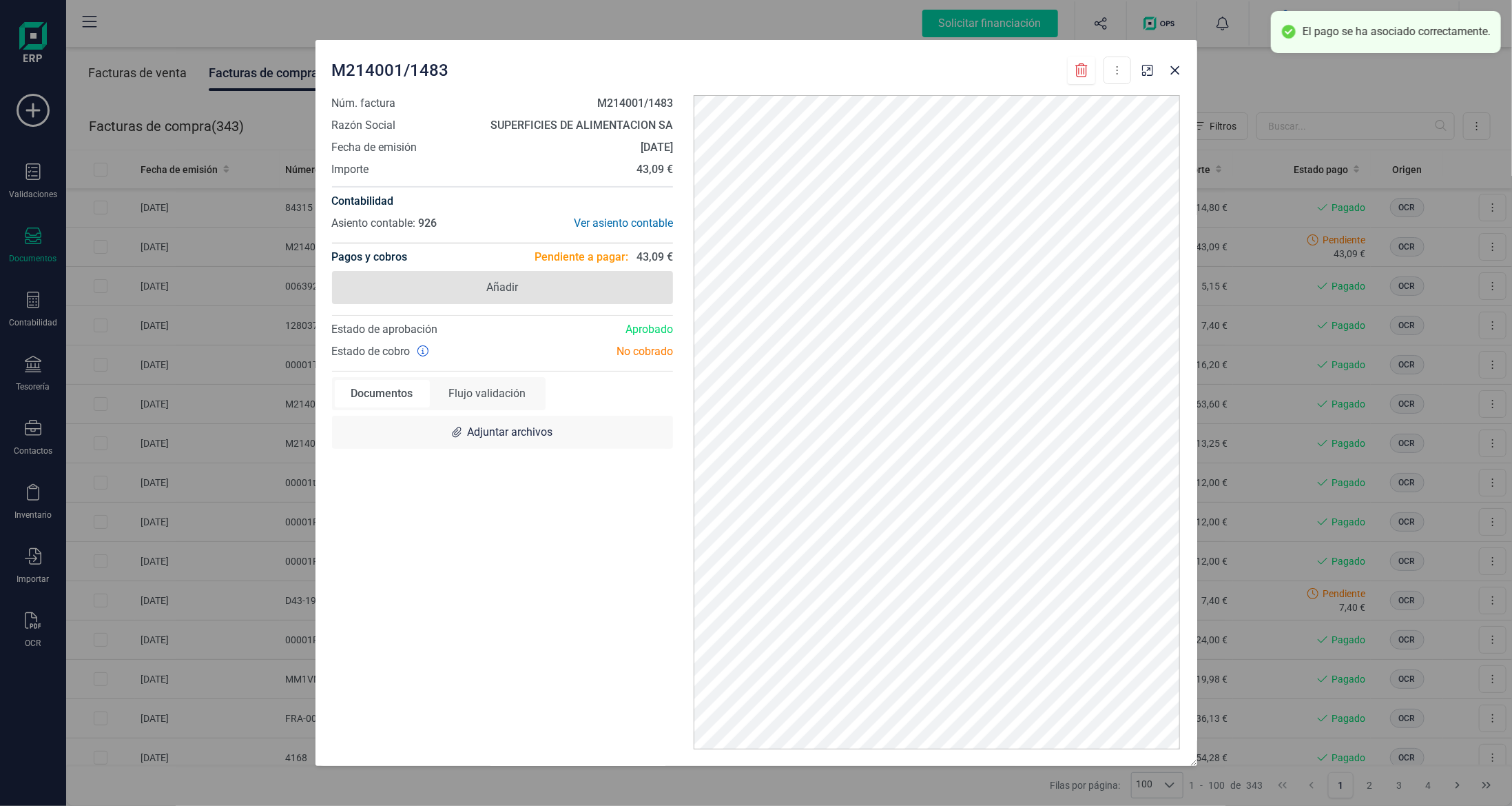
click at [584, 290] on span "Añadir" at bounding box center [502, 287] width 342 height 33
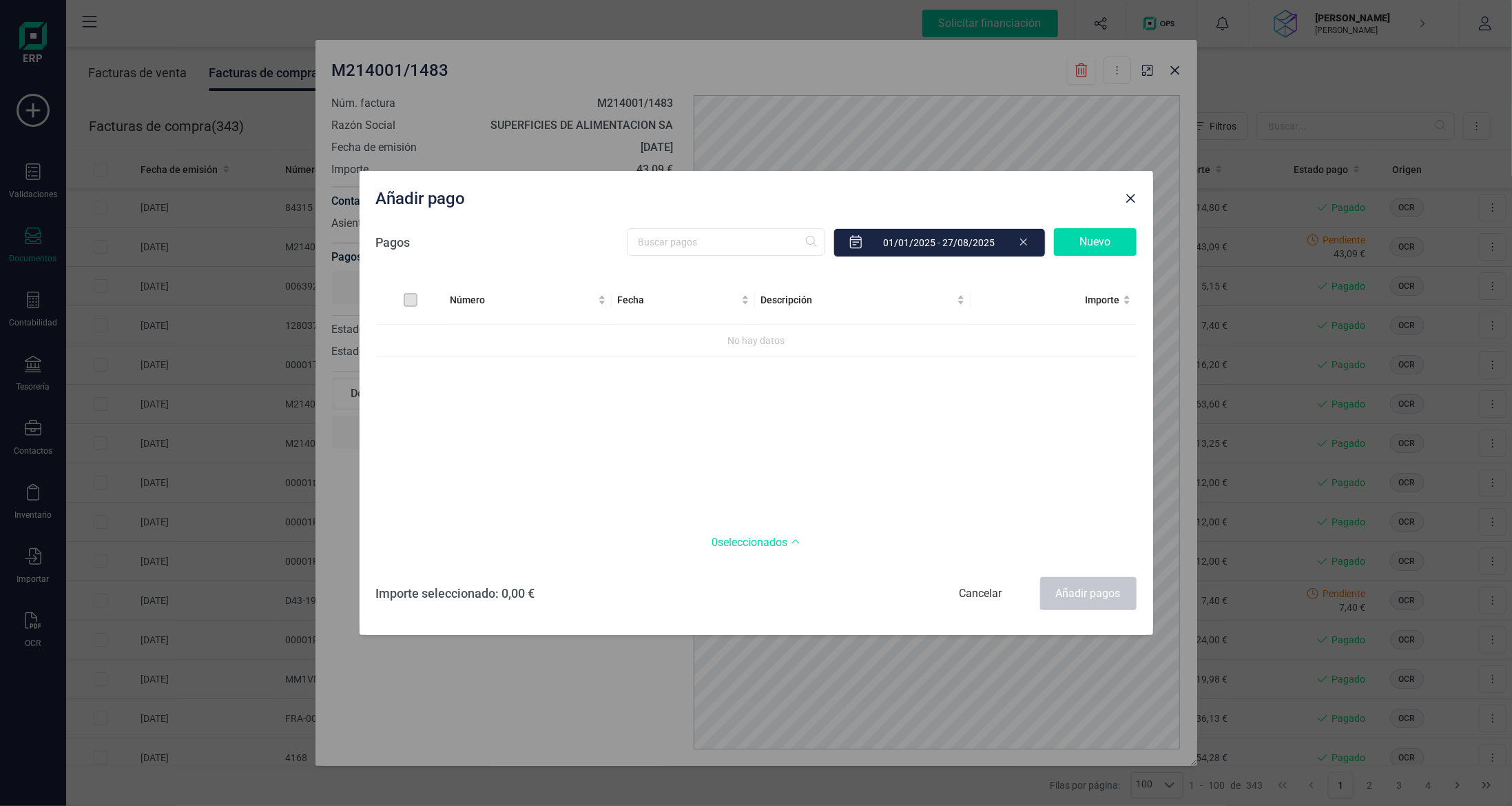
click at [1122, 232] on div "Nuevo" at bounding box center [1096, 242] width 83 height 28
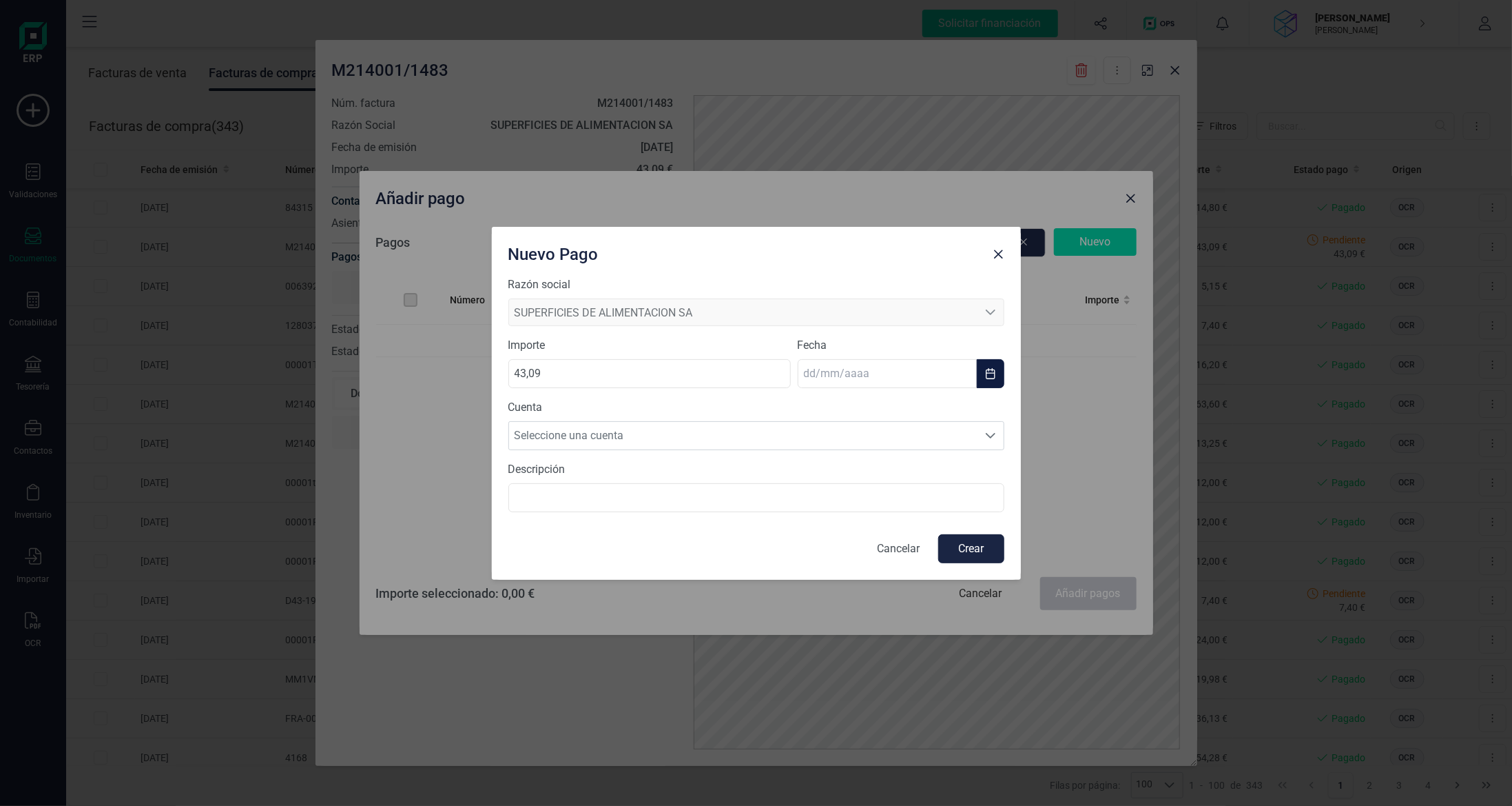
click at [834, 368] on input "text" at bounding box center [887, 373] width 179 height 29
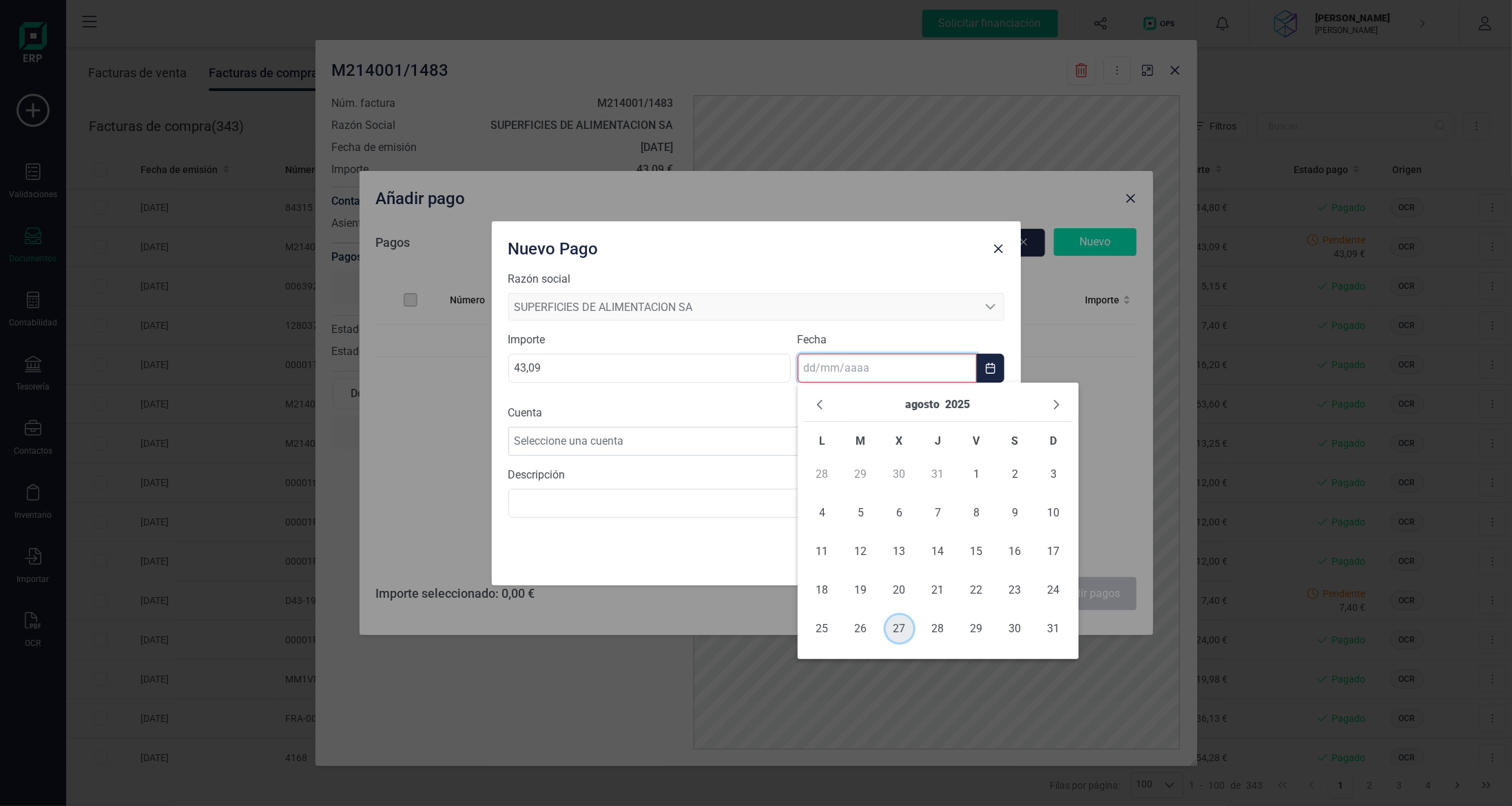
click at [896, 630] on span "27" at bounding box center [900, 629] width 28 height 28
type input "[DATE]"
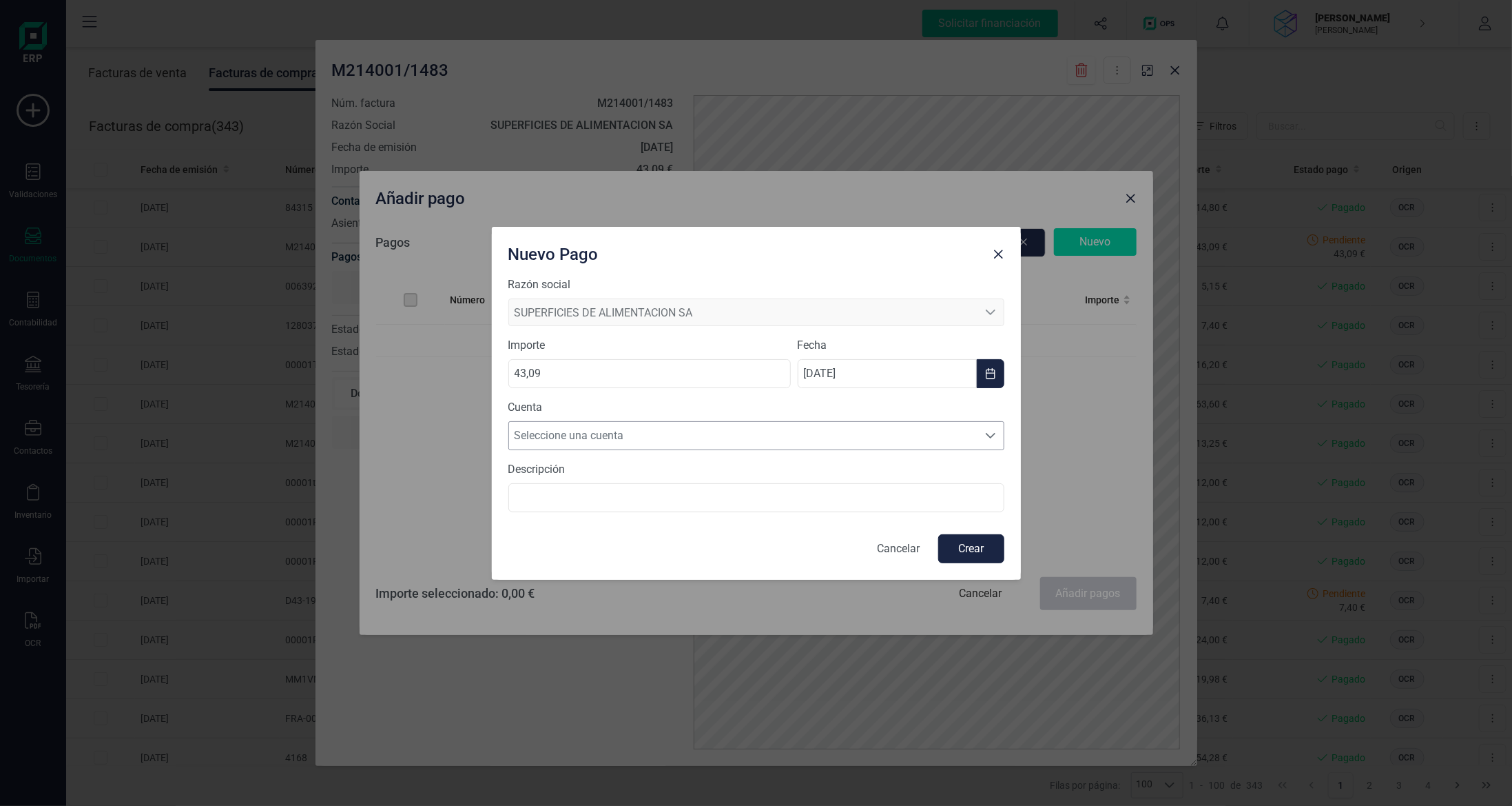
click at [849, 426] on span "Seleccione una cuenta" at bounding box center [743, 436] width 468 height 28
click at [834, 474] on li "[FINANCIAL_ID]" at bounding box center [756, 469] width 496 height 28
click at [964, 549] on button "Crear" at bounding box center [971, 549] width 66 height 29
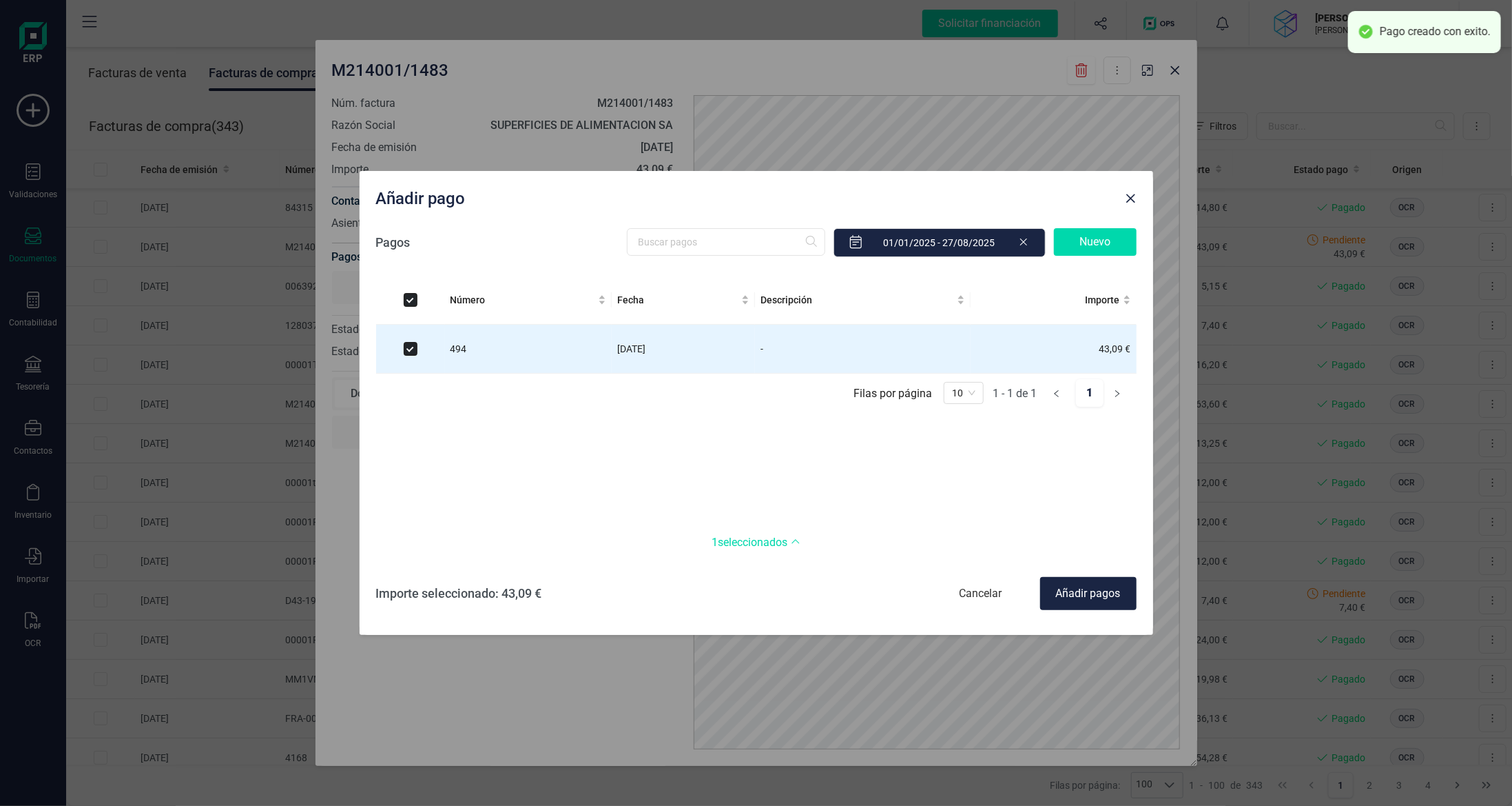
click at [1088, 590] on div "Añadir pagos" at bounding box center [1089, 593] width 97 height 33
checkbox input "false"
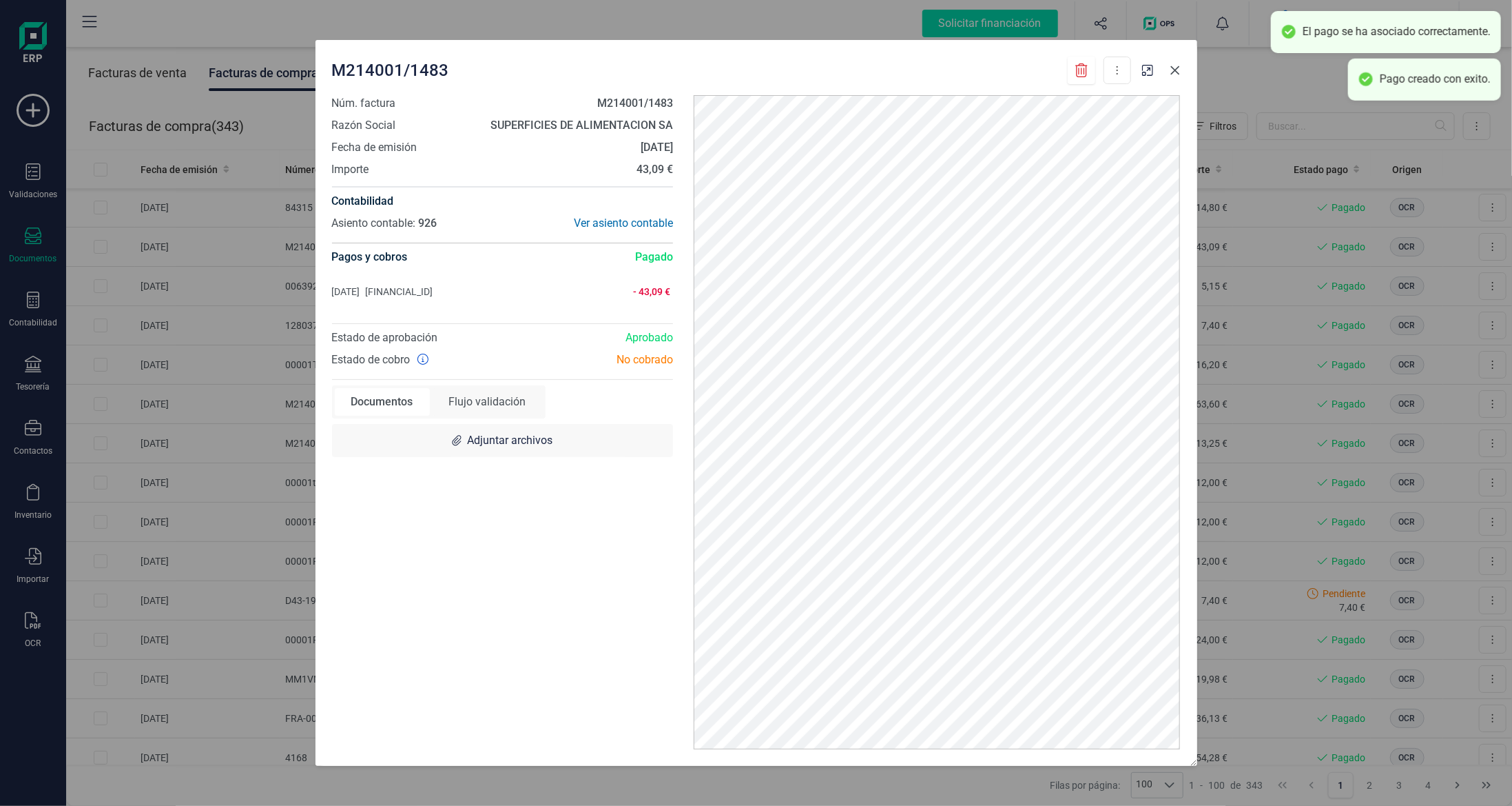
click at [1170, 68] on button "button" at bounding box center [1175, 70] width 22 height 22
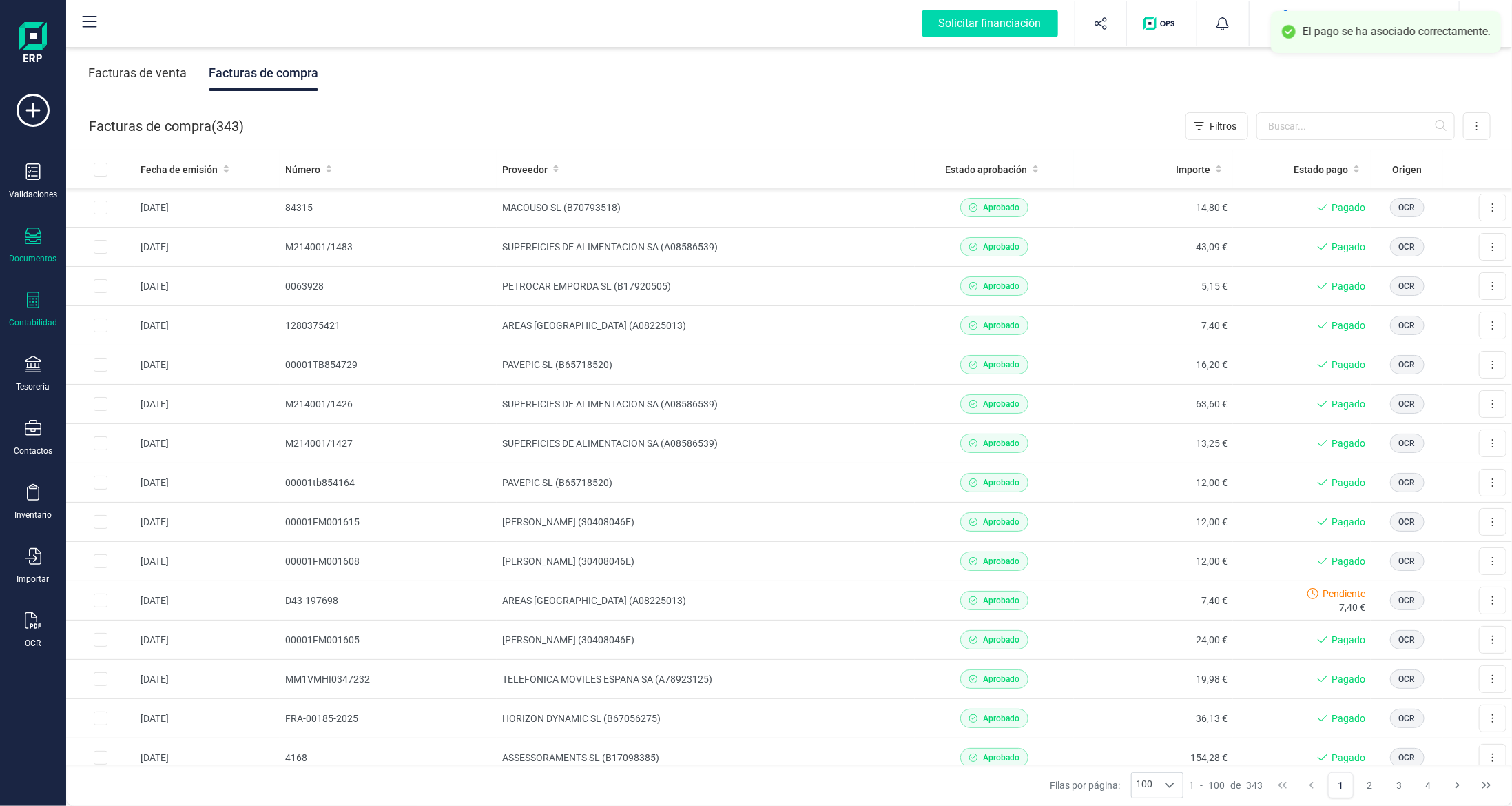
click at [20, 307] on div "Contabilidad" at bounding box center [33, 310] width 55 height 37
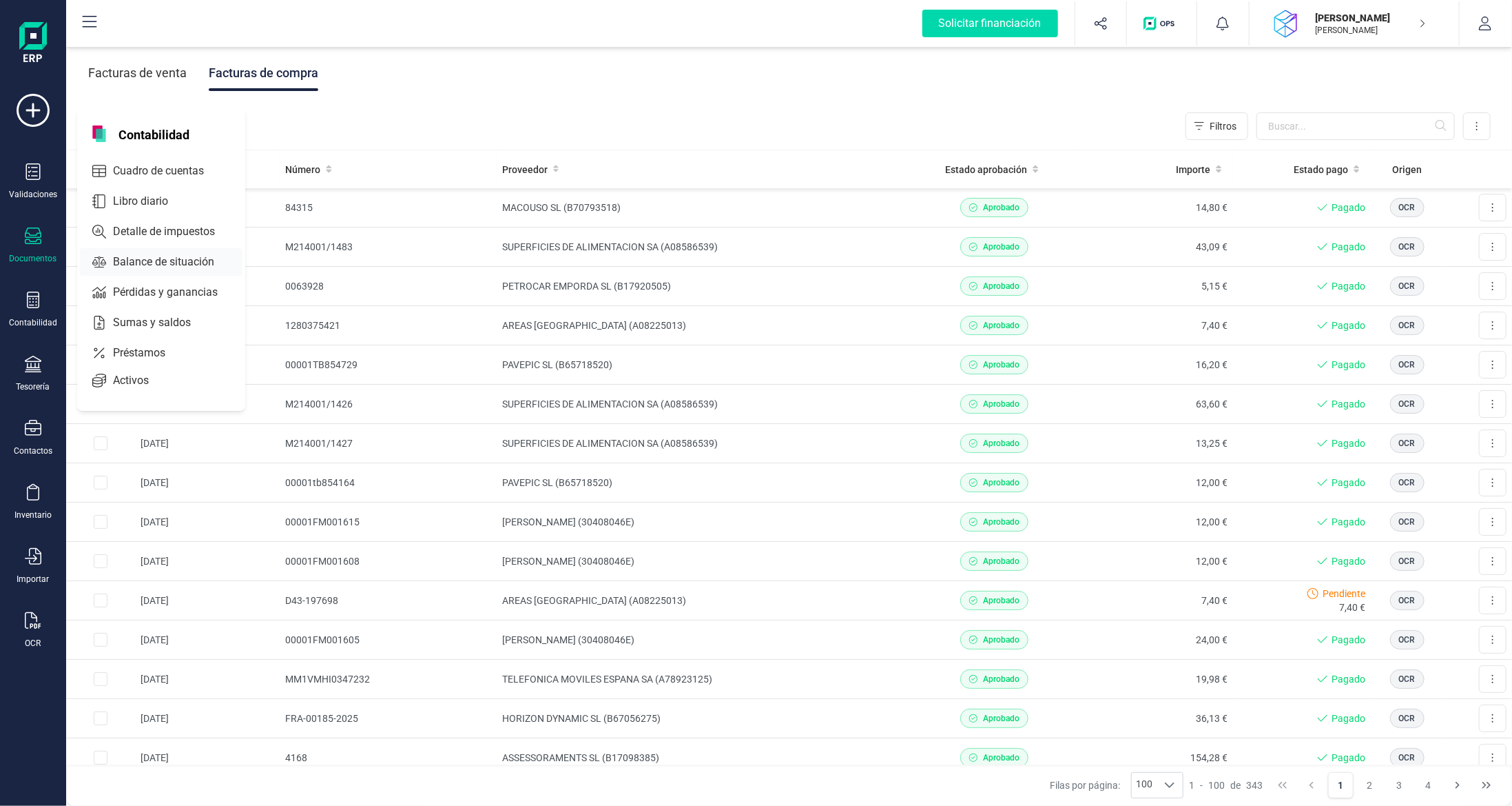
click at [151, 258] on span "Balance de situación" at bounding box center [173, 262] width 131 height 17
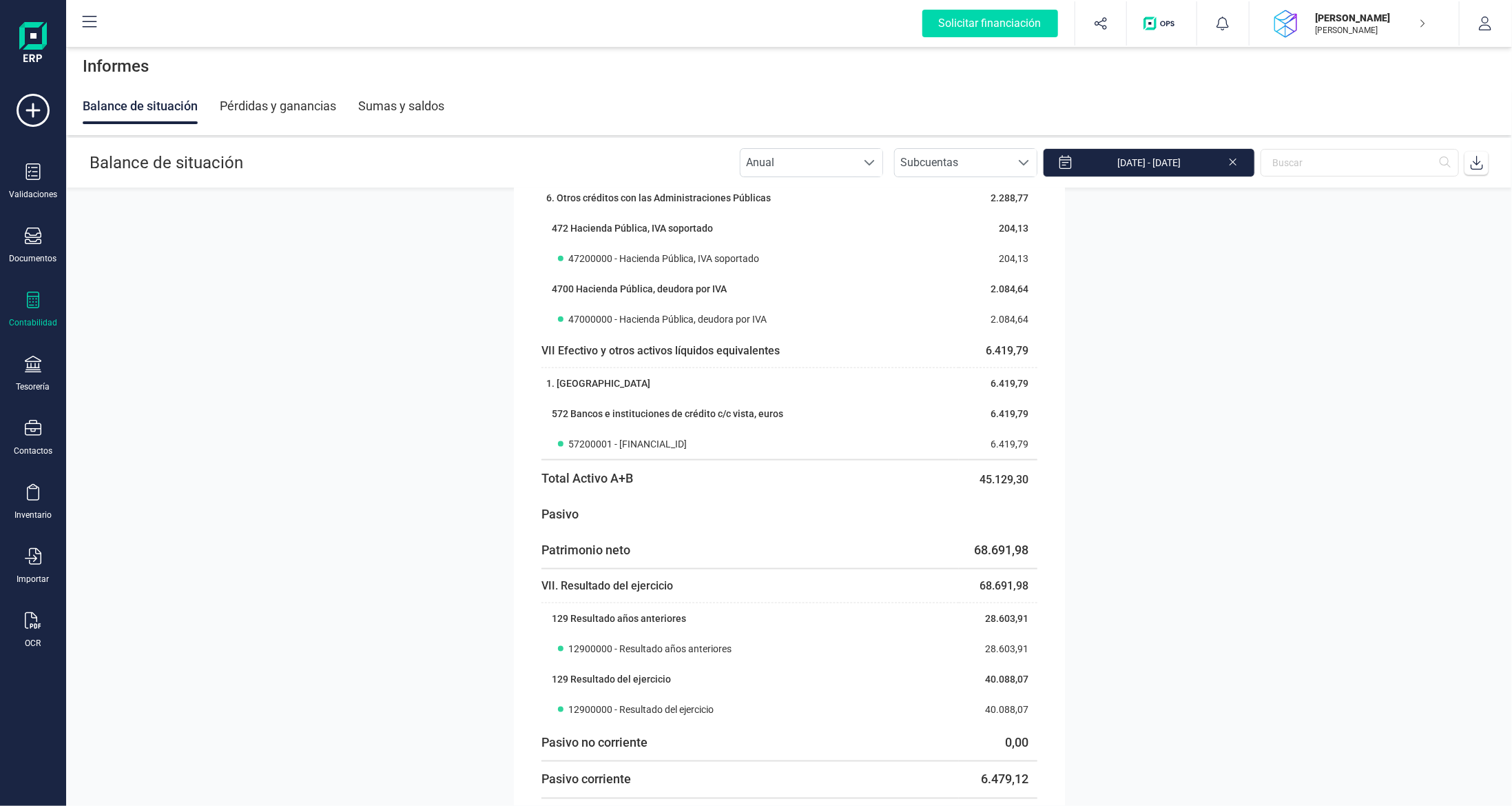
scroll to position [1172, 0]
click at [382, 104] on div "Sumas y saldos" at bounding box center [402, 106] width 86 height 36
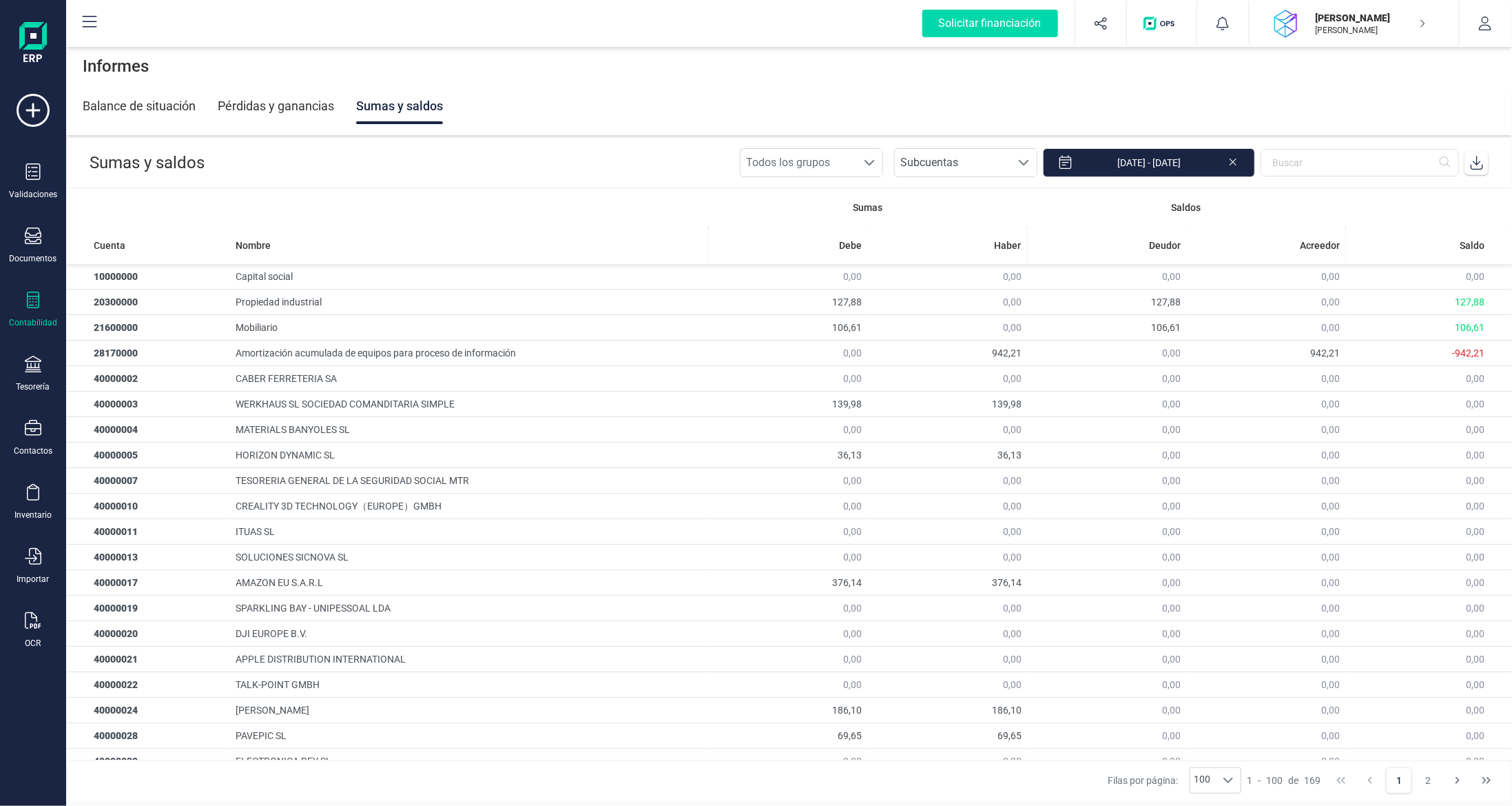
click at [290, 100] on div "Pérdidas y ganancias" at bounding box center [276, 106] width 117 height 36
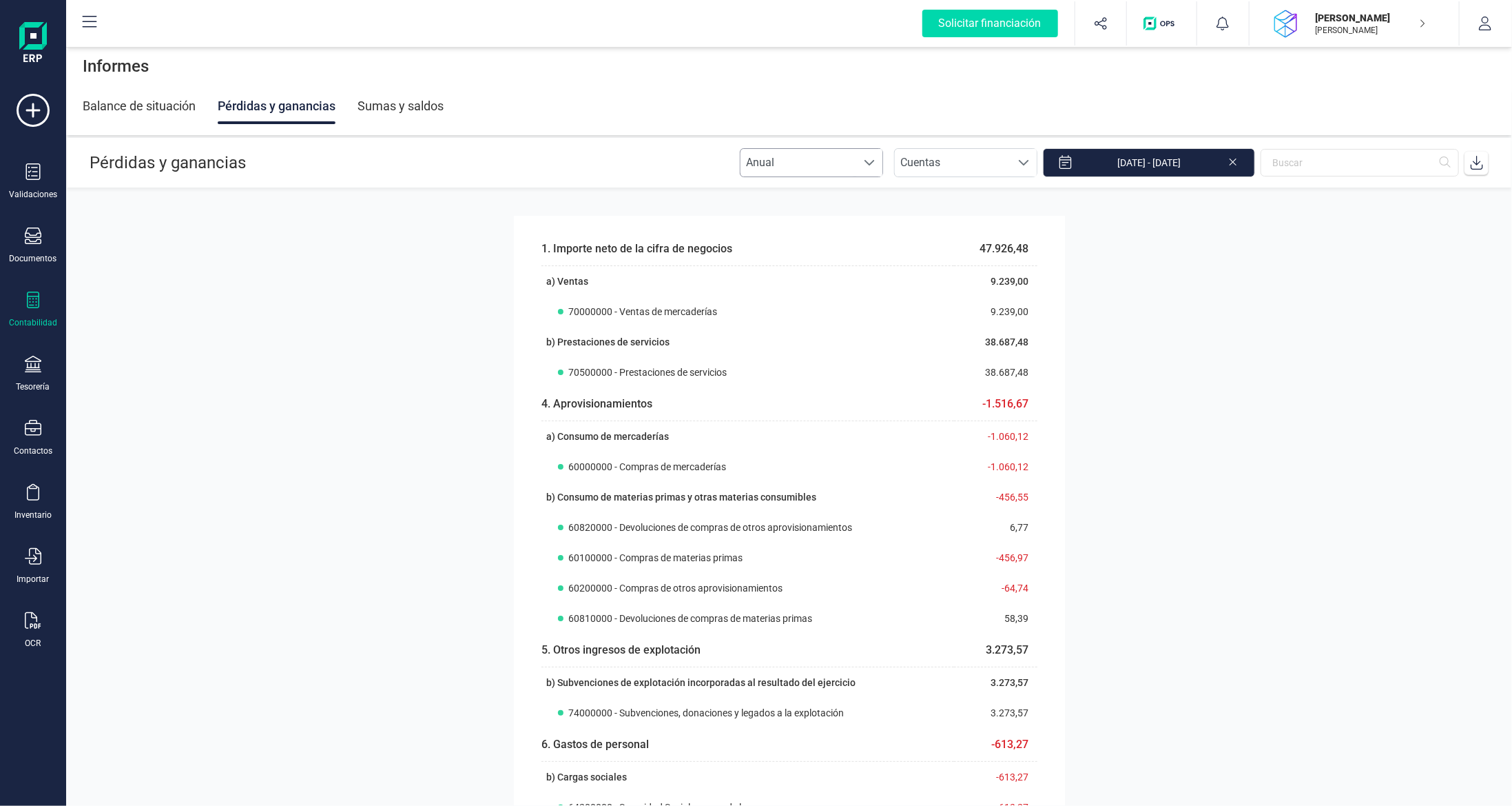
click at [791, 167] on span "Anual" at bounding box center [798, 163] width 116 height 28
click at [802, 221] on li "Mensual" at bounding box center [824, 224] width 144 height 28
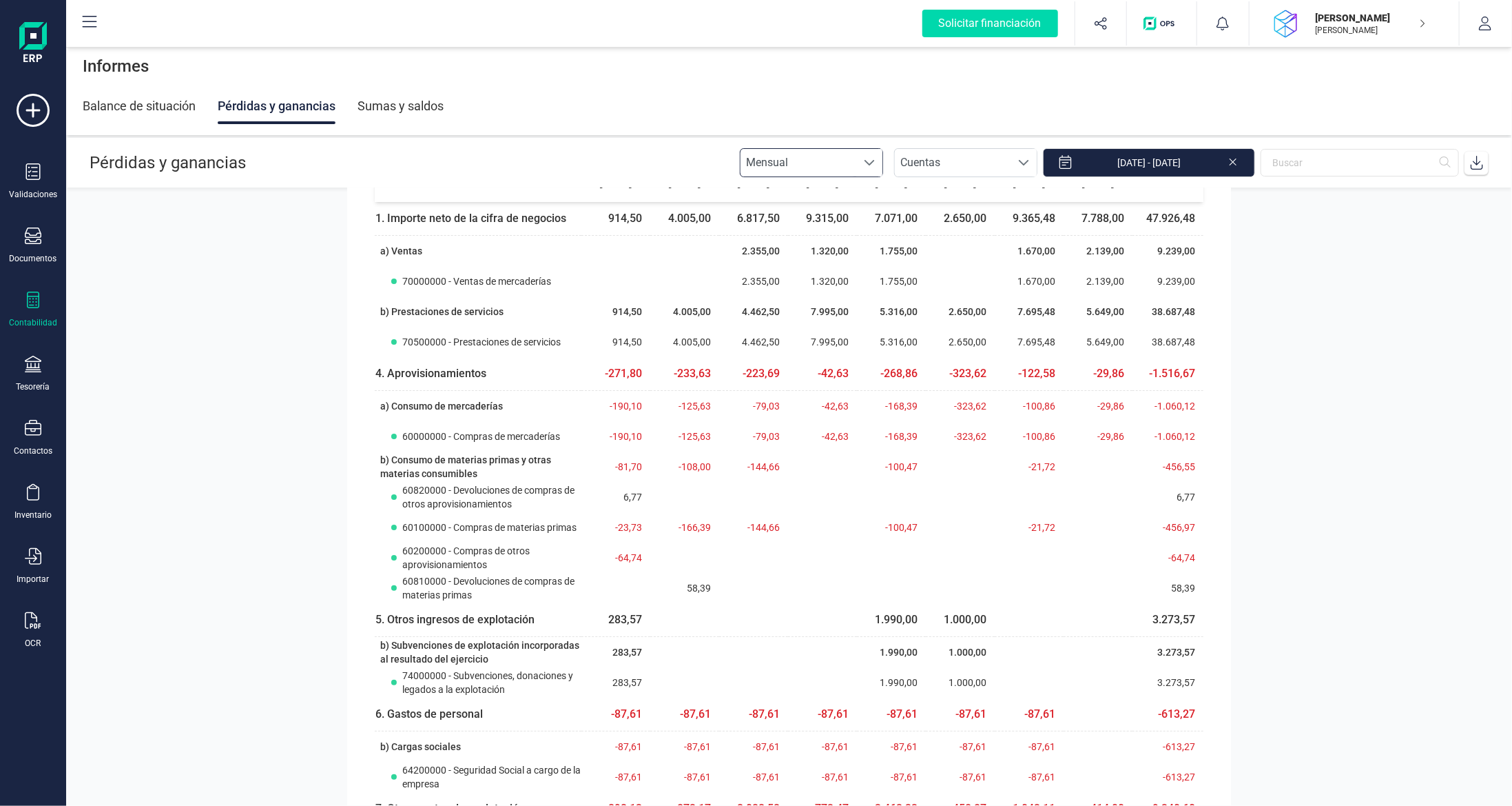
scroll to position [0, 0]
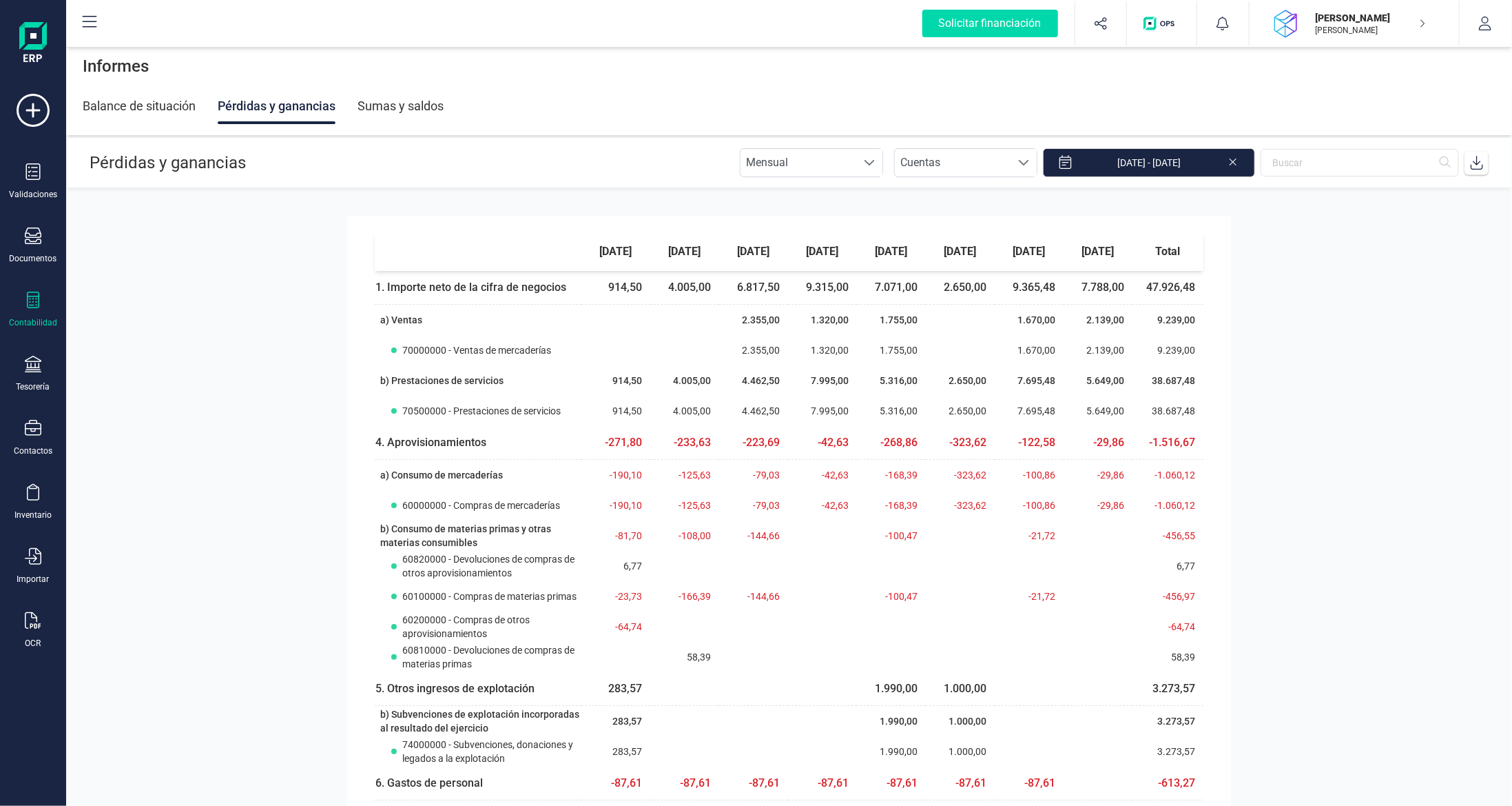
click at [22, 310] on div "Contabilidad" at bounding box center [33, 310] width 55 height 37
click at [150, 234] on span "Detalle de impuestos" at bounding box center [174, 232] width 132 height 17
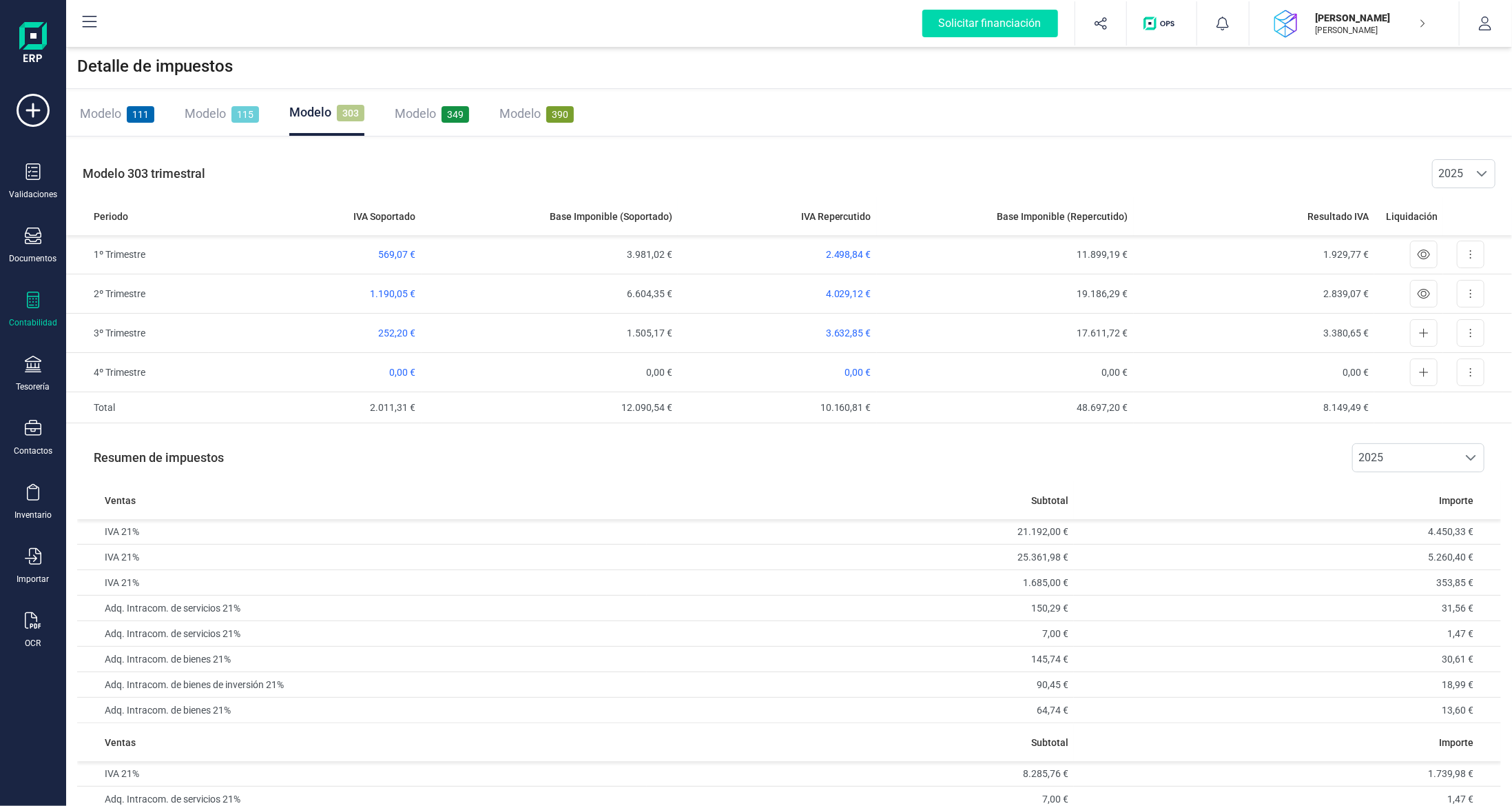
click at [223, 111] on span "Modelo" at bounding box center [205, 113] width 41 height 15
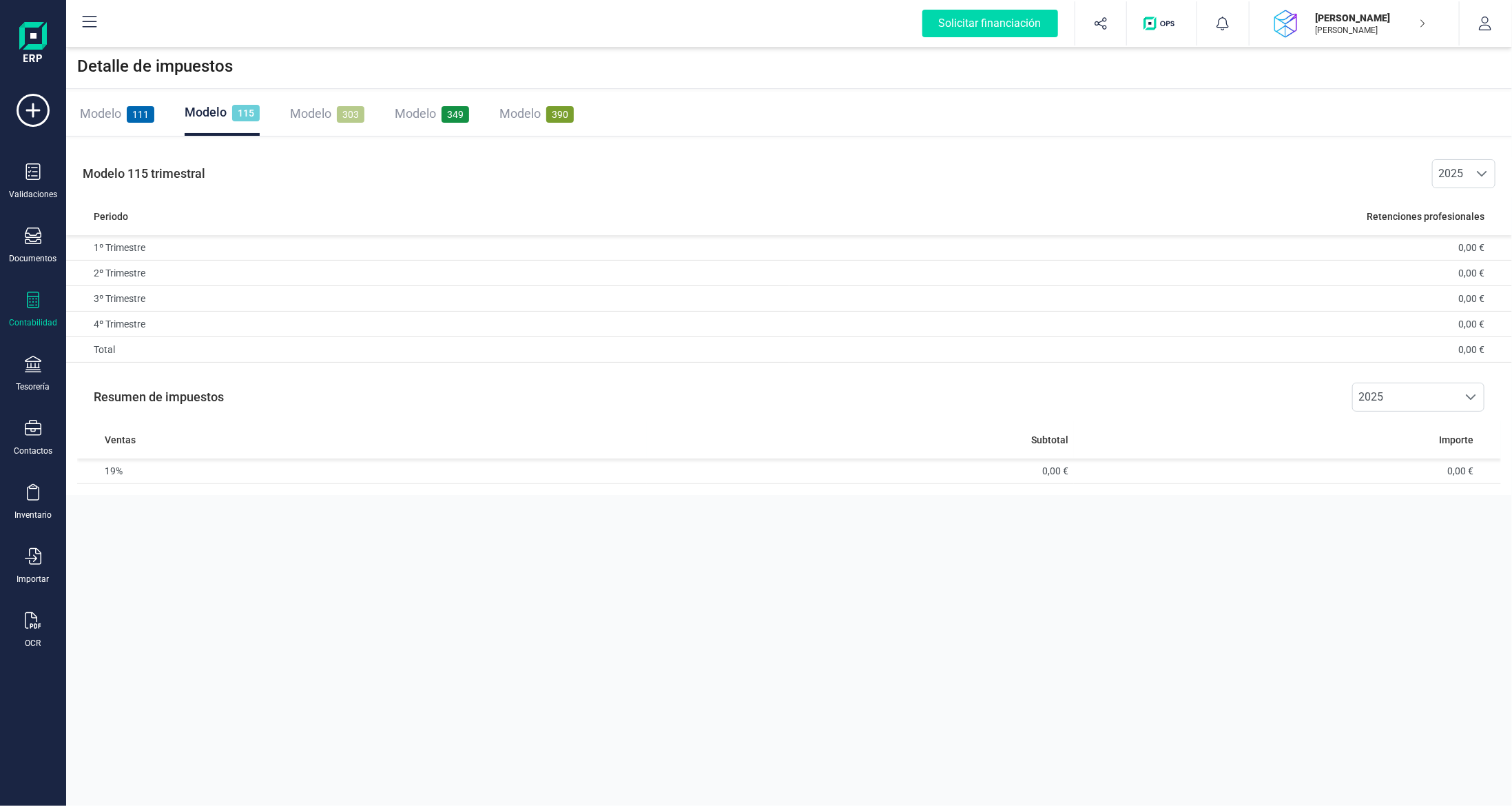
click at [411, 108] on span "Modelo" at bounding box center [415, 113] width 41 height 15
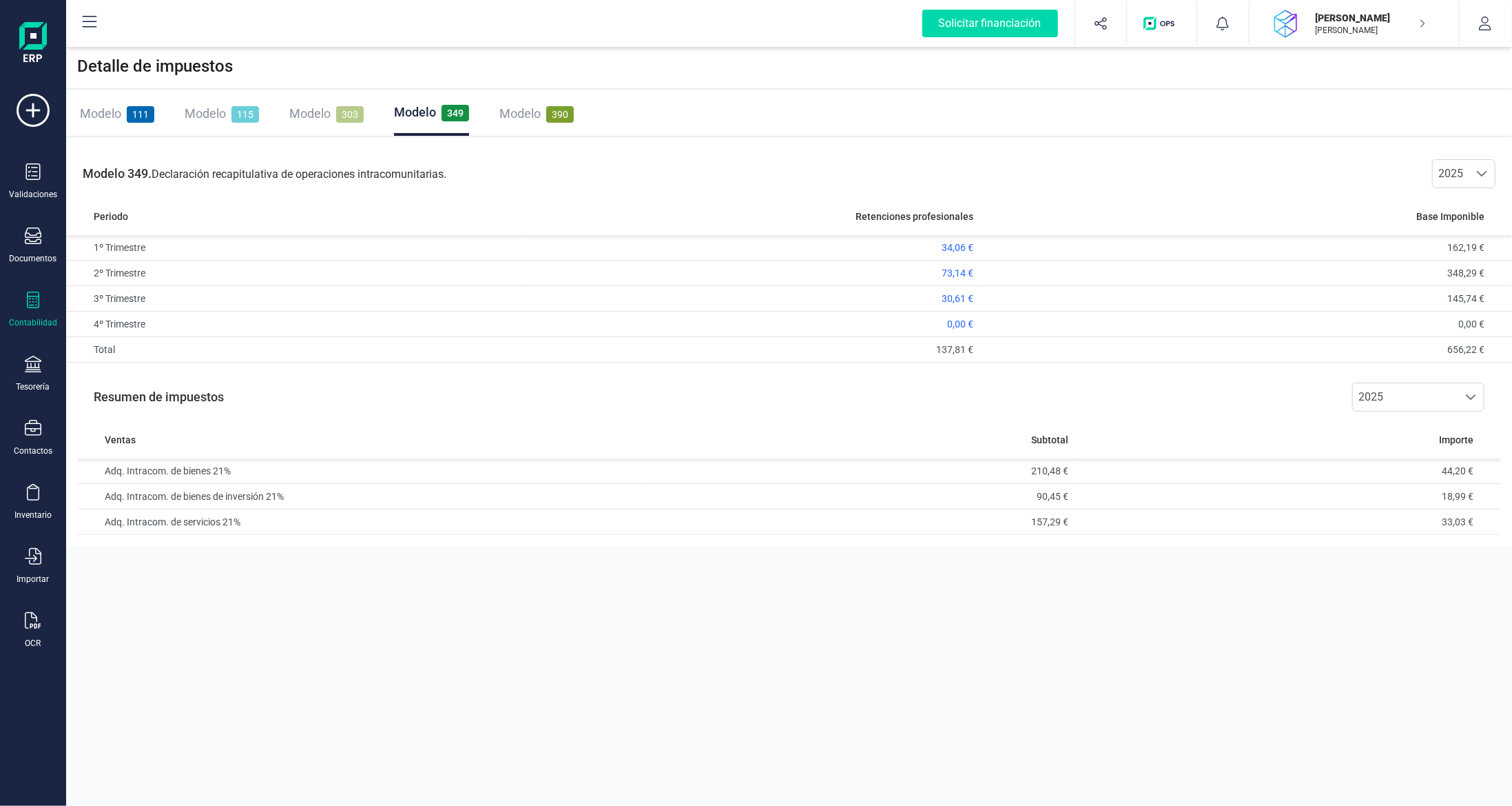
click at [809, 8] on div "Solicitar financiación Importaciones completadas 0 / 0 [PERSON_NAME] [PERSON_NA…" at bounding box center [789, 23] width 1444 height 44
click at [108, 117] on span "Modelo" at bounding box center [101, 113] width 41 height 15
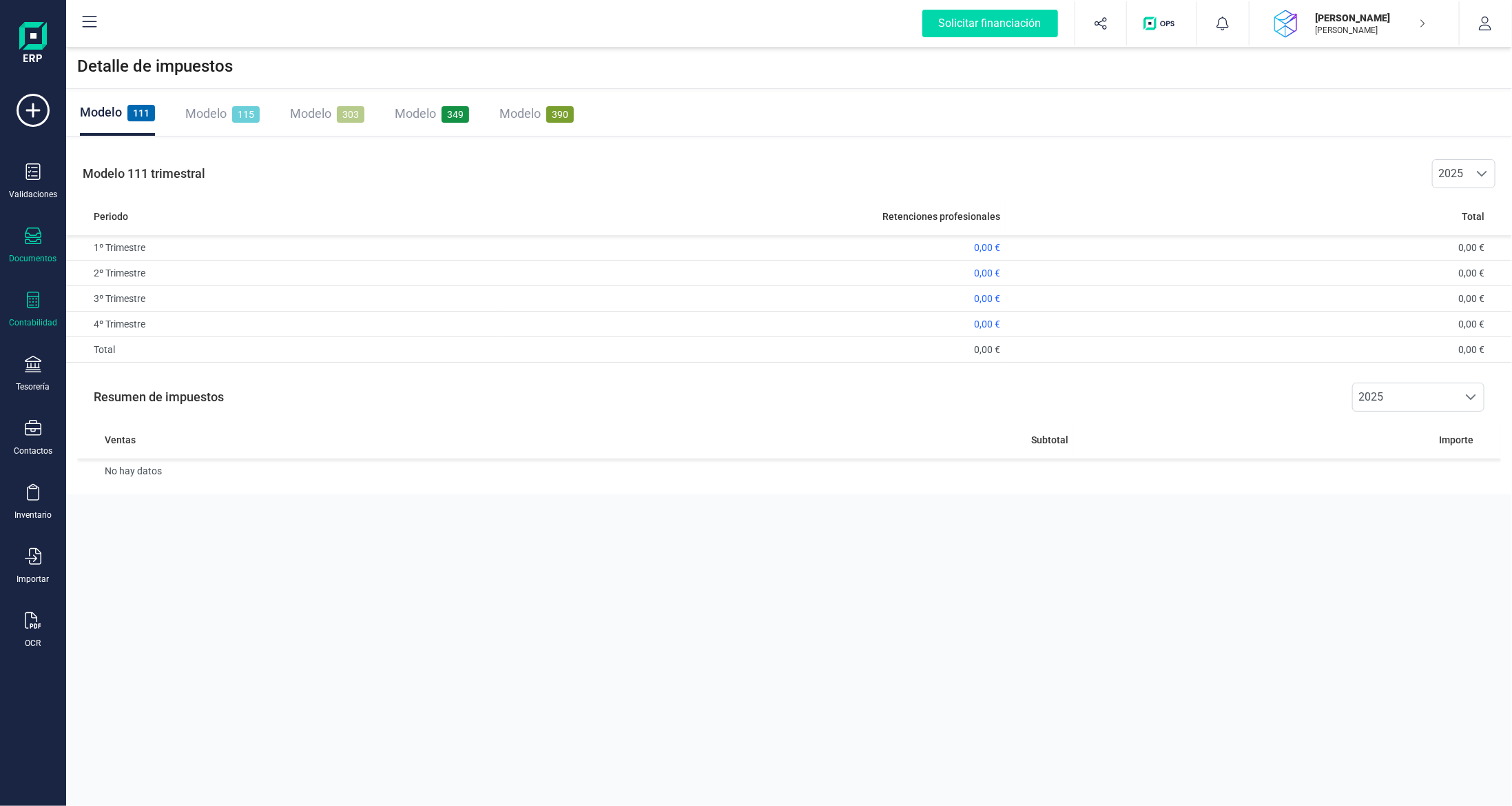
click at [34, 247] on div "Documentos" at bounding box center [33, 246] width 55 height 37
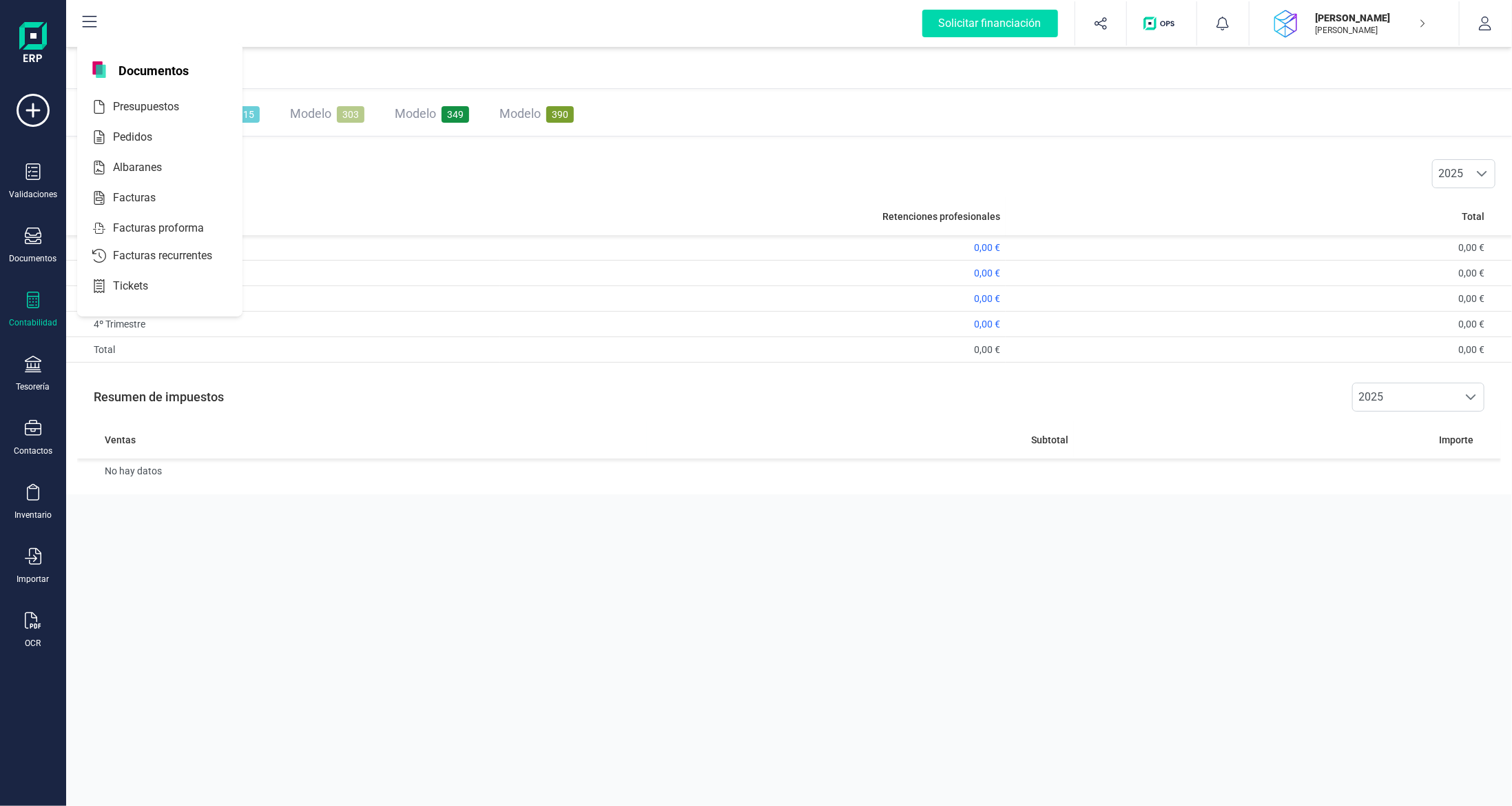
click at [35, 303] on icon at bounding box center [33, 300] width 17 height 17
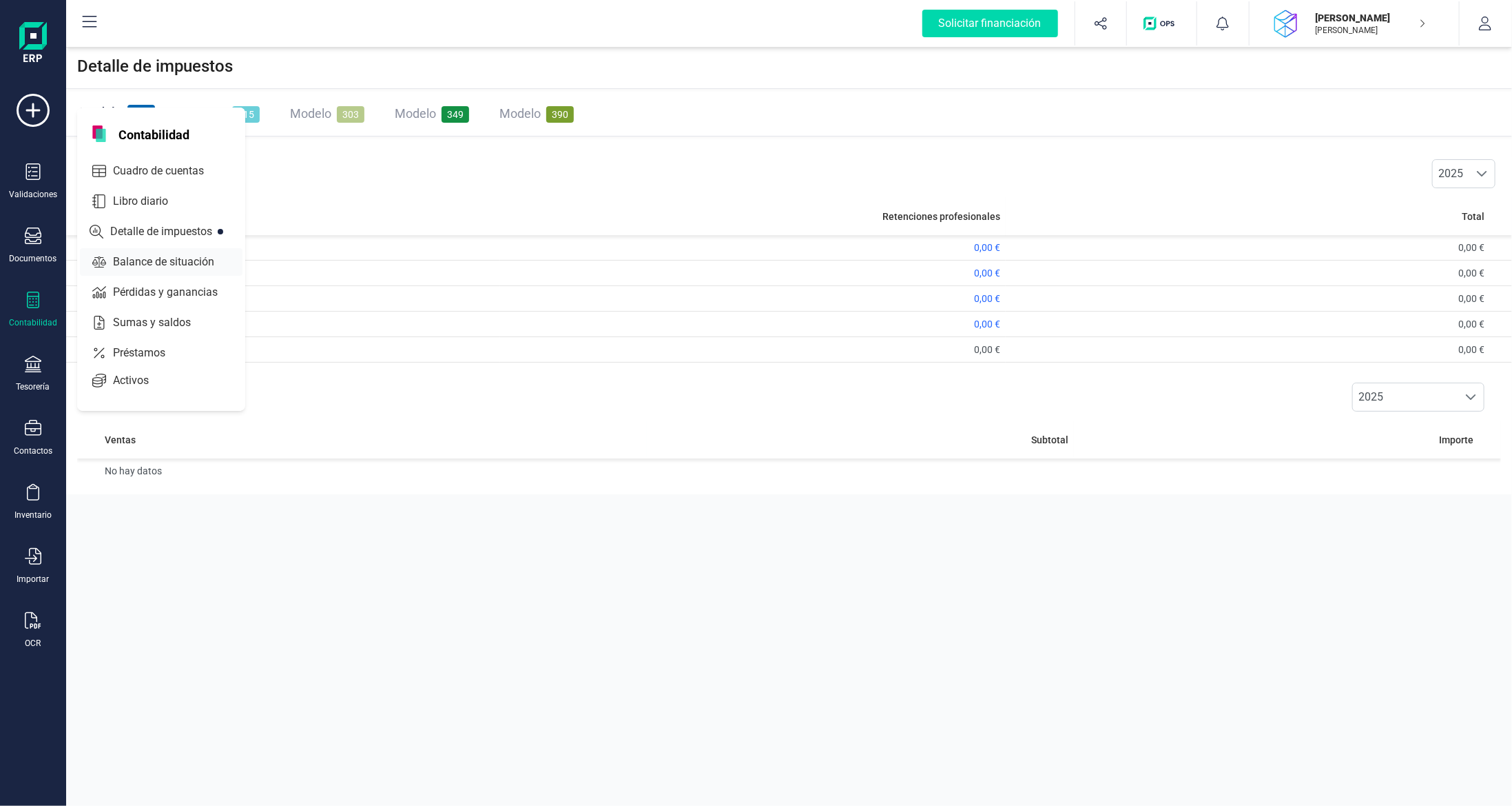
click at [144, 264] on span "Balance de situación" at bounding box center [173, 262] width 131 height 17
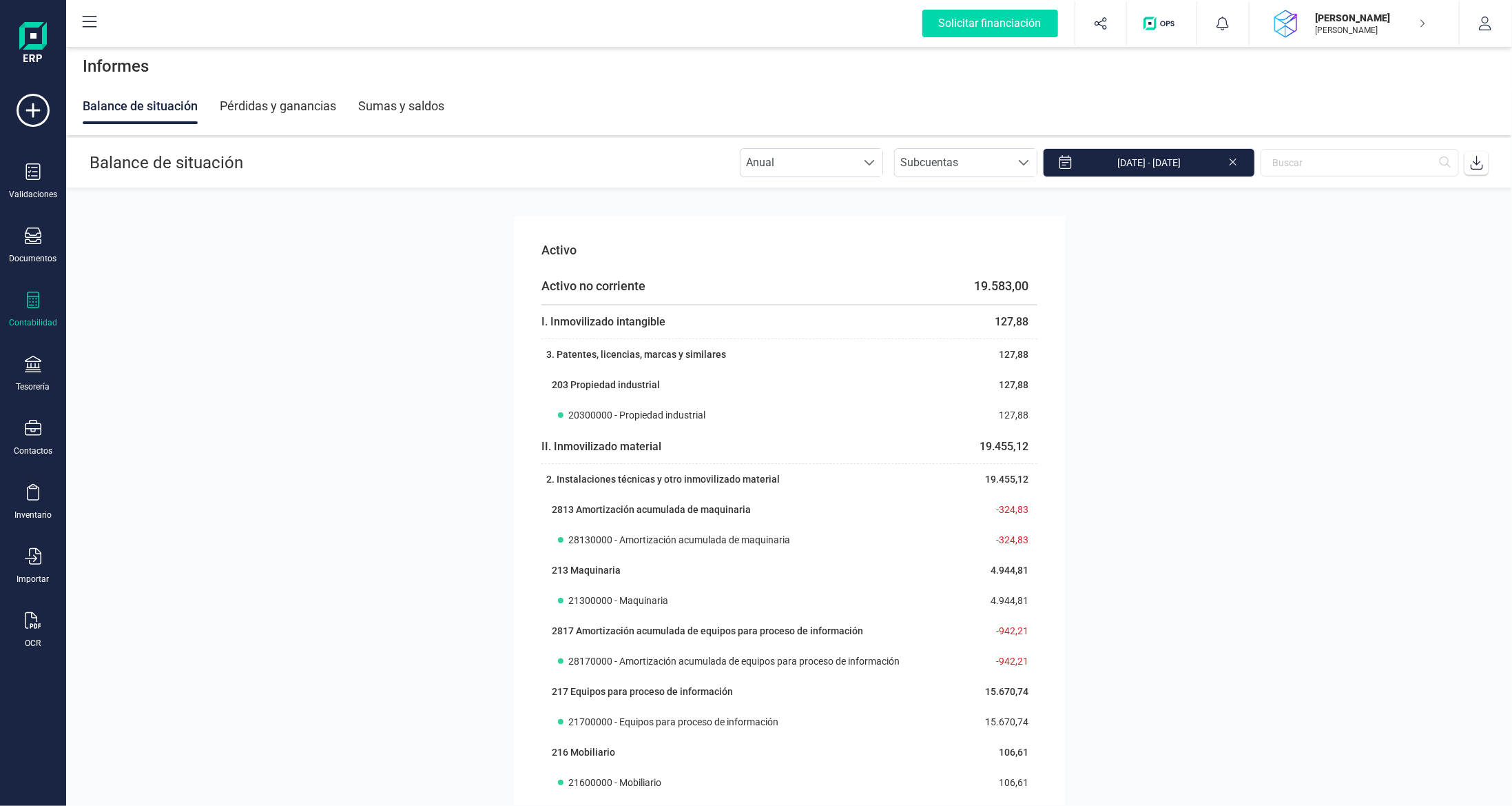
click at [289, 106] on div "Pérdidas y ganancias" at bounding box center [278, 106] width 117 height 36
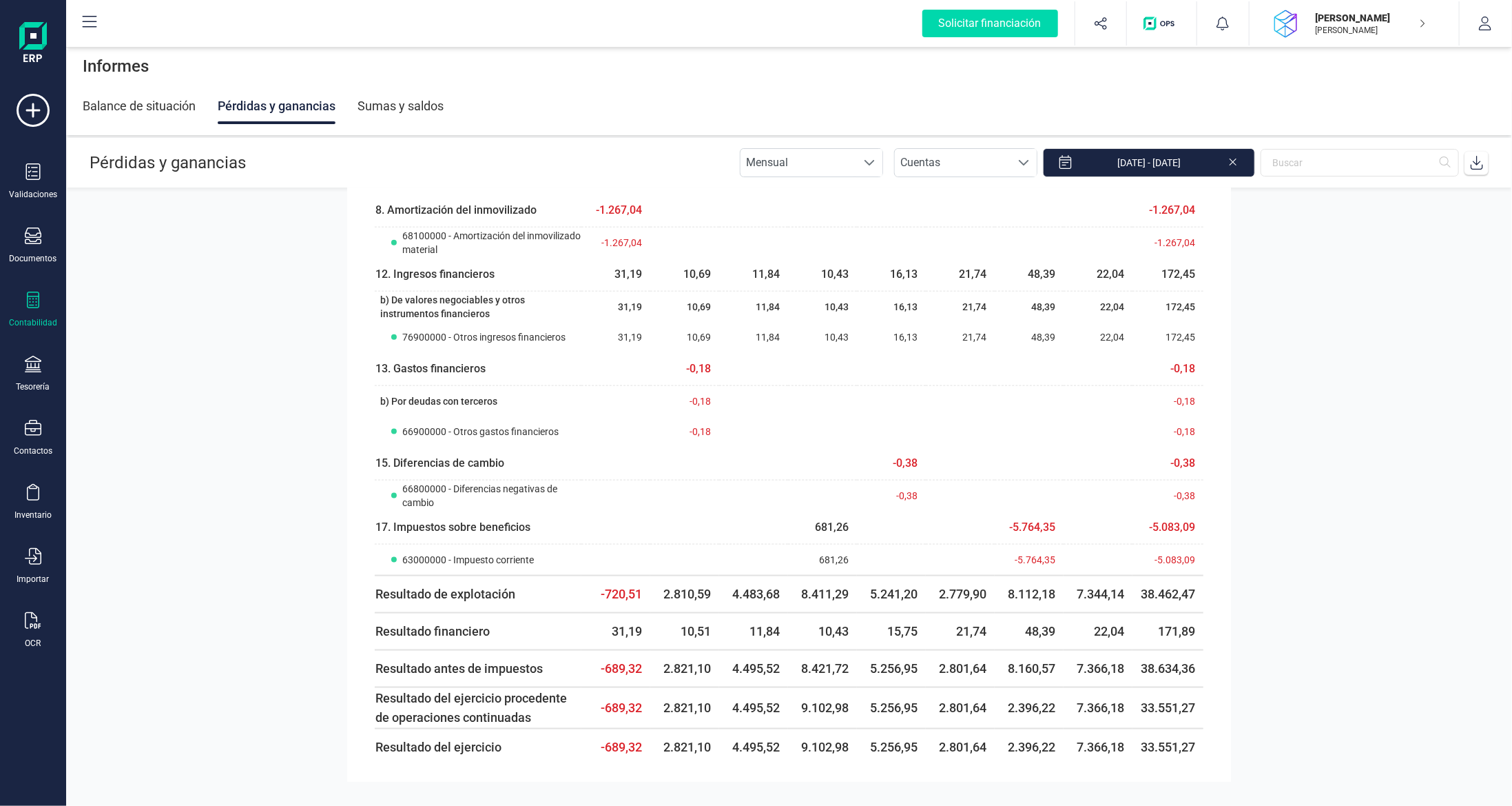
scroll to position [1160, 0]
